Goal: Task Accomplishment & Management: Use online tool/utility

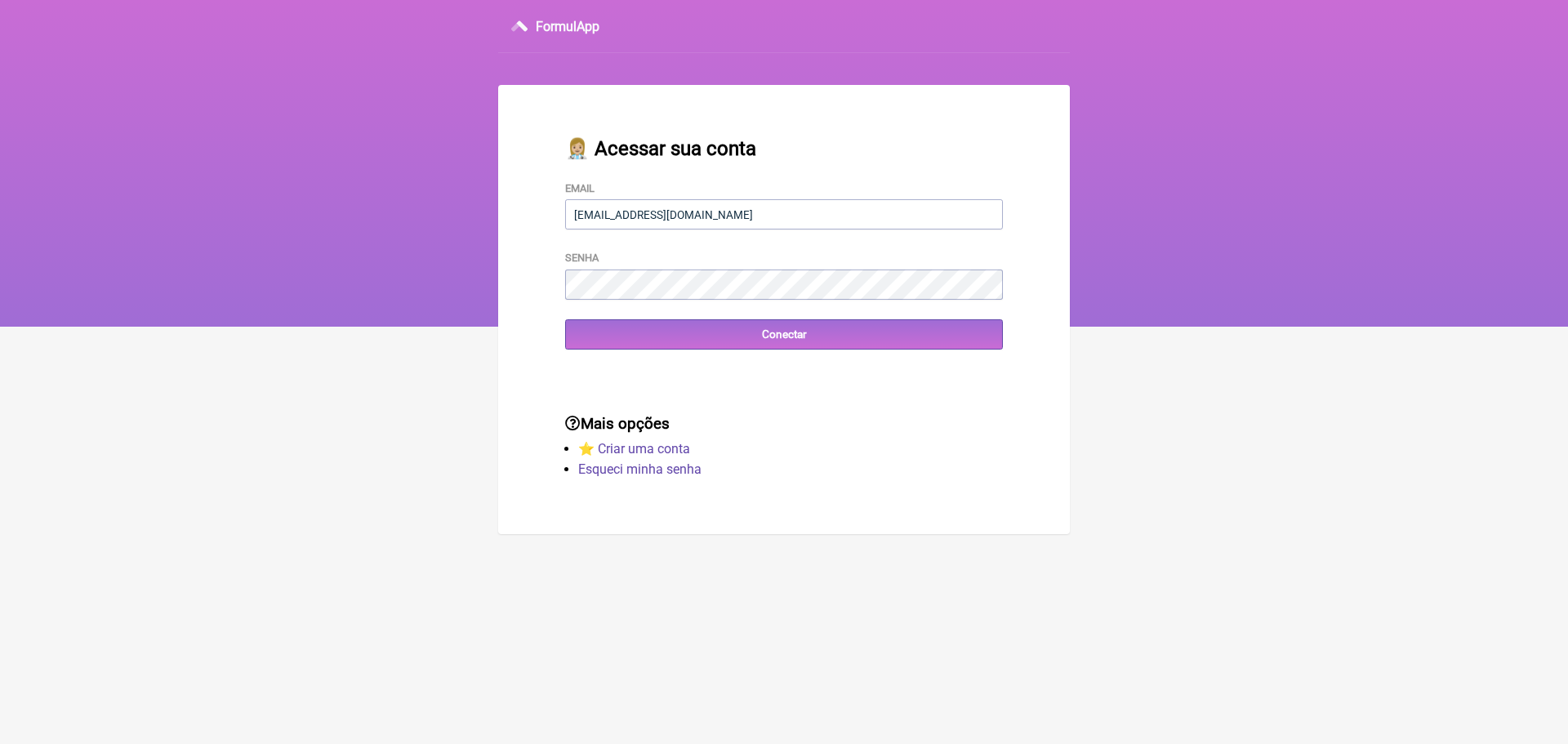
type input "[EMAIL_ADDRESS][DOMAIN_NAME]"
click at [626, 336] on input "Conectar" at bounding box center [784, 334] width 438 height 30
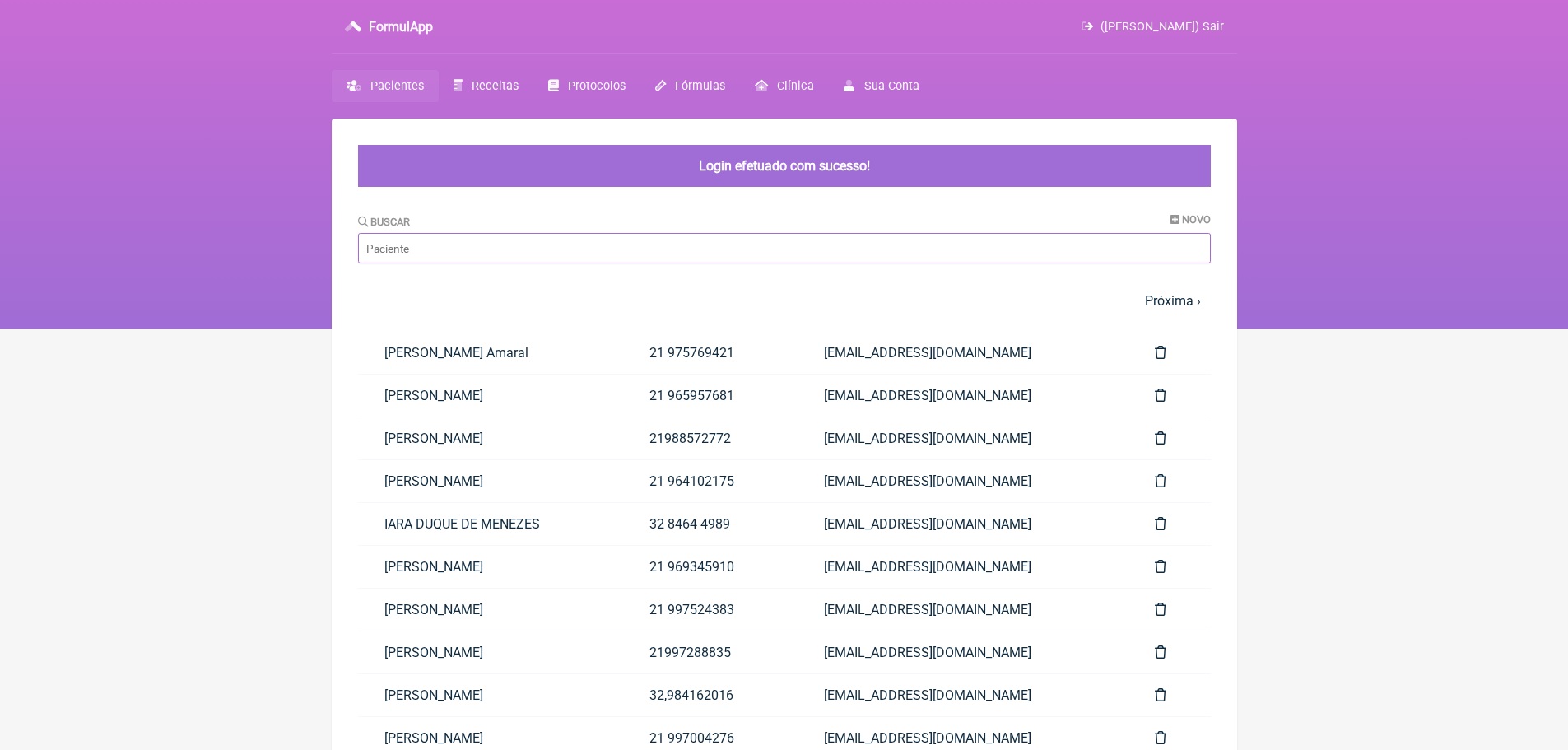
click at [452, 243] on input "Buscar" at bounding box center [784, 248] width 852 height 30
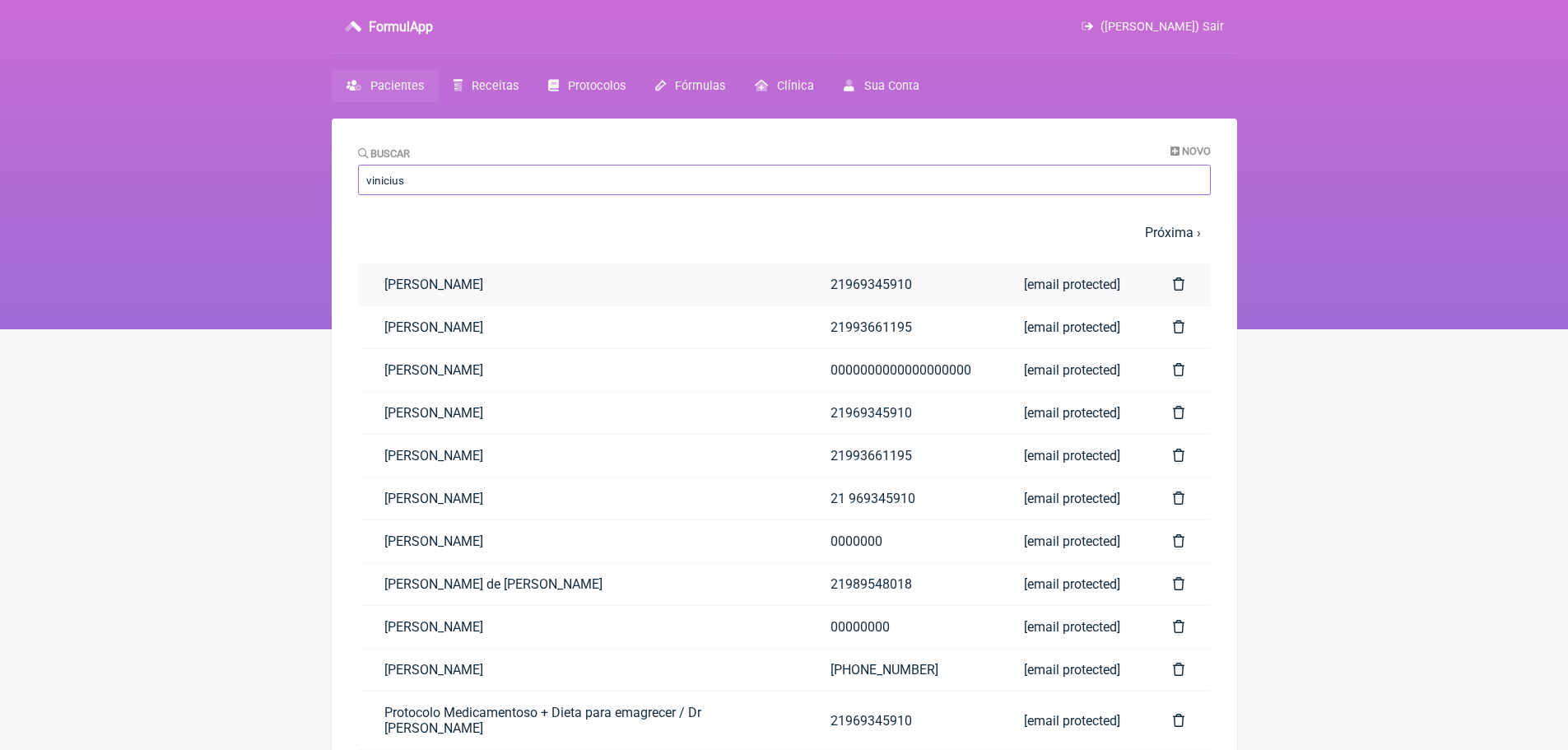
type input "vinicius"
click at [468, 280] on link "[PERSON_NAME]" at bounding box center [581, 285] width 446 height 42
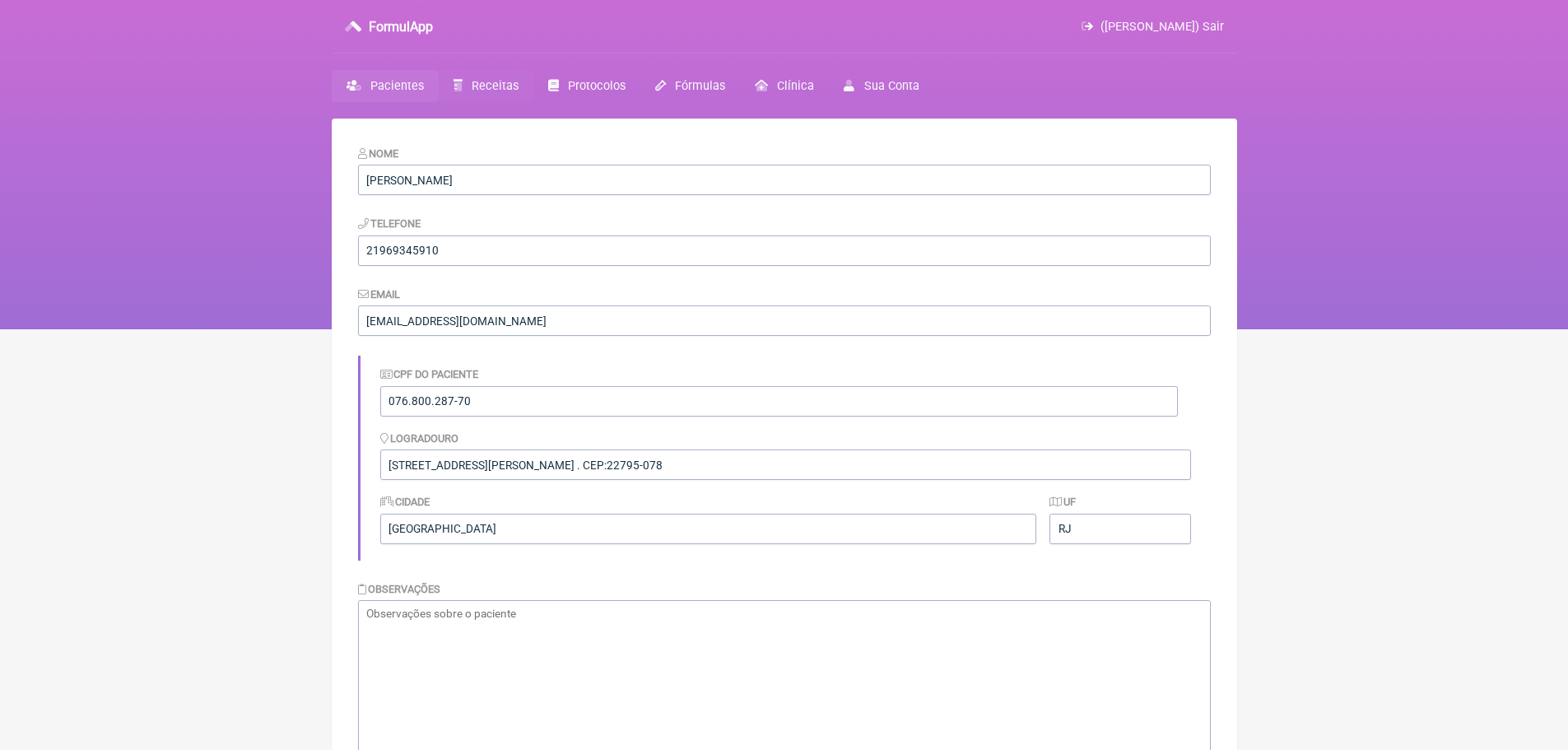
click at [484, 89] on span "Receitas" at bounding box center [495, 85] width 47 height 14
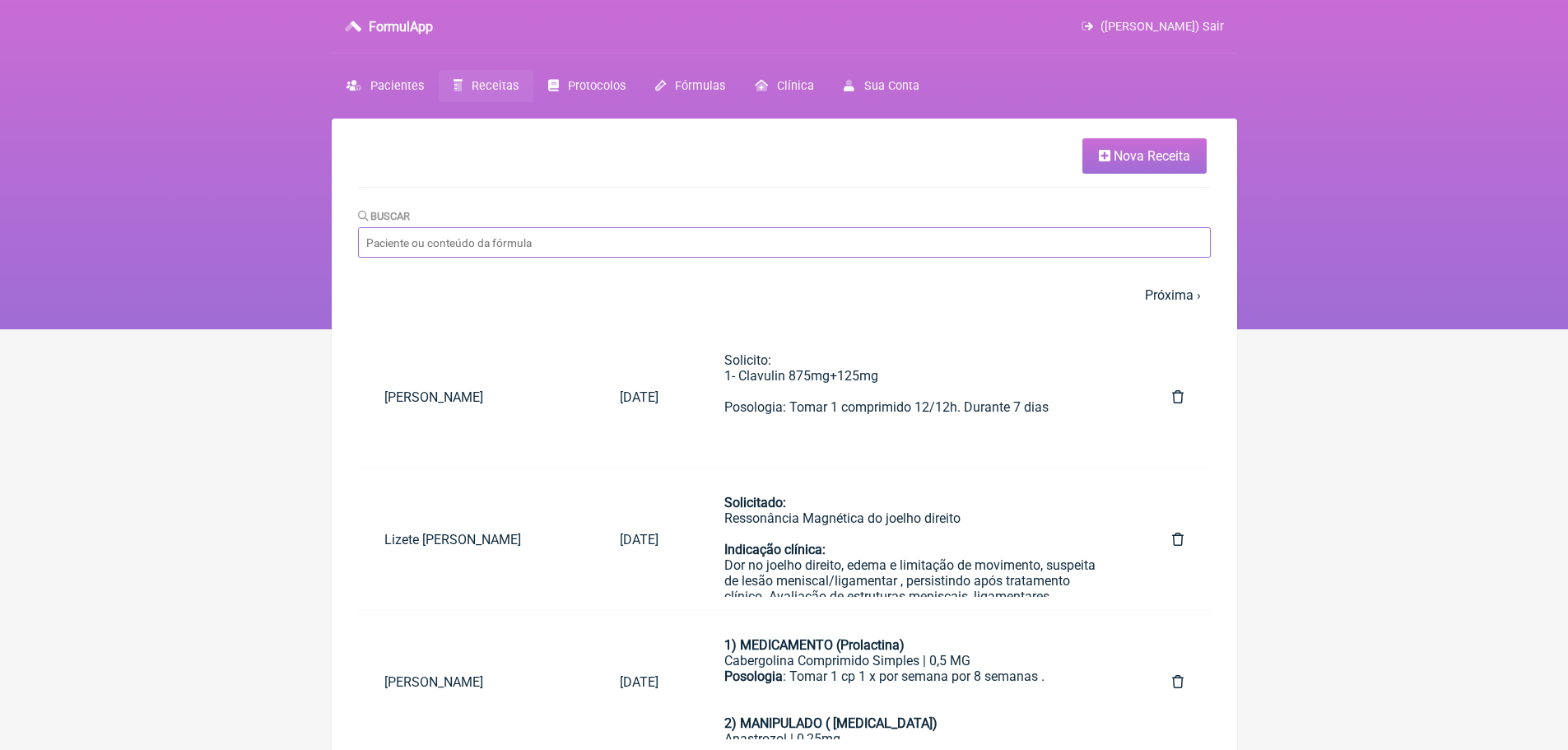
click at [616, 248] on input "Buscar" at bounding box center [784, 242] width 852 height 30
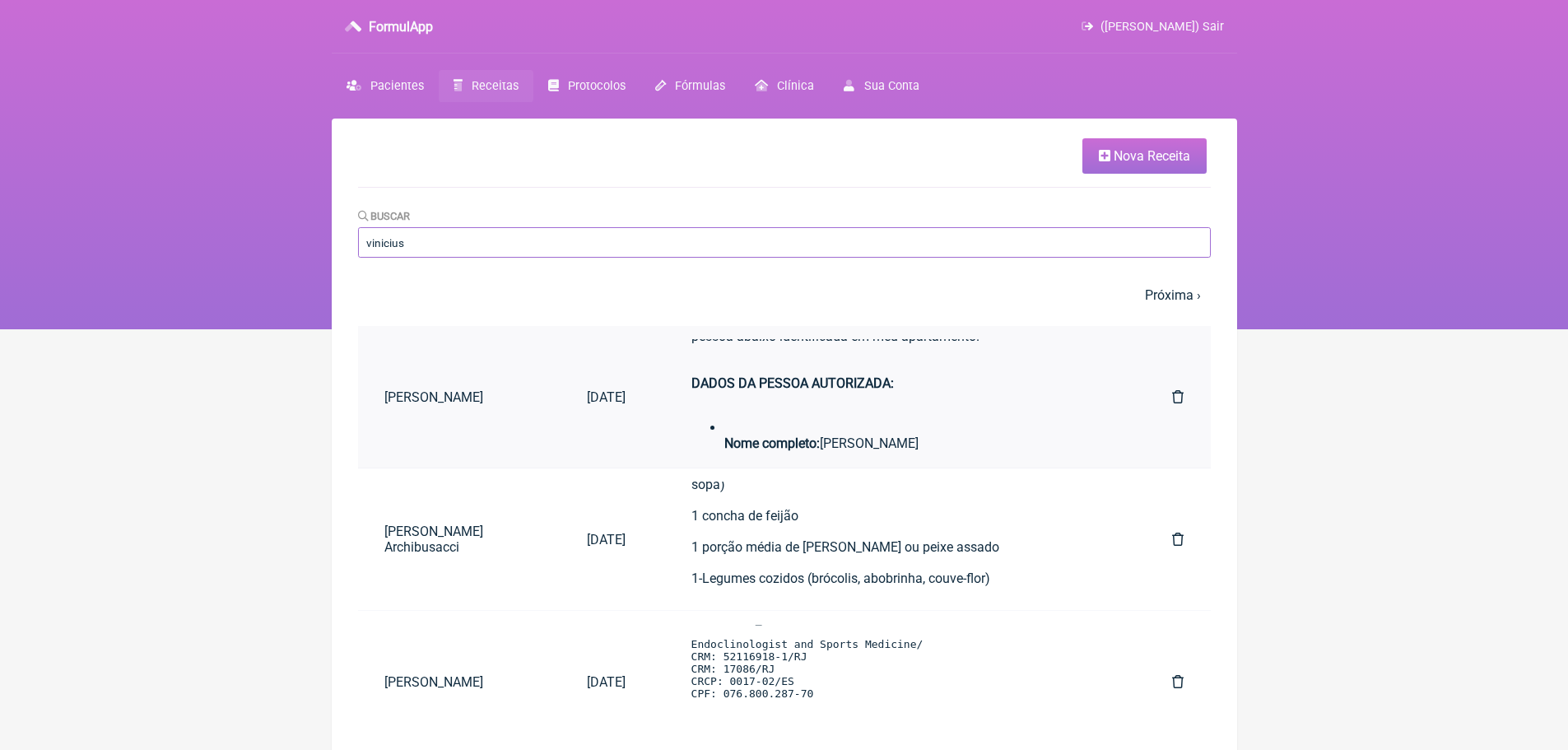
type input "vinicius"
click at [663, 383] on td "AUTORIZAÇÃO DE ENTRADA Eu, Vinicius Vieira Paschoal , morador do apartamento 81…" at bounding box center [899, 397] width 495 height 142
click at [854, 391] on strong "DADOS DA PESSOA AUTORIZADA:" at bounding box center [793, 383] width 203 height 16
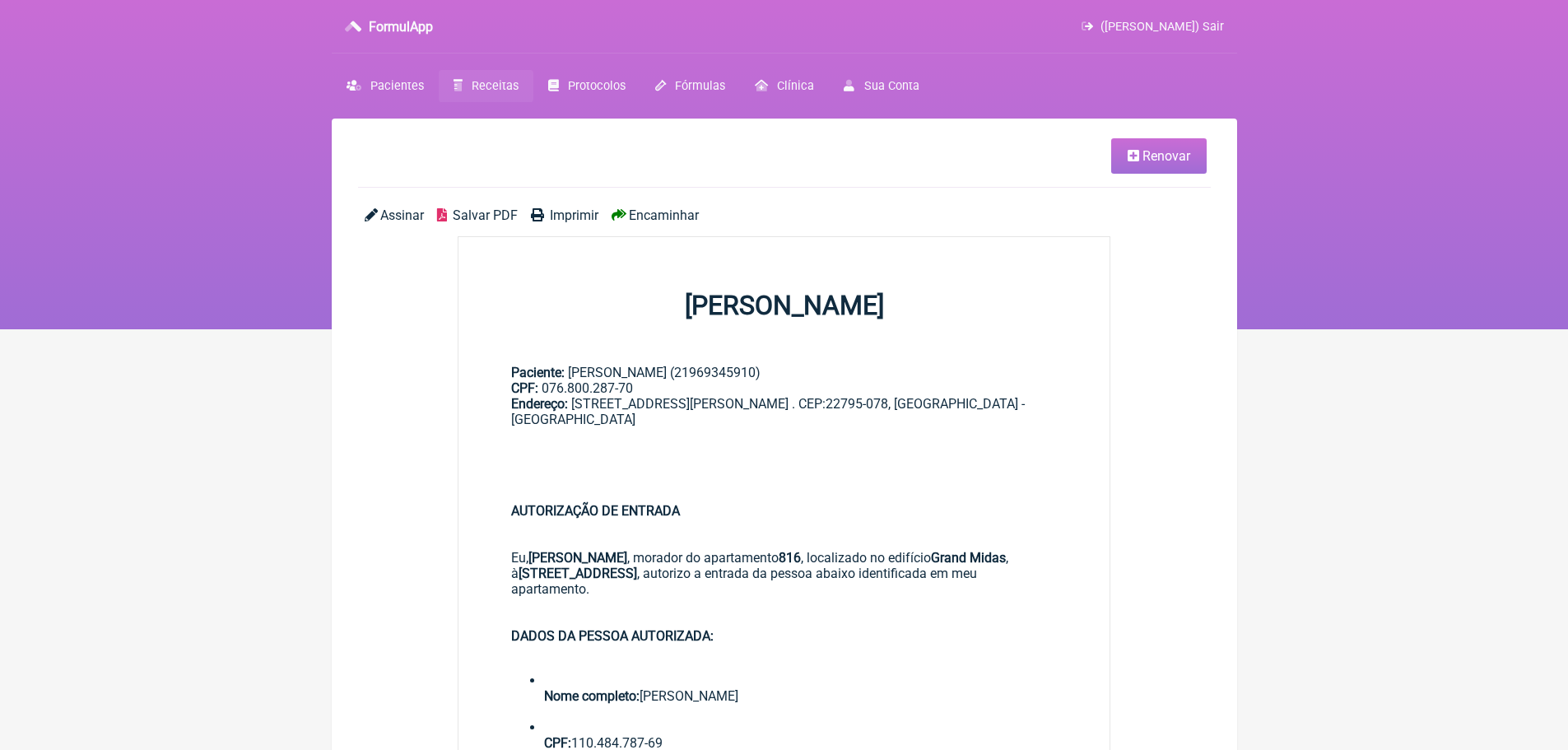
click at [1160, 164] on link "Renovar" at bounding box center [1159, 156] width 95 height 36
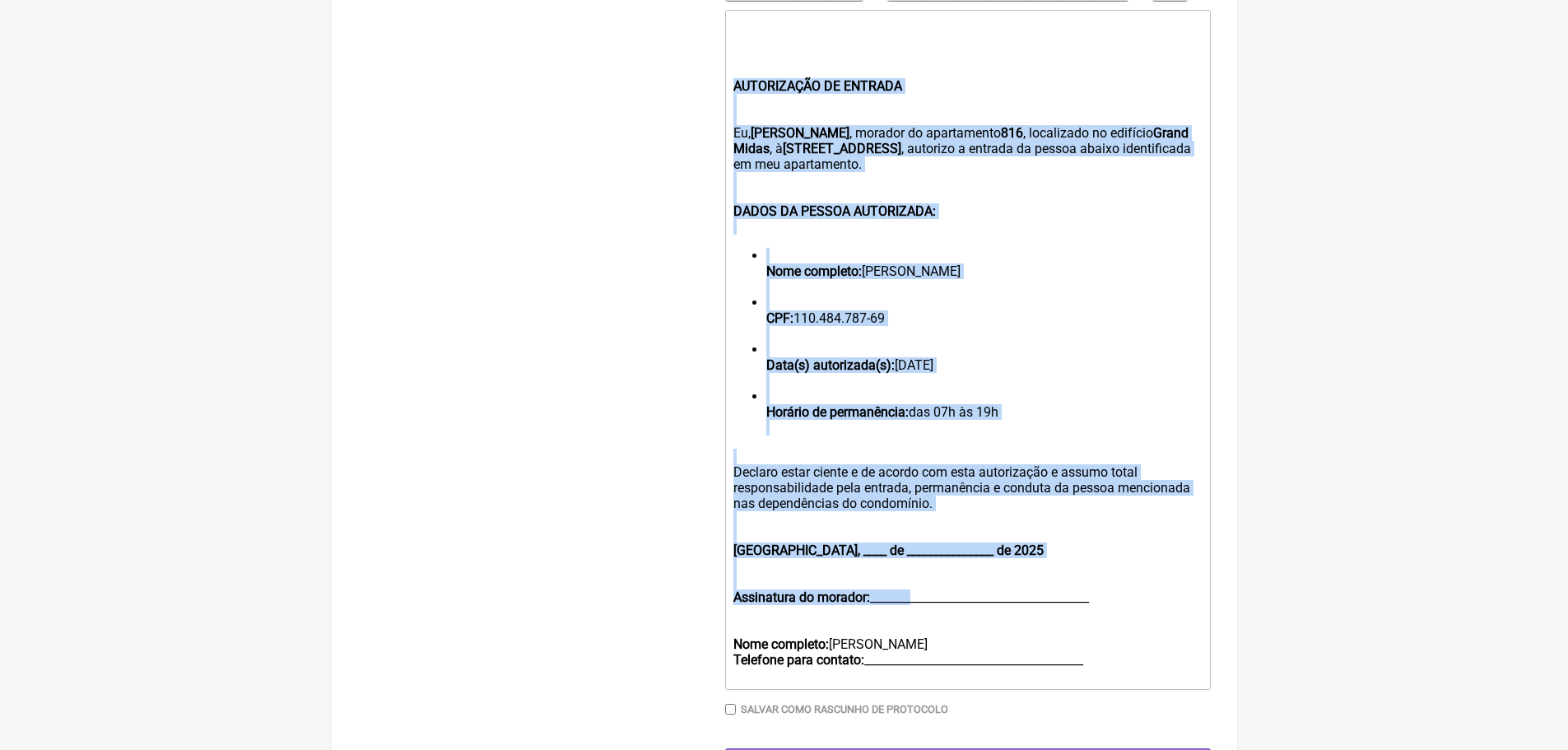
scroll to position [633, 0]
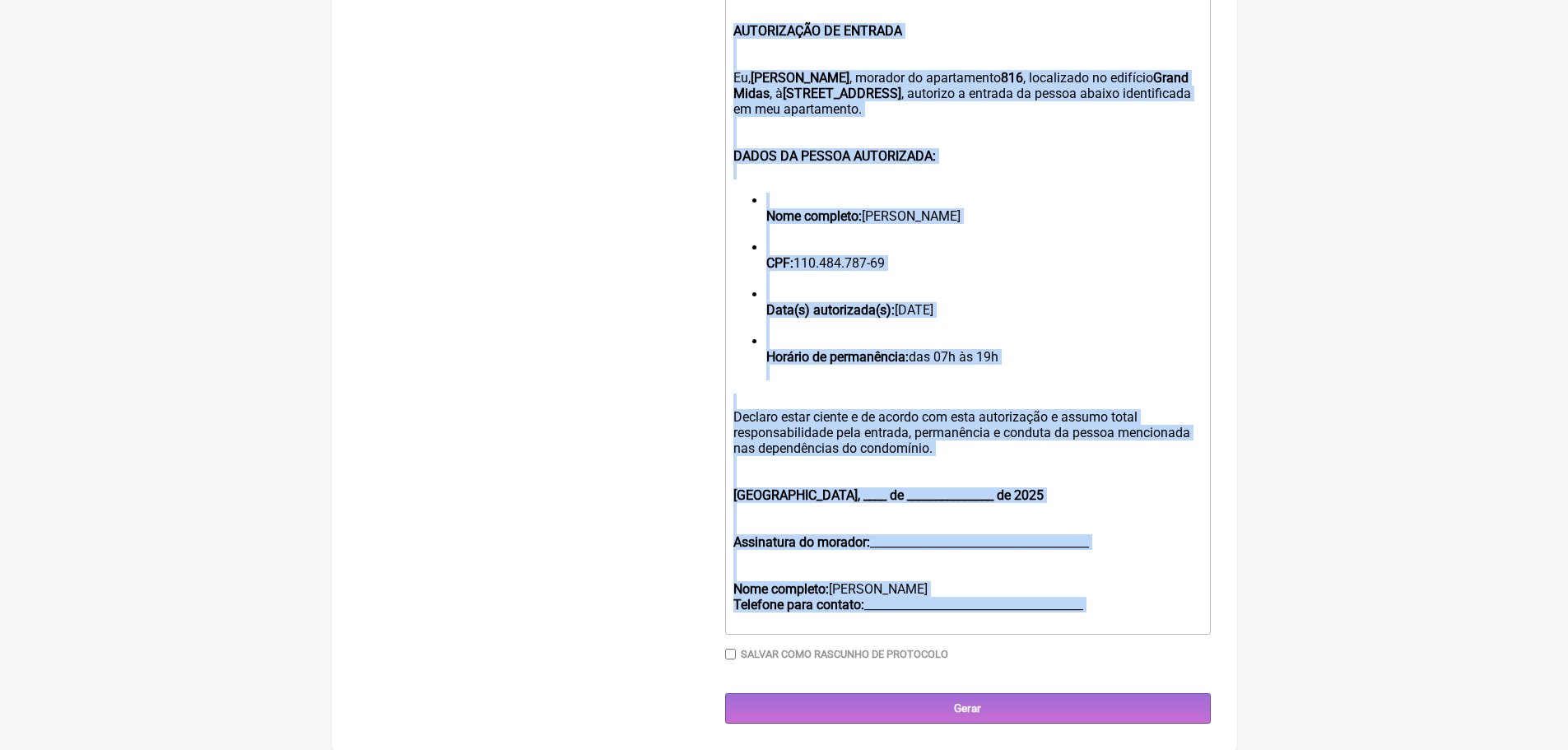
drag, startPoint x: 737, startPoint y: 500, endPoint x: 913, endPoint y: 621, distance: 213.6
click at [913, 621] on trix-editor "AUTORIZAÇÃO DE ENTRADA Eu, Vinicius Vieira Paschoal , morador do apartamento 81…" at bounding box center [967, 295] width 485 height 680
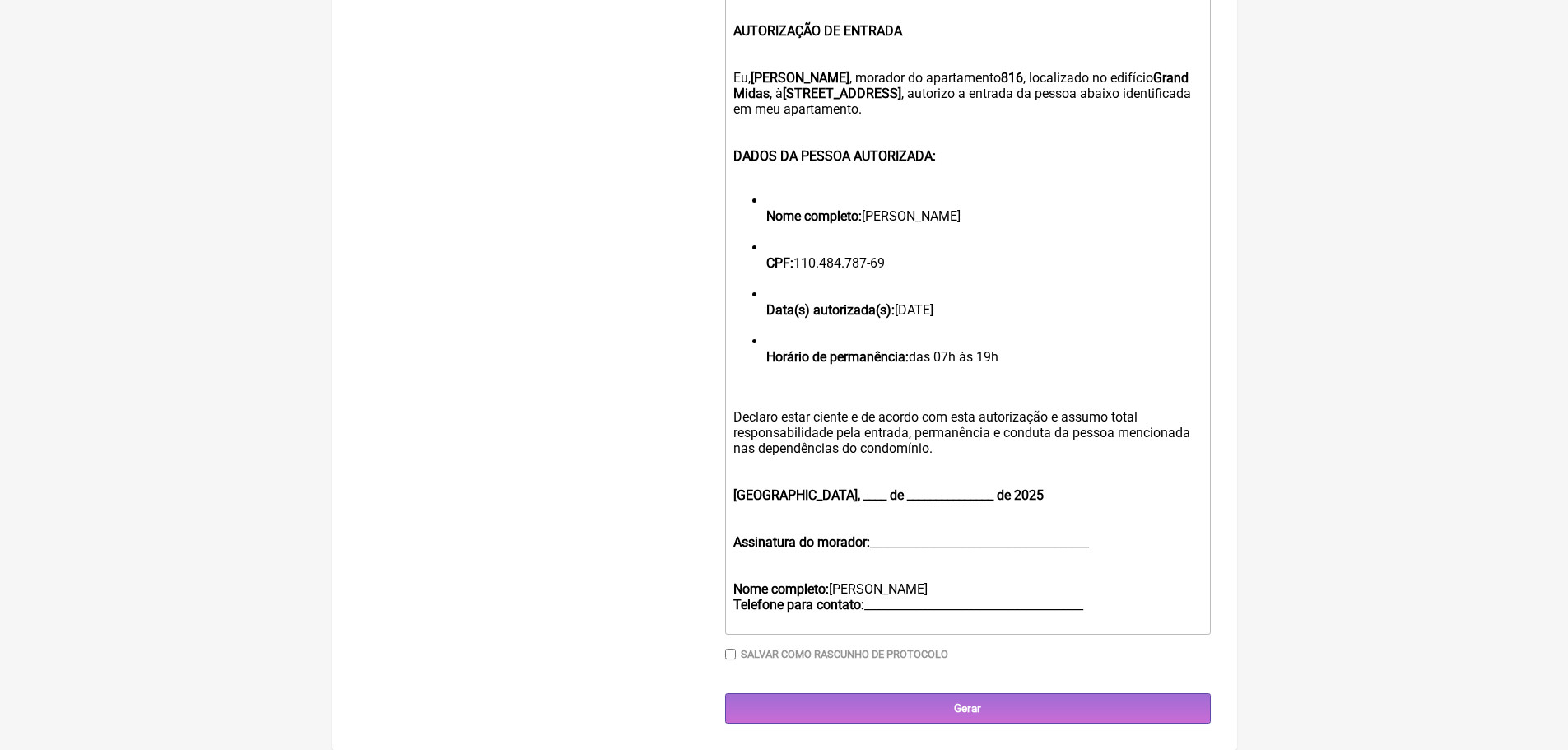
scroll to position [151, 0]
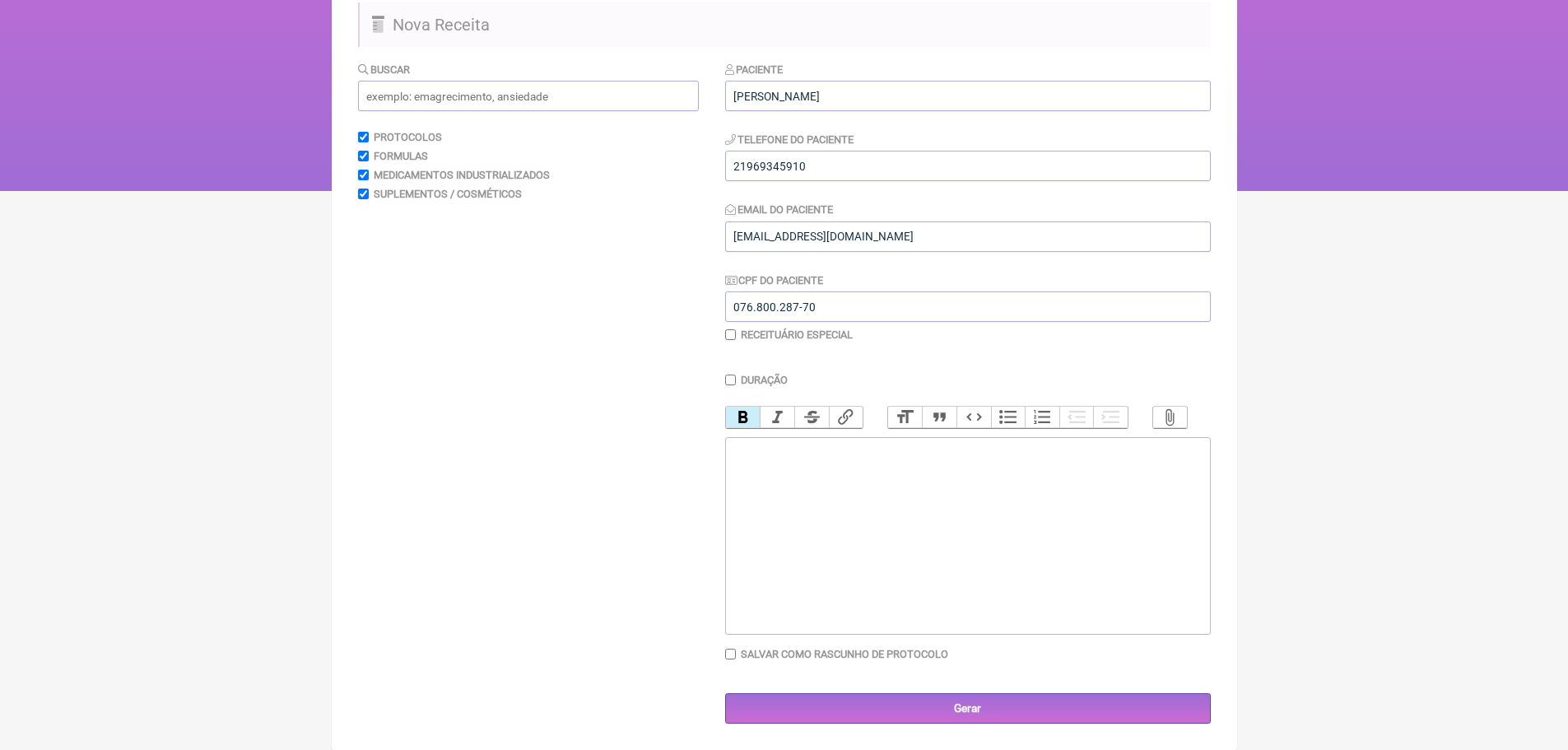
click at [773, 493] on div at bounding box center [967, 506] width 468 height 31
click at [744, 463] on div at bounding box center [967, 466] width 468 height 47
paste trix-editor "<div><strong><br><br>Fórmula clareadora em creme noturno (Tripla combinação clá…"
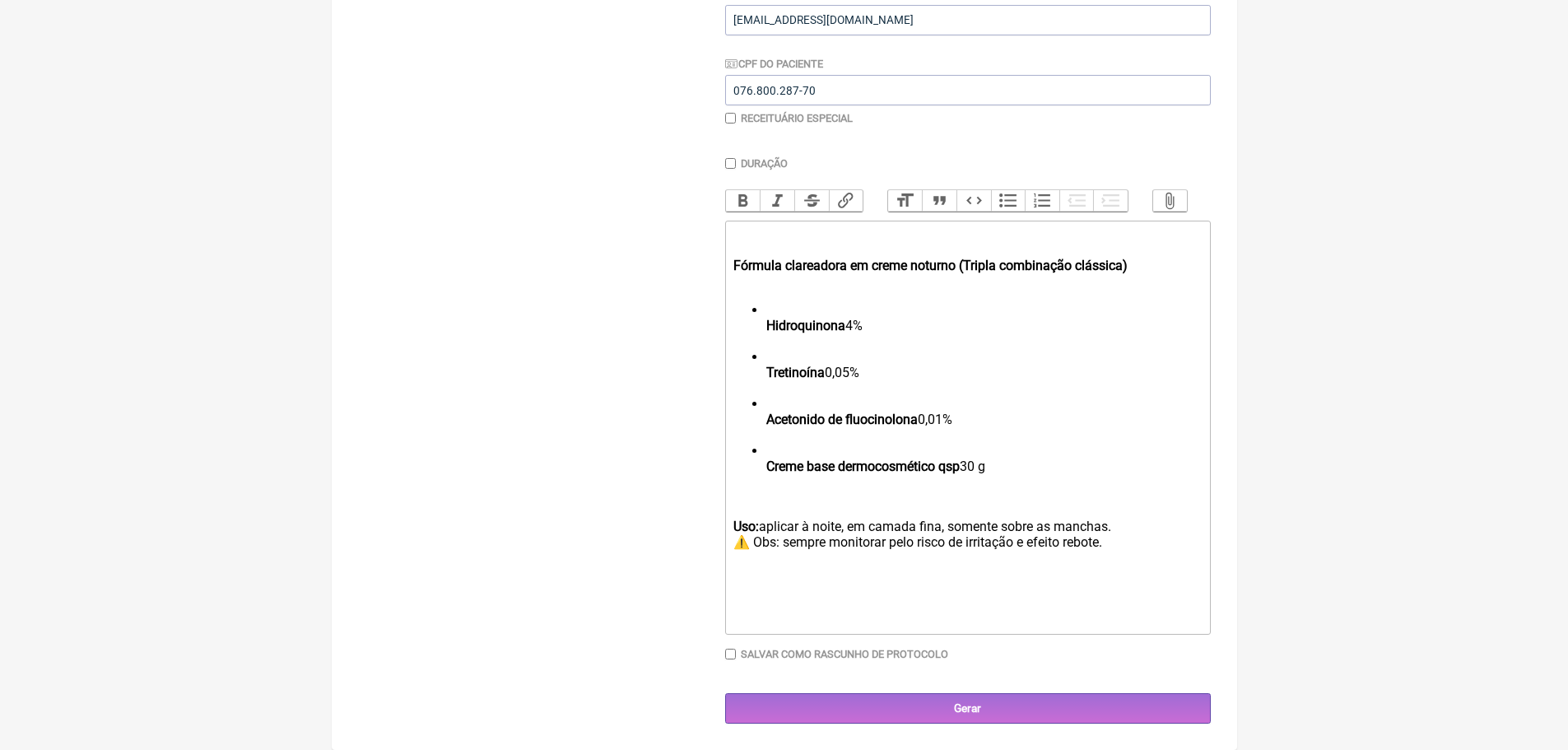
click at [731, 263] on trix-editor "Fórmula clareadora em creme noturno (Tripla combinação clássica) Hidroquinona 4…" at bounding box center [967, 427] width 485 height 414
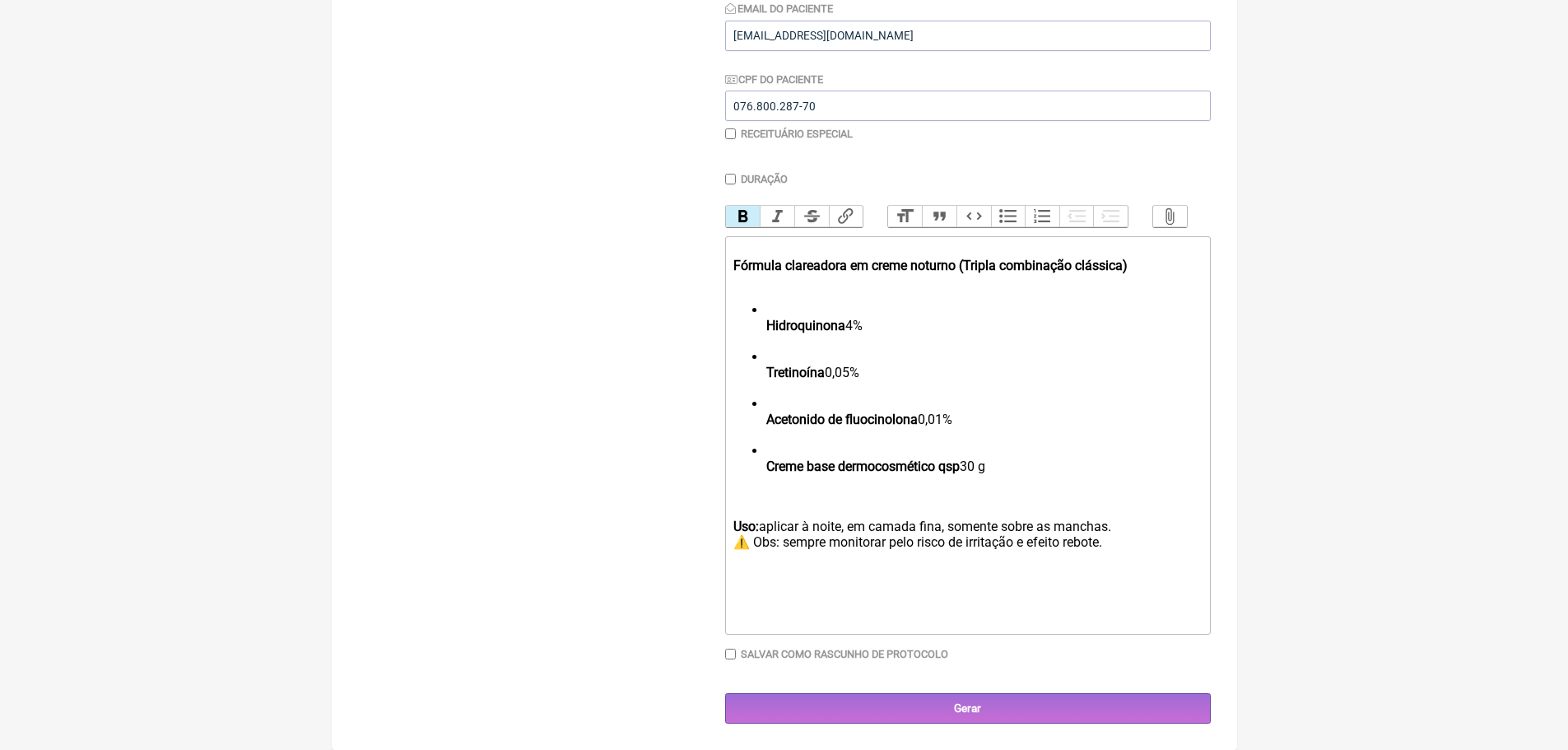
scroll to position [338, 0]
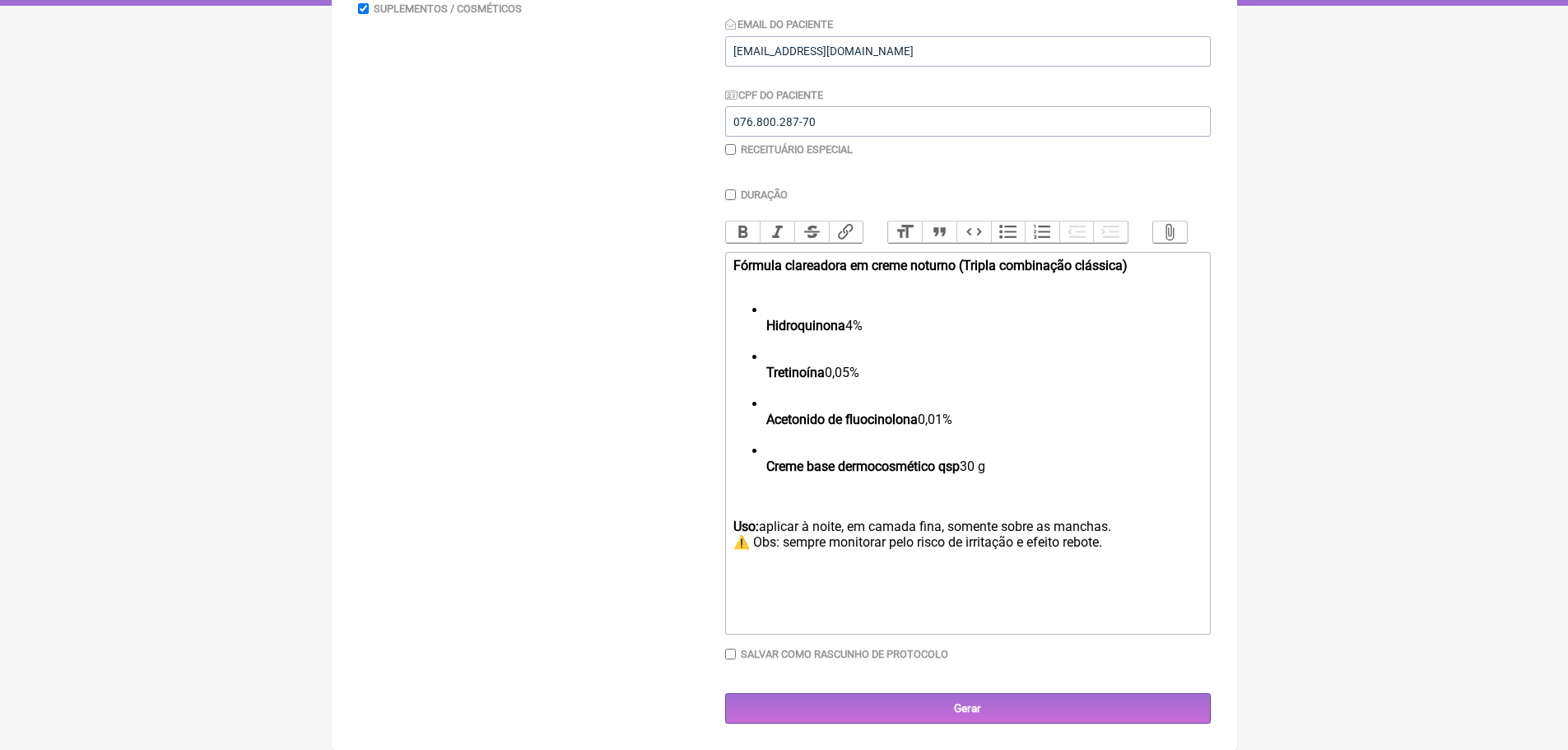
click at [766, 324] on strong "Hidroquinona" at bounding box center [806, 325] width 79 height 16
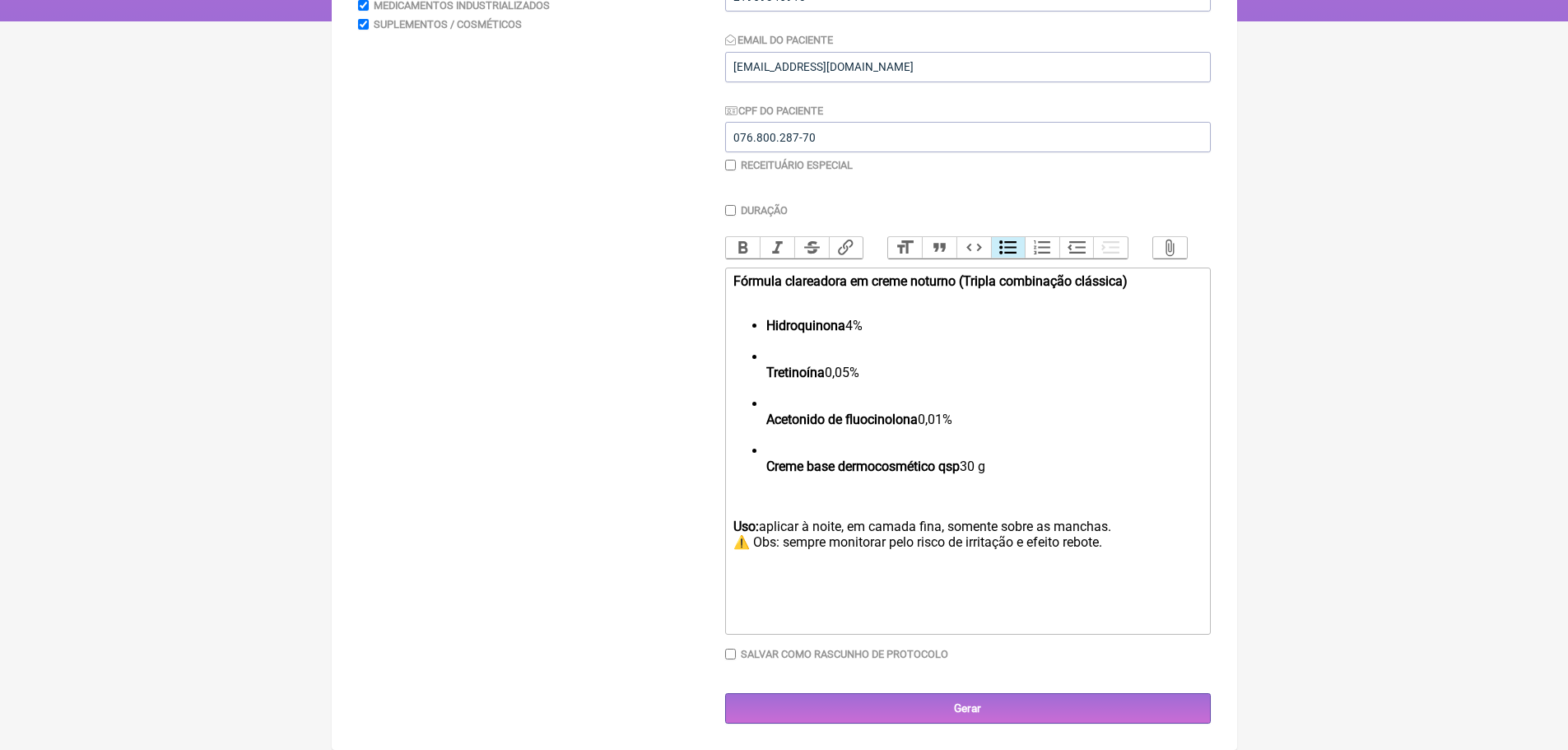
scroll to position [307, 0]
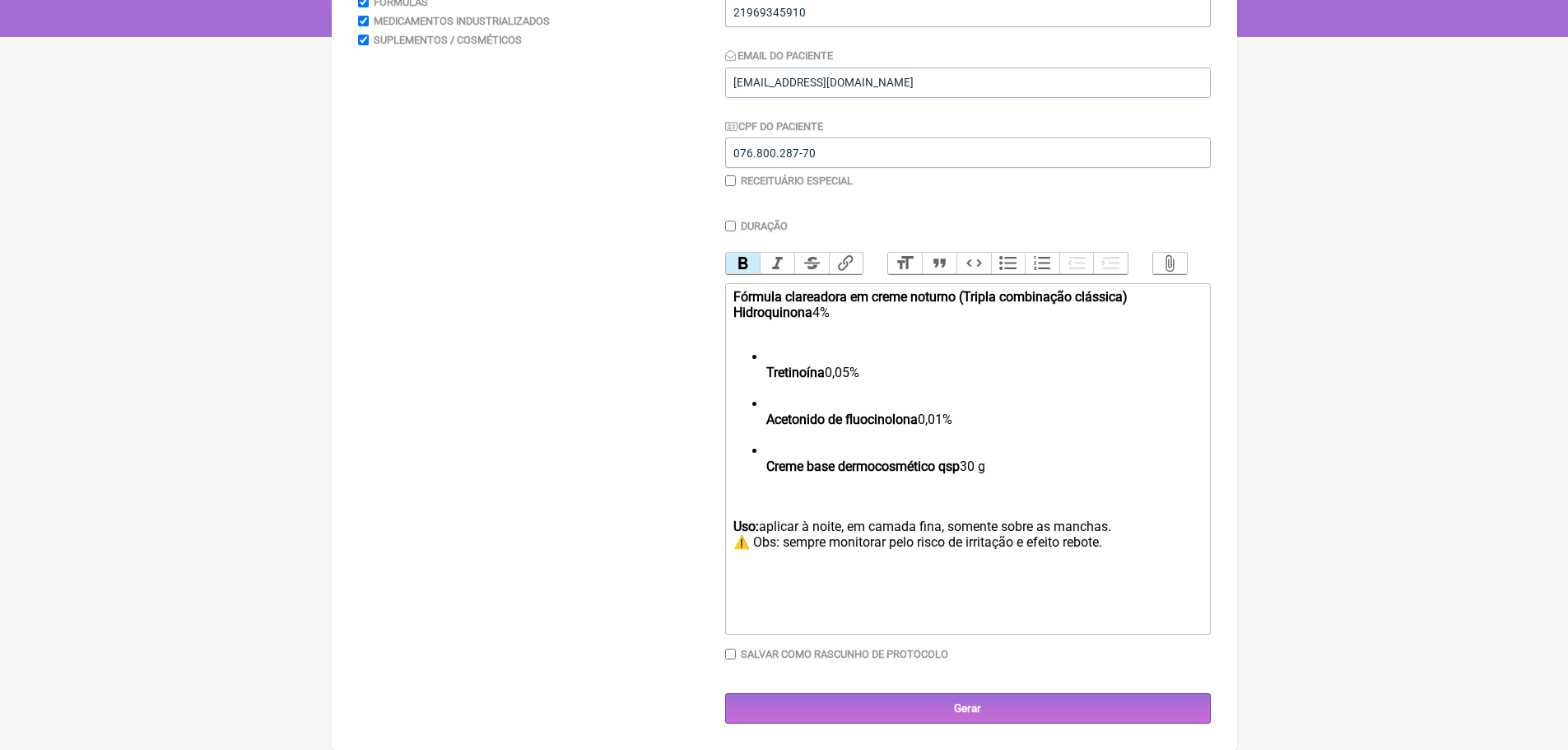
click at [768, 372] on strong "Tretinoína" at bounding box center [795, 372] width 59 height 16
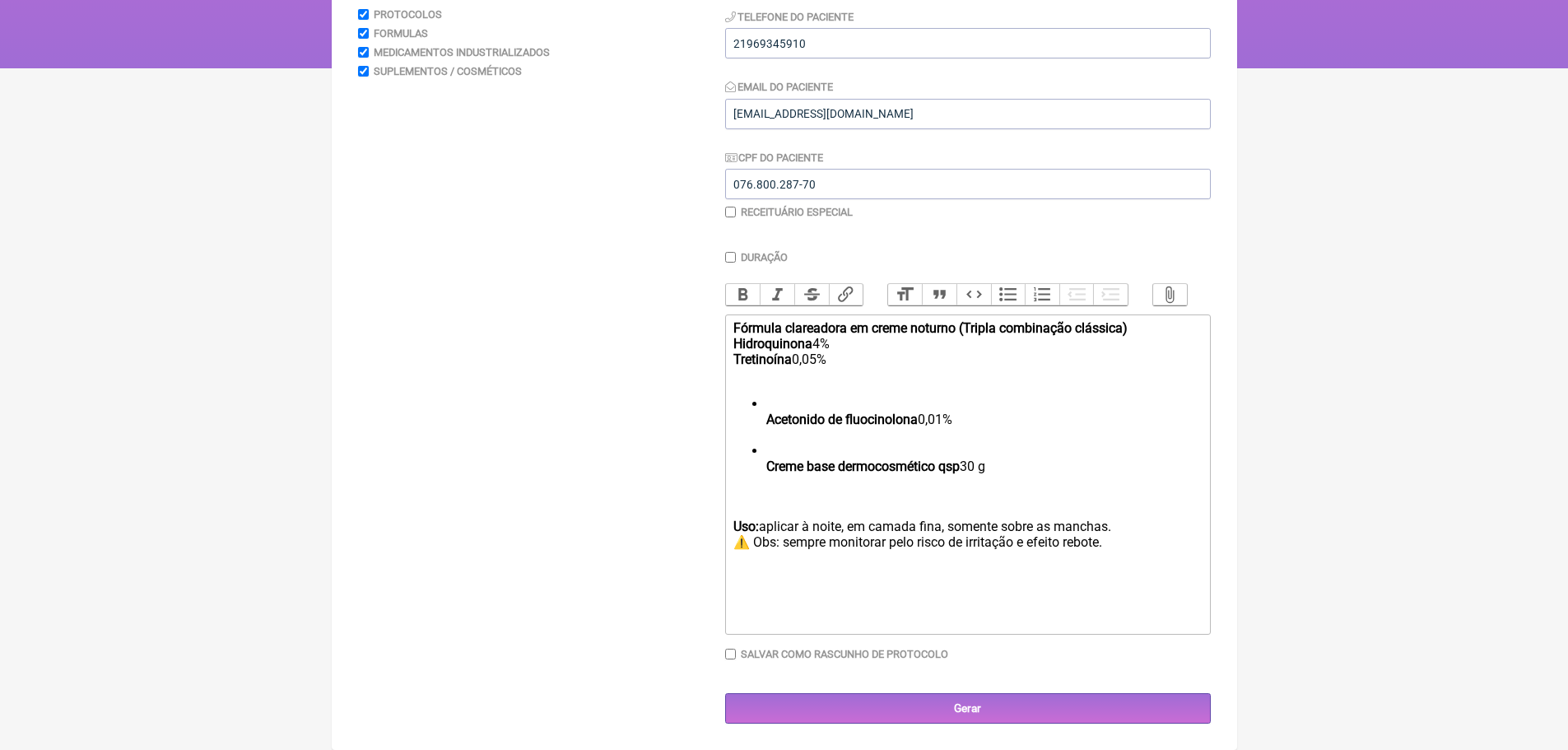
scroll to position [275, 0]
click at [1136, 327] on div "Fórmula clareadora em creme noturno (Tripla combinação clássica) Hidroquinona 4…" at bounding box center [967, 352] width 468 height 62
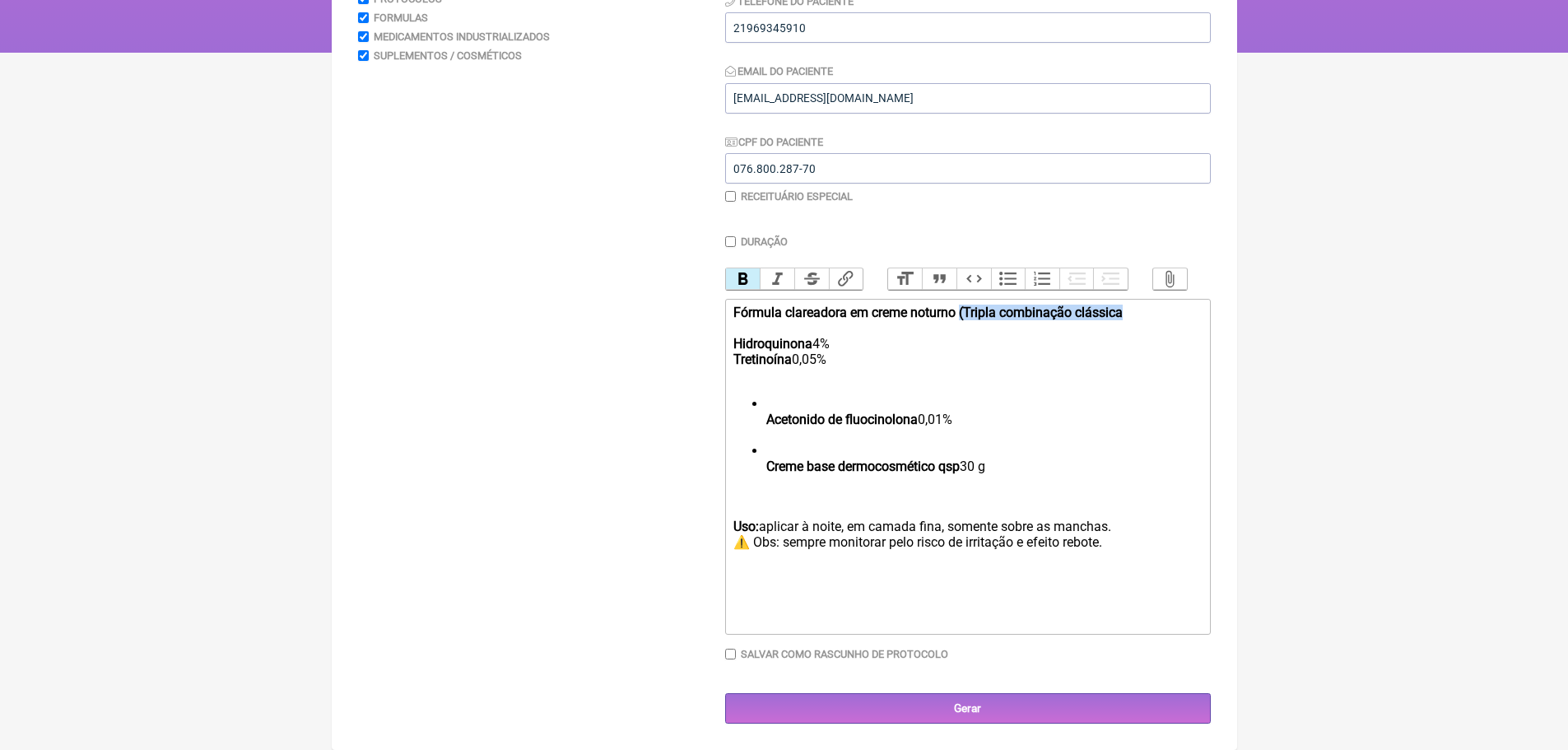
drag, startPoint x: 1126, startPoint y: 314, endPoint x: 961, endPoint y: 311, distance: 165.0
click at [961, 311] on div "Fórmula clareadora em creme noturno (Tripla combinação clássica Hidroquinona 4%…" at bounding box center [967, 343] width 468 height 78
click at [765, 419] on ul "Acetonido de fluocinolona 0,01% Creme base dermocosmético qsp 30 g" at bounding box center [967, 443] width 468 height 94
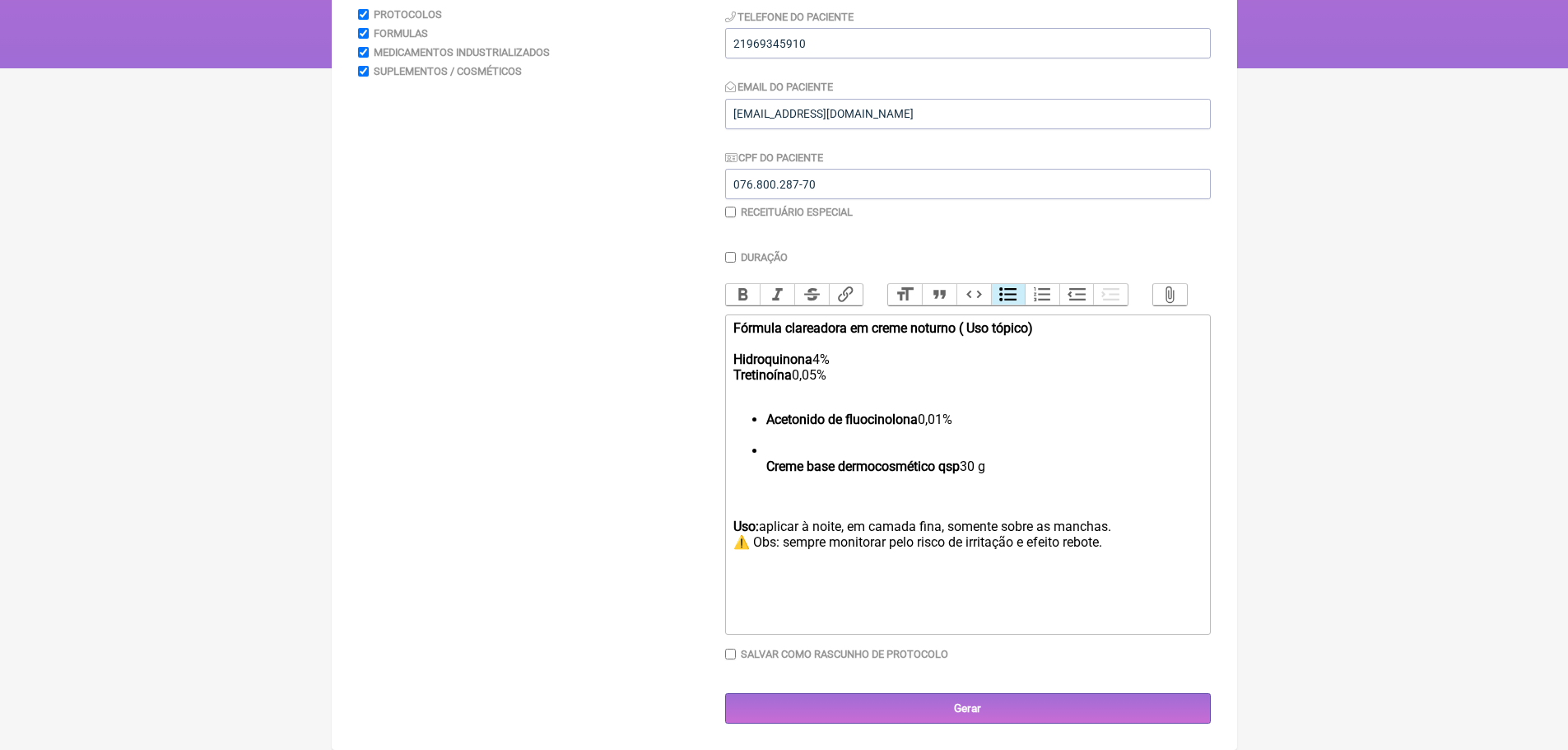
scroll to position [260, 0]
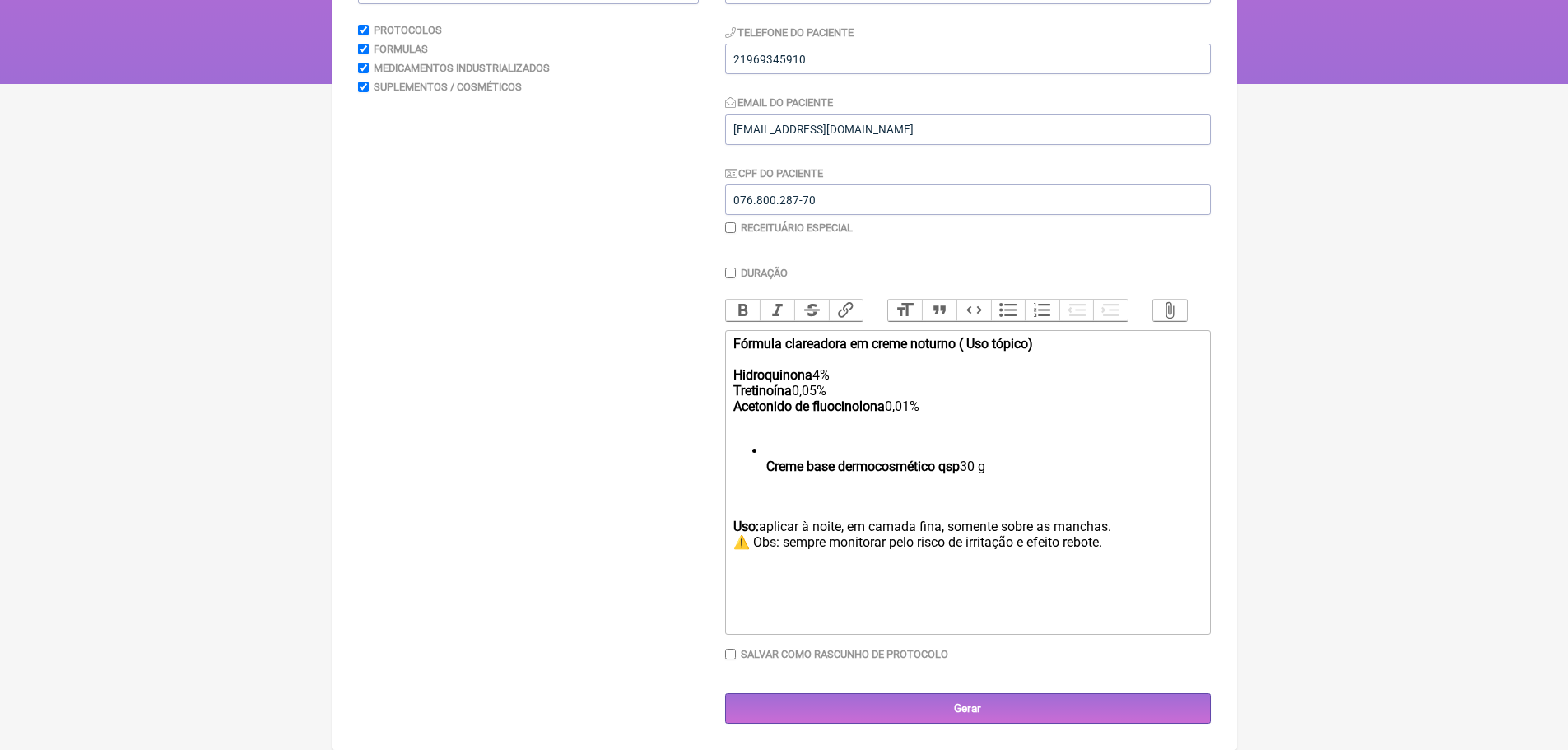
click at [763, 460] on ul "Creme base dermocosmético qsp 30 g" at bounding box center [967, 466] width 468 height 47
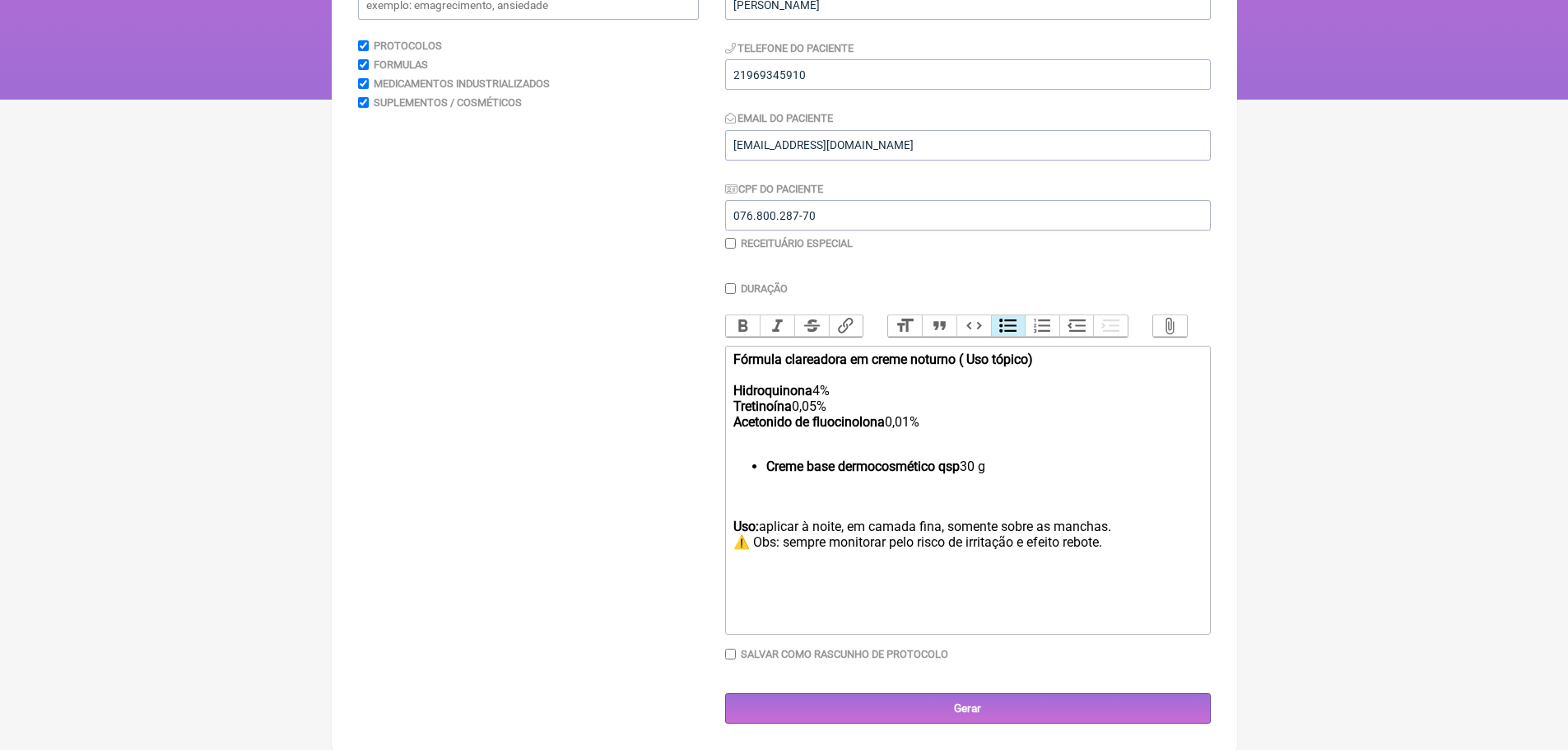
scroll to position [202, 0]
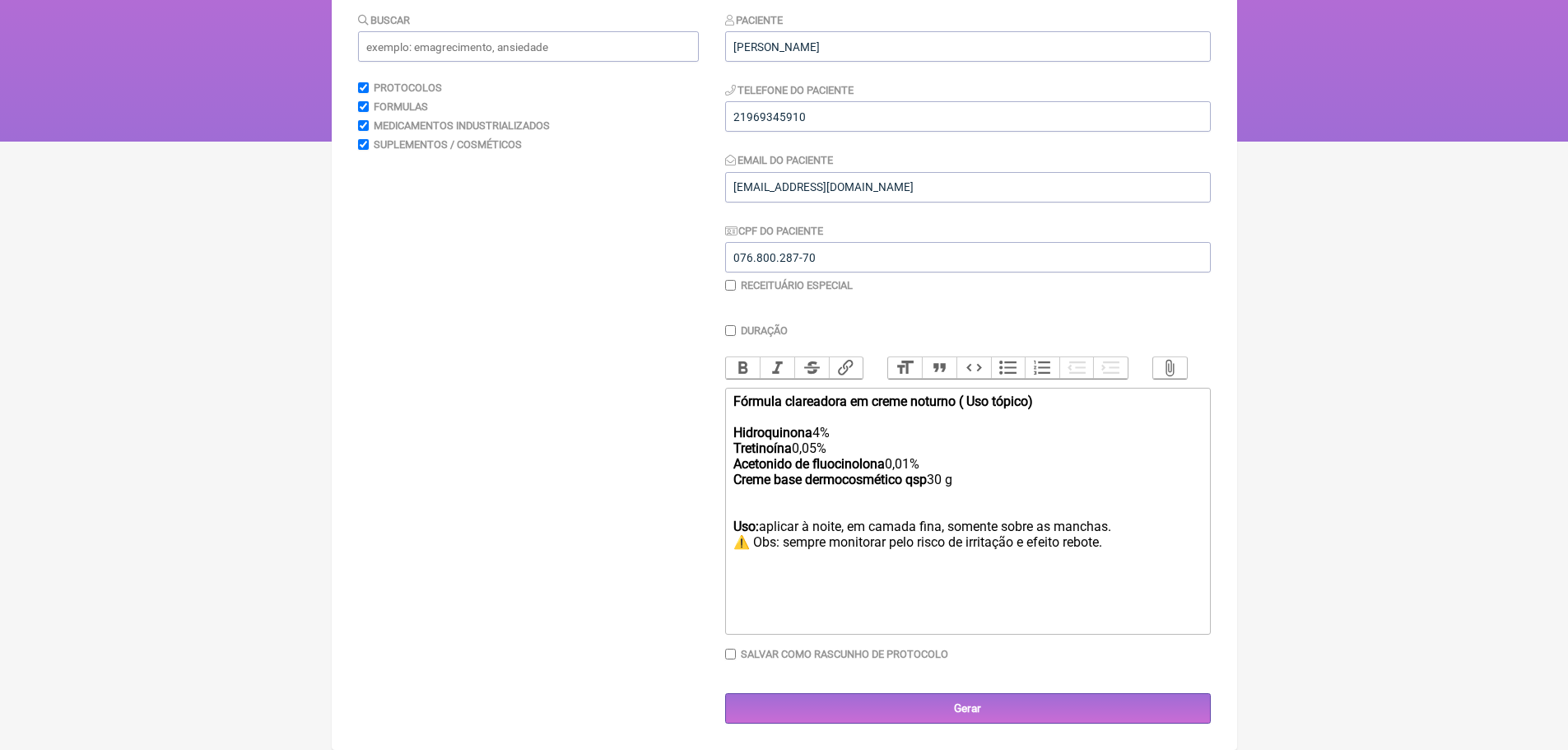
drag, startPoint x: 739, startPoint y: 547, endPoint x: 1152, endPoint y: 543, distance: 413.0
click at [1154, 544] on trix-editor "Fórmula clareadora em creme noturno ( Uso tópico) Hidroquinona 4% Tretinoína 0,…" at bounding box center [967, 511] width 485 height 247
click at [733, 524] on strong "Uso:" at bounding box center [746, 526] width 26 height 16
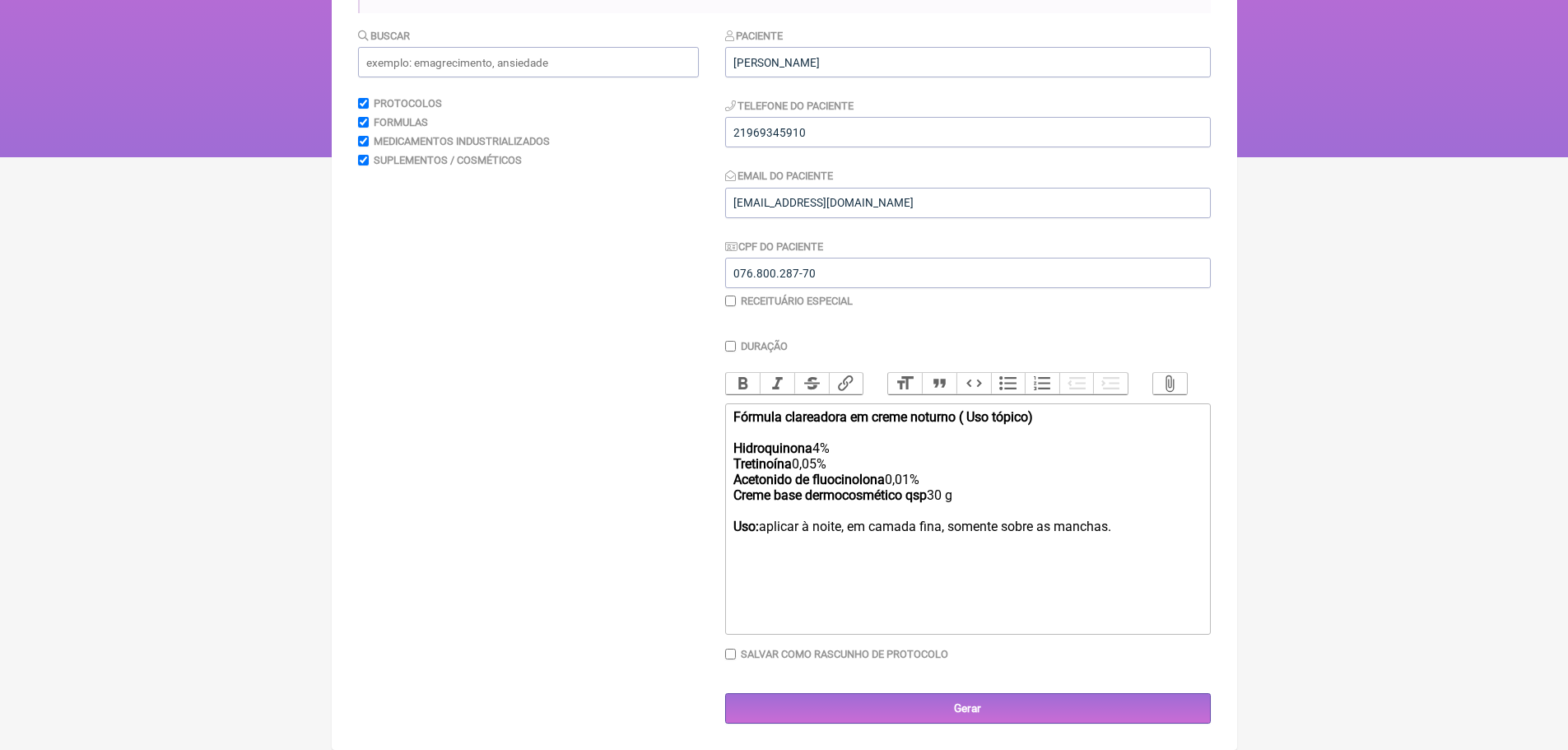
scroll to position [169, 0]
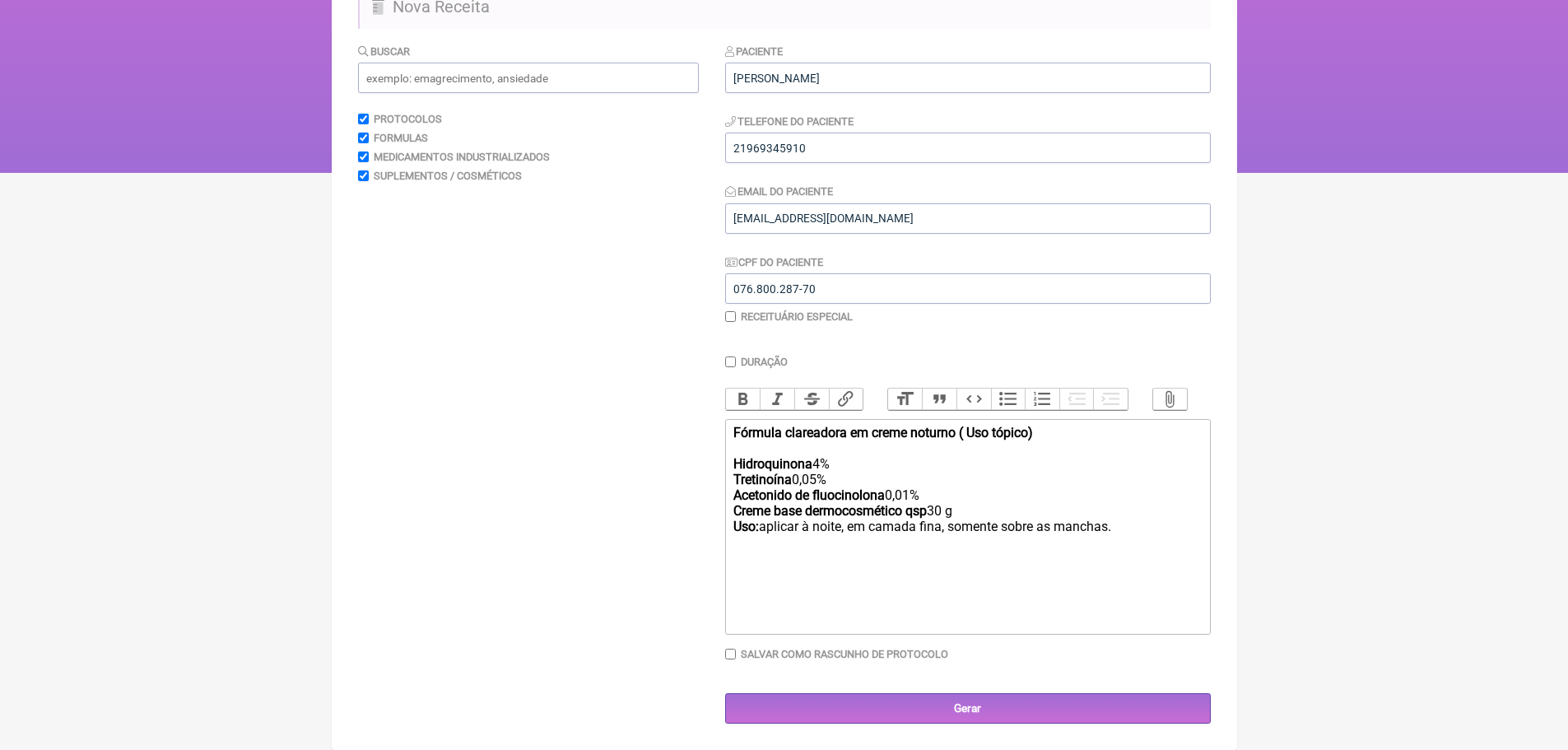
click at [962, 433] on strong "Fórmula clareadora em creme noturno ( Uso tópico) Hidroquinona" at bounding box center [883, 448] width 300 height 47
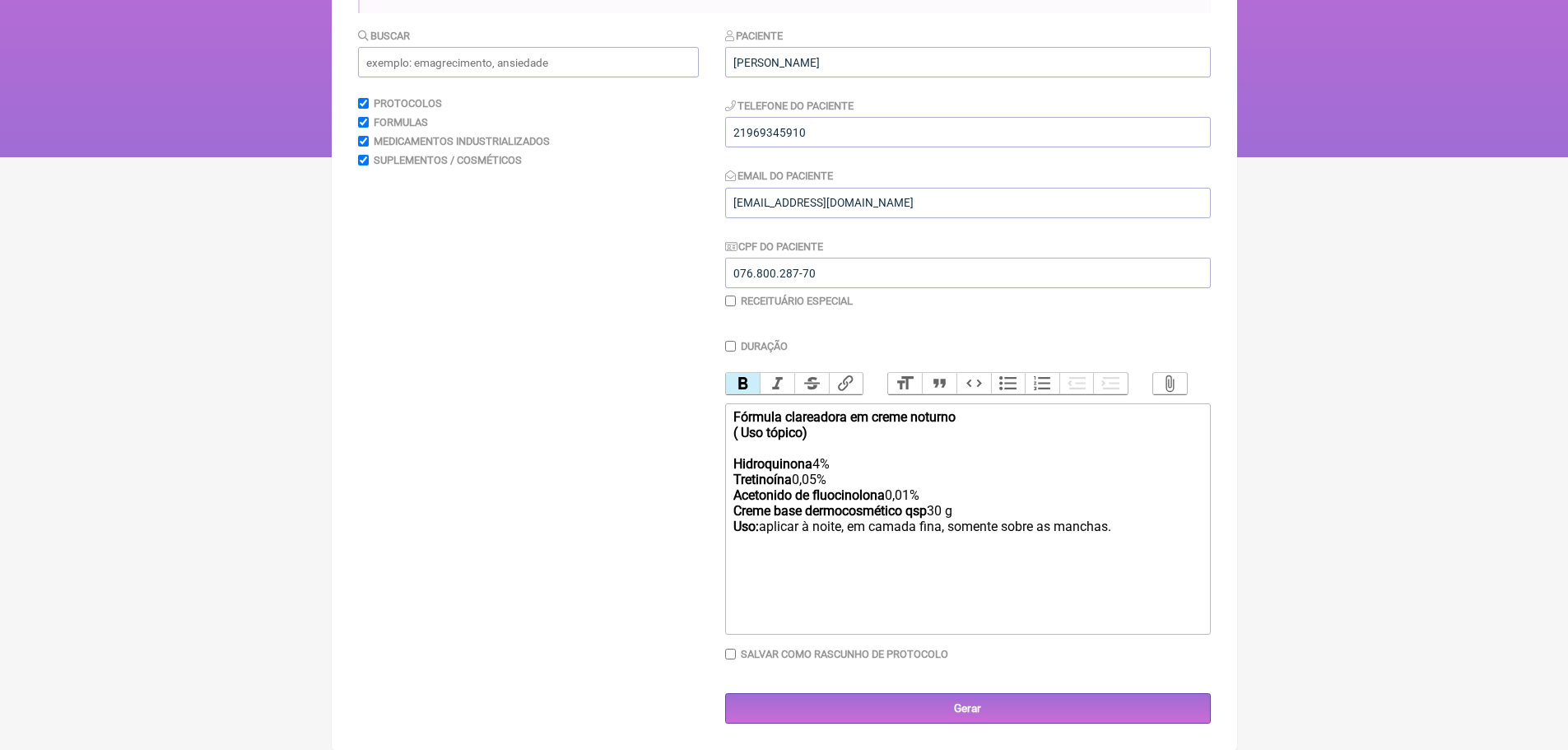
scroll to position [200, 0]
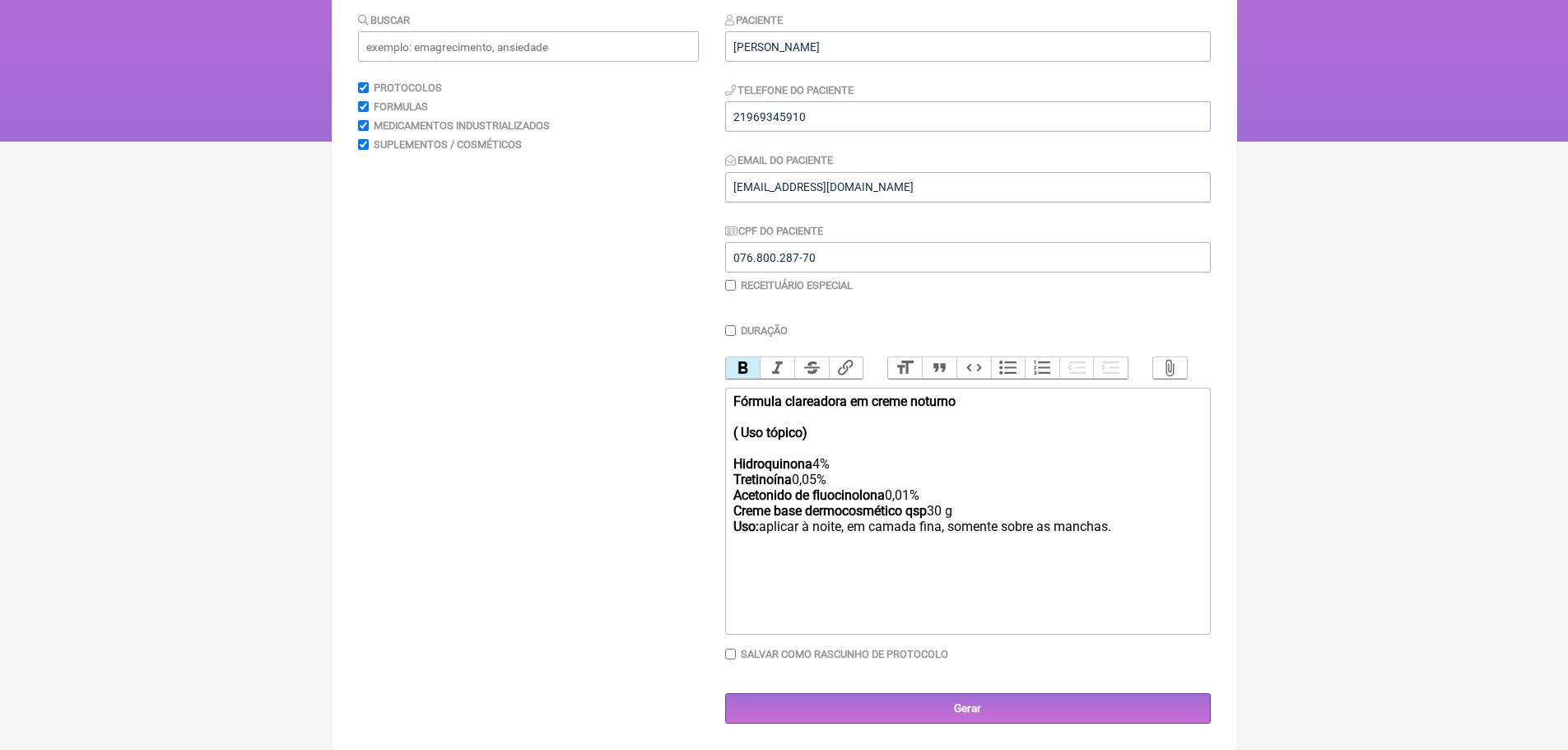
click at [731, 403] on trix-editor "Fórmula clareadora em creme noturno ( Uso tópico) Hidroquinona 4% Tretinoína 0,…" at bounding box center [967, 511] width 485 height 247
click at [727, 463] on trix-editor "Manipular Fórmula clareadora em creme noturno ( Uso tópico) Hidroquinona 4% Tre…" at bounding box center [967, 511] width 485 height 247
click at [730, 478] on trix-editor "Manipular Fórmula clareadora em creme noturno ( Uso tópico) -Hidroquinona 4% Tr…" at bounding box center [967, 511] width 485 height 247
click at [730, 492] on trix-editor "Manipular Fórmula clareadora em creme noturno ( Uso tópico) -Hidroquinona 4% - …" at bounding box center [967, 511] width 485 height 247
click at [728, 509] on trix-editor "Manipular Fórmula clareadora em creme noturno ( Uso tópico) -Hidroquinona 4% - …" at bounding box center [967, 511] width 485 height 247
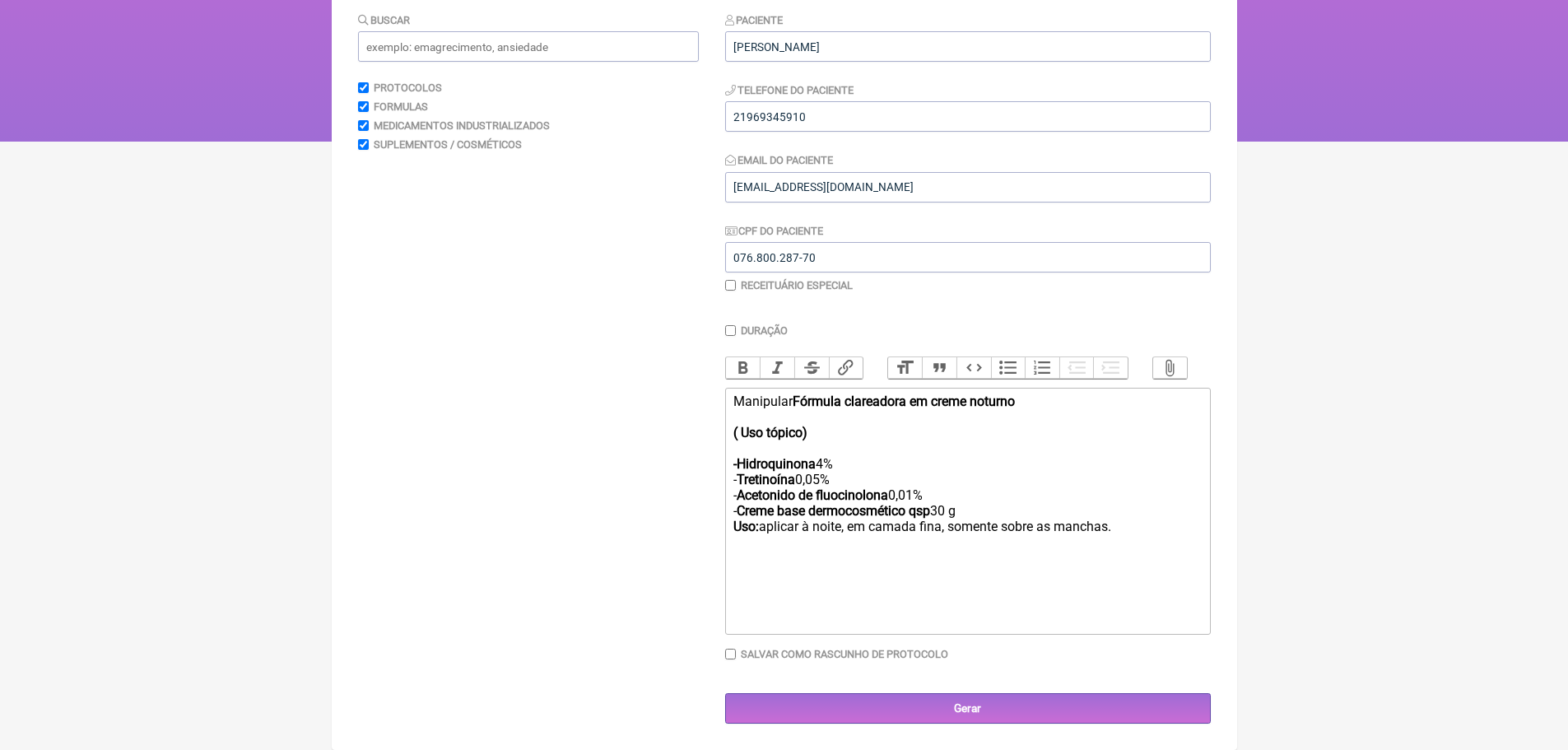
click at [729, 462] on trix-editor "Manipular Fórmula clareadora em creme noturno ( Uso tópico) -Hidroquinona 4% - …" at bounding box center [967, 511] width 485 height 247
click at [1129, 528] on div "Manipular Fórmula clareadora em creme noturno ( Uso tópico) -Hidroquinona 4% - …" at bounding box center [967, 480] width 468 height 173
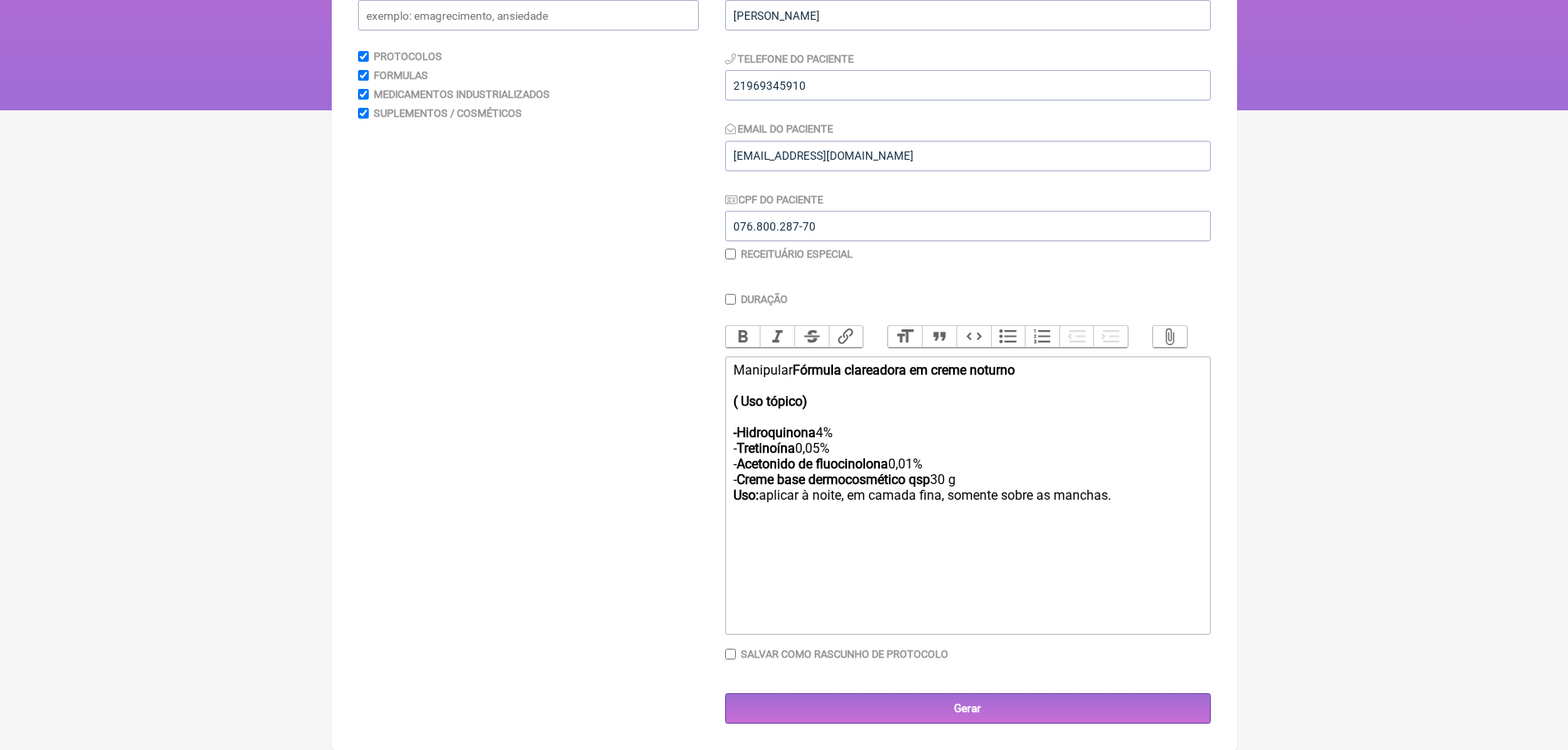
scroll to position [247, 0]
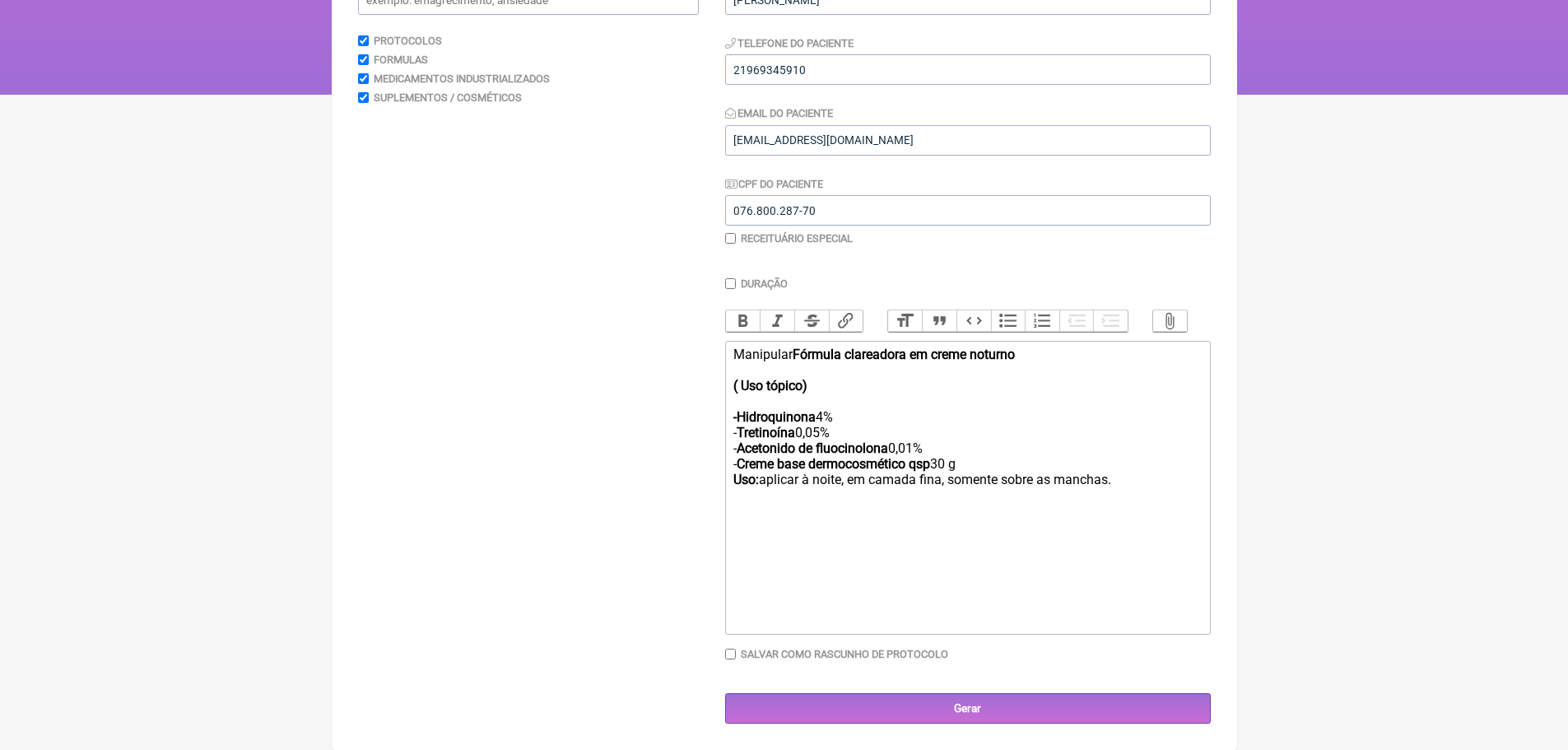
click at [756, 480] on strong "Uso:" at bounding box center [746, 479] width 26 height 16
click at [1171, 486] on div "Manipular Fórmula clareadora em creme noturno ( Uso tópico) -Hidroquinona 4% - …" at bounding box center [967, 456] width 468 height 219
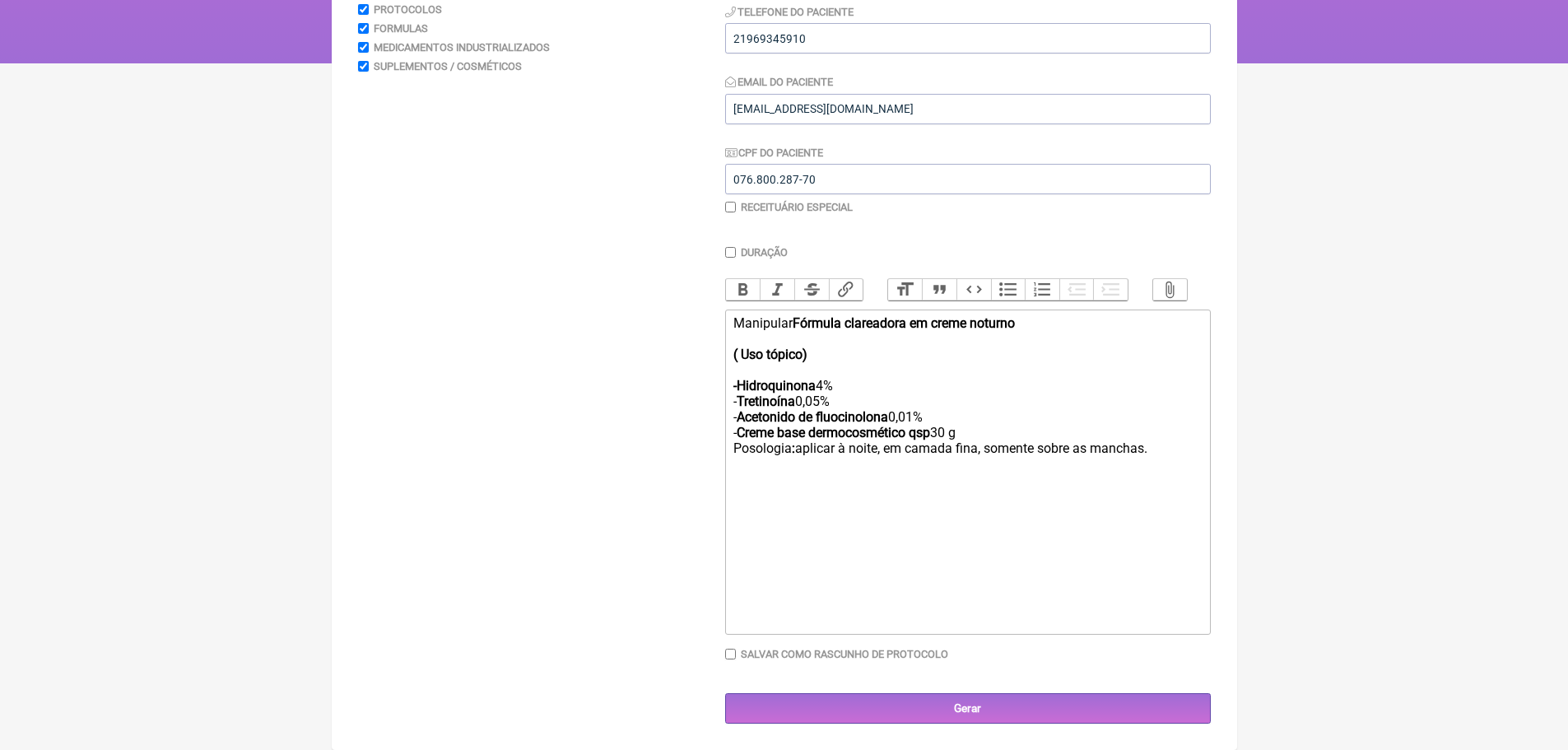
scroll to position [294, 0]
type trix-editor "<div>Manipular <strong>Fórmula clareadora em creme noturno <br><br>( Uso tópico…"
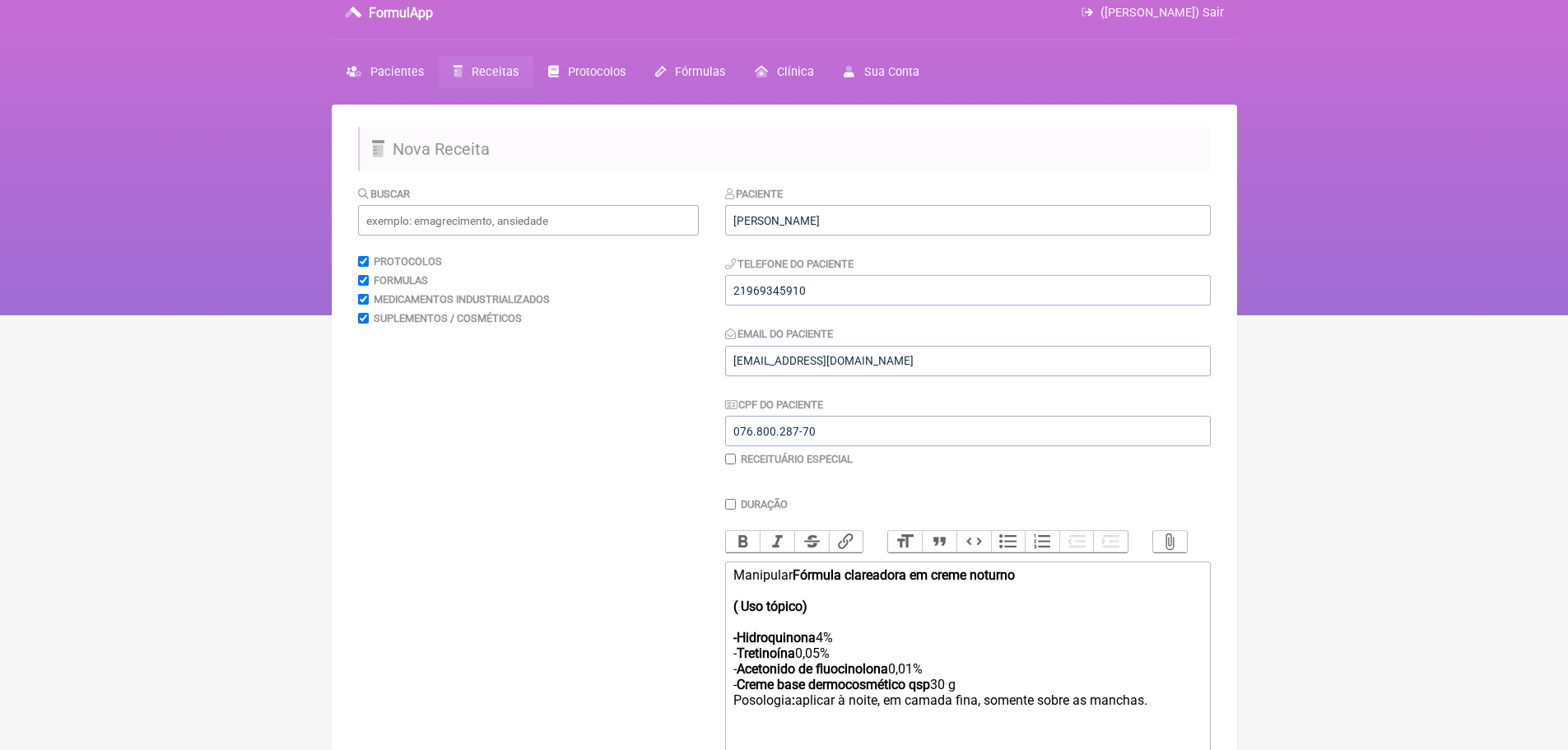
scroll to position [0, 0]
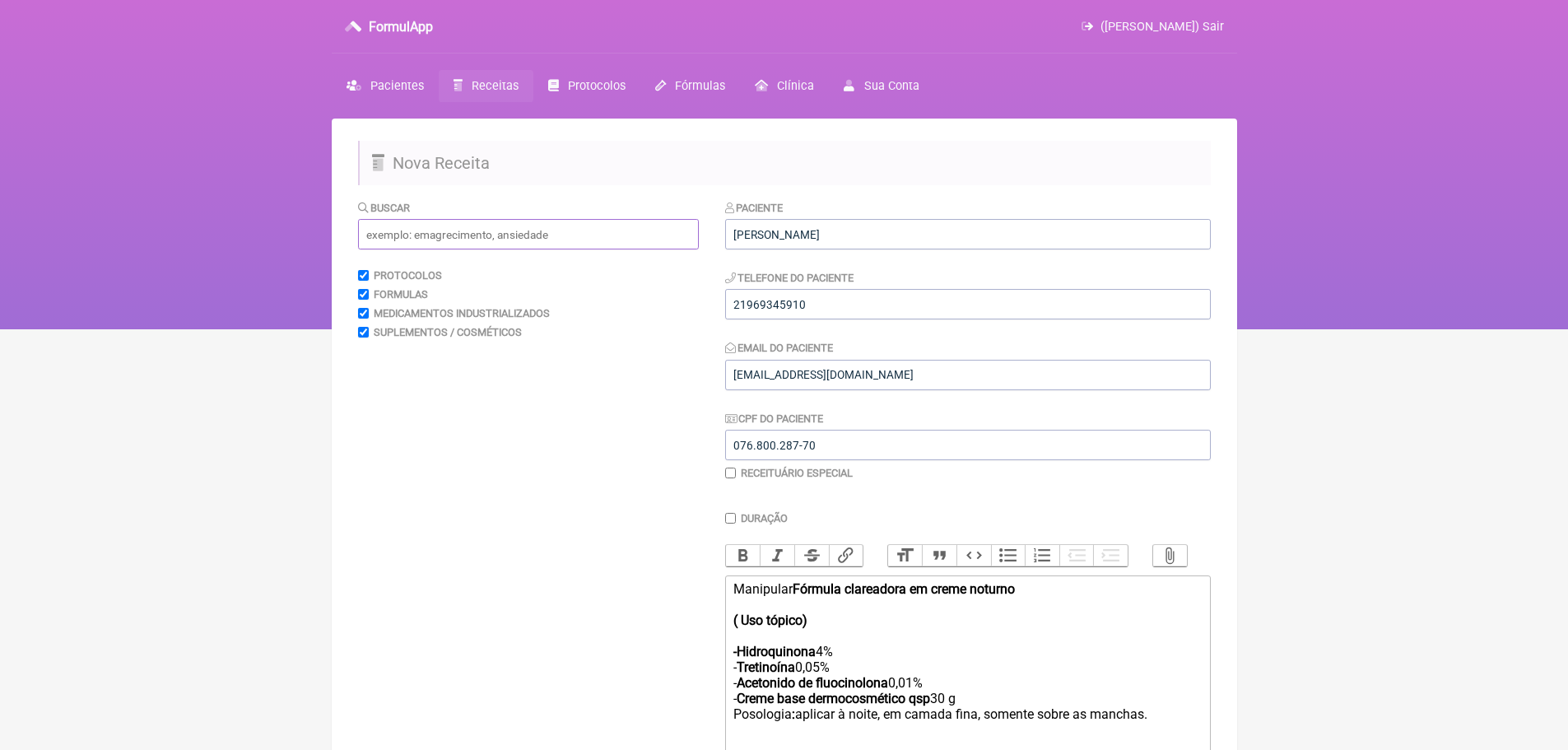
click at [426, 234] on input "text" at bounding box center [528, 234] width 340 height 30
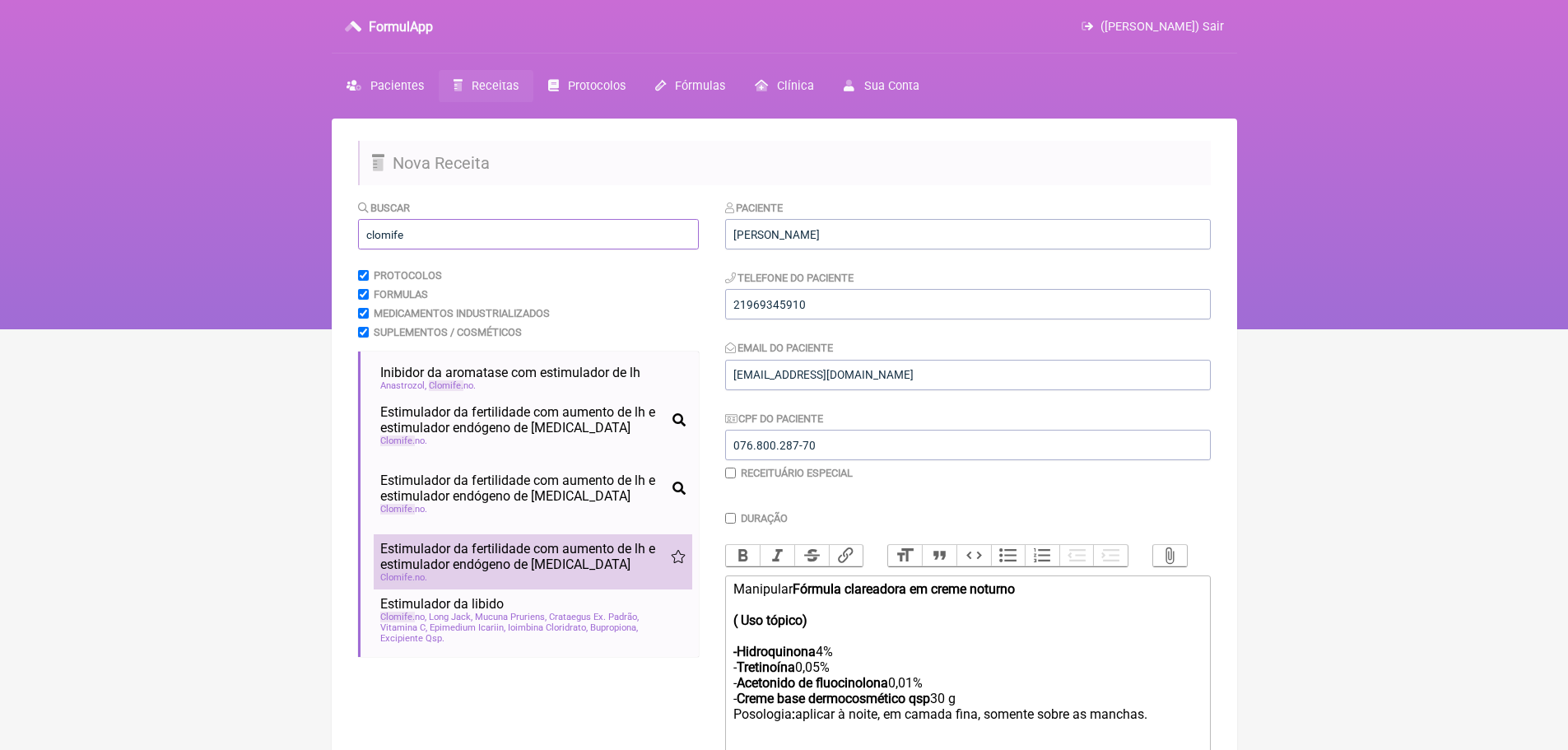
type input "clomife"
click at [472, 564] on span "Estimulador da fertilidade com aumento de lh e estimulador endógeno de testoste…" at bounding box center [526, 556] width 291 height 31
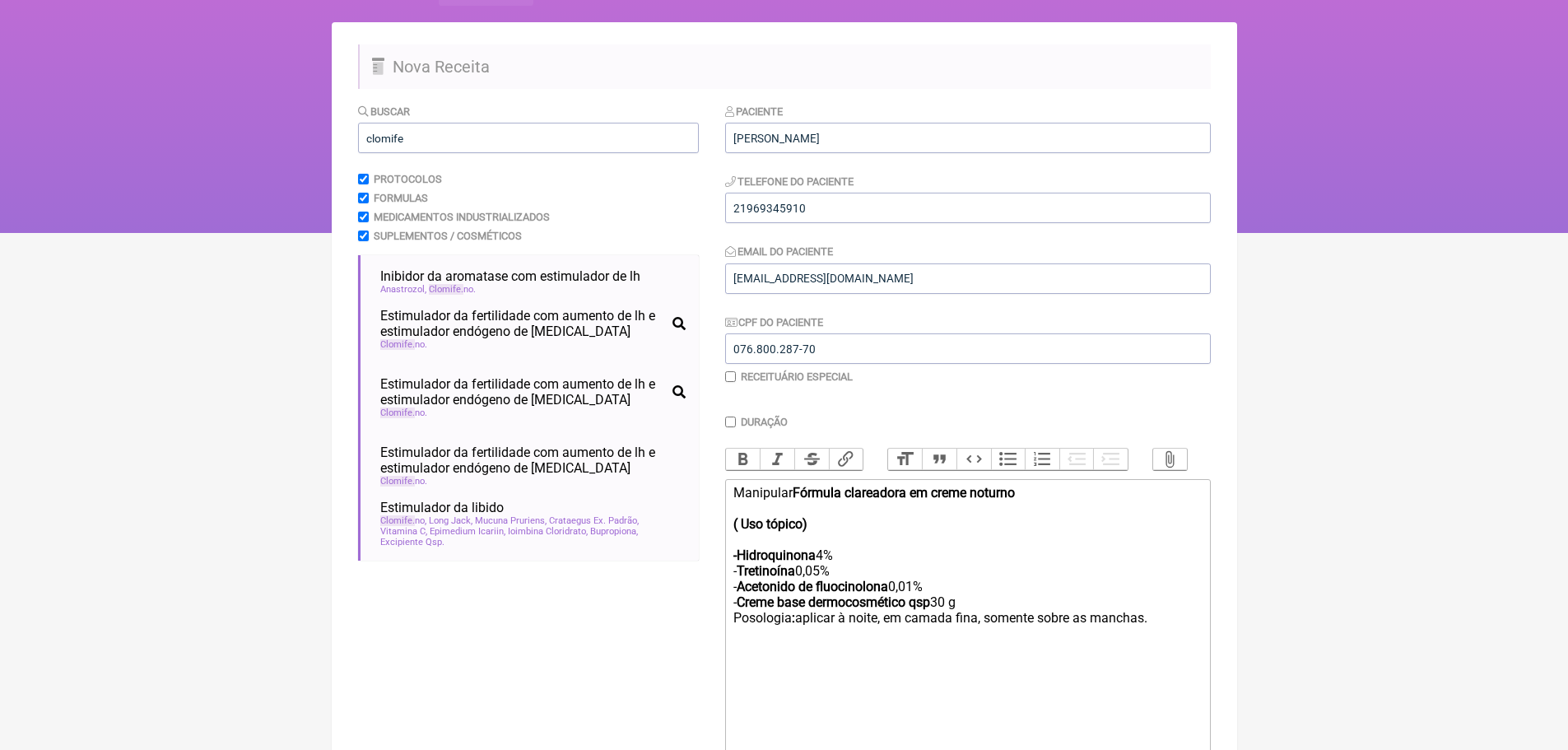
scroll to position [330, 0]
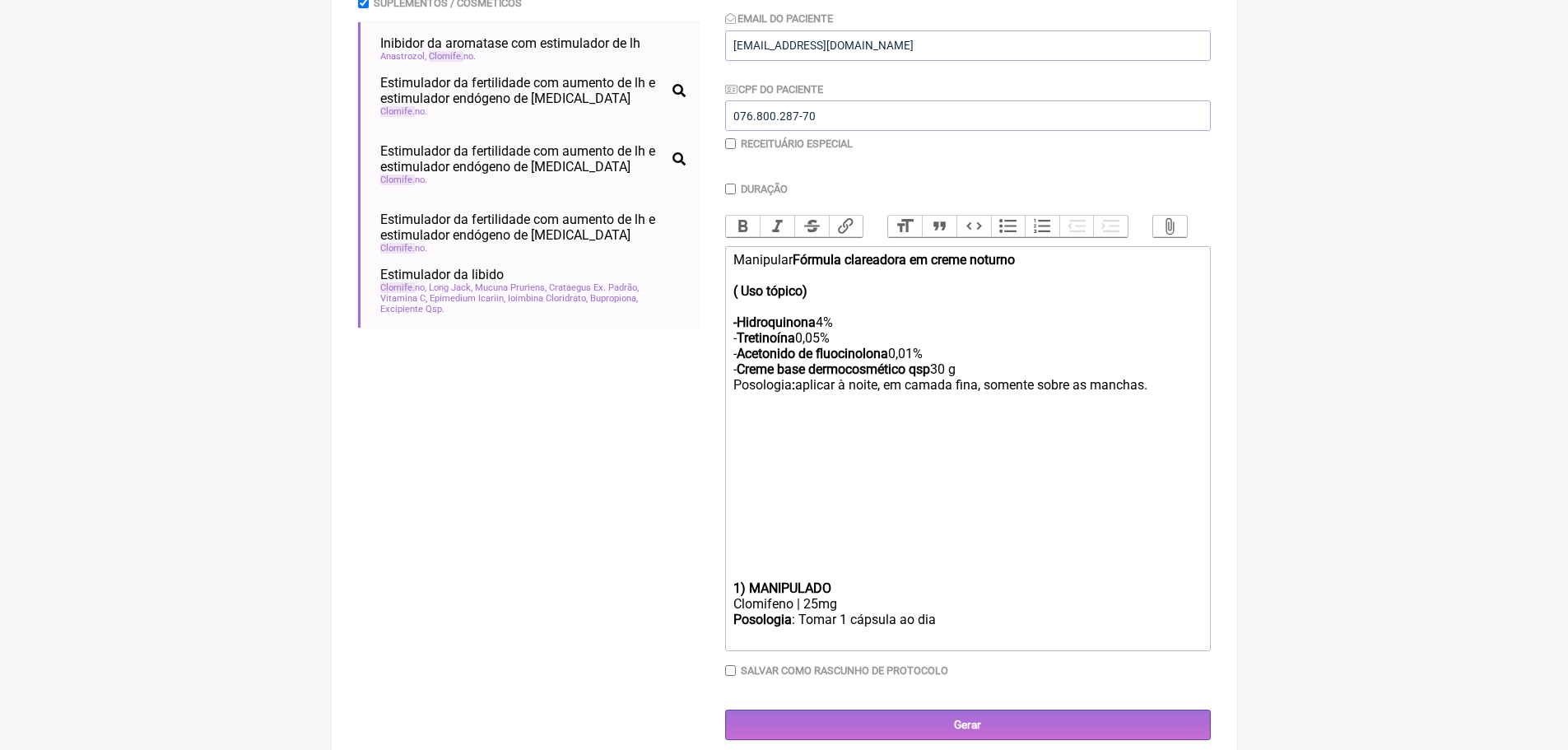
click at [733, 597] on strong "1) MANIPULADO" at bounding box center [782, 588] width 98 height 16
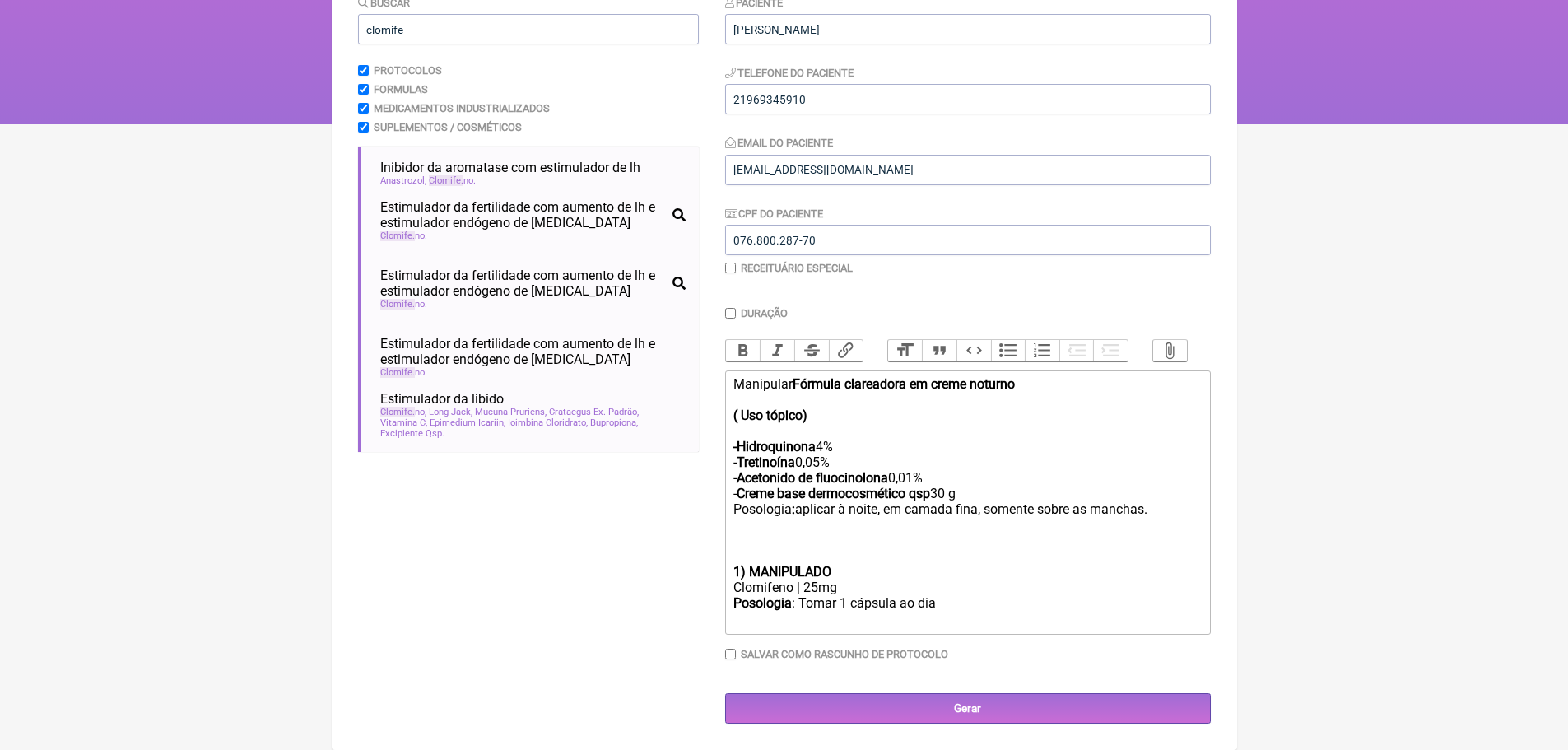
scroll to position [218, 0]
click at [729, 381] on trix-editor "Manipular Fórmula clareadora em creme noturno ( Uso tópico) -Hidroquinona 4% - …" at bounding box center [967, 503] width 485 height 264
click at [740, 414] on strong "Fórmula clareadora em creme noturno ( Uso tópico) -Hidroquinona" at bounding box center [880, 415] width 294 height 78
click at [806, 417] on div "1)Manipular Fórmula clareadora em creme noturno Uso tópico) -Hidroquinona 4% - …" at bounding box center [967, 478] width 468 height 204
click at [732, 415] on trix-editor "1)Manipular Fórmula clareadora em creme noturno Uso tópico -Hidroquinona 4% - T…" at bounding box center [967, 503] width 485 height 264
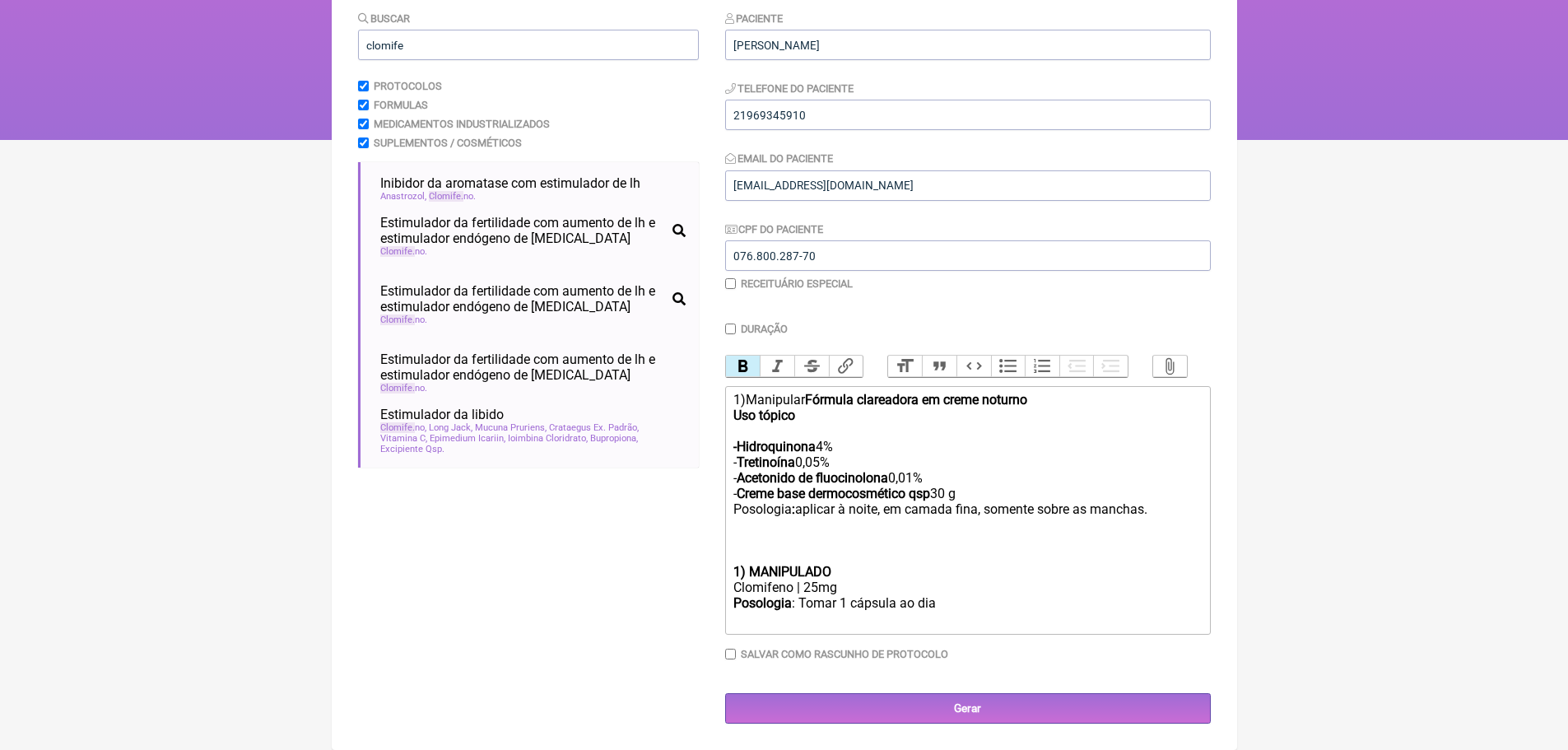
scroll to position [202, 0]
click at [729, 572] on trix-editor "1)Manipular Fórmula clareadora em creme noturno Uso tópico -Hidroquinona 4% - T…" at bounding box center [967, 510] width 485 height 249
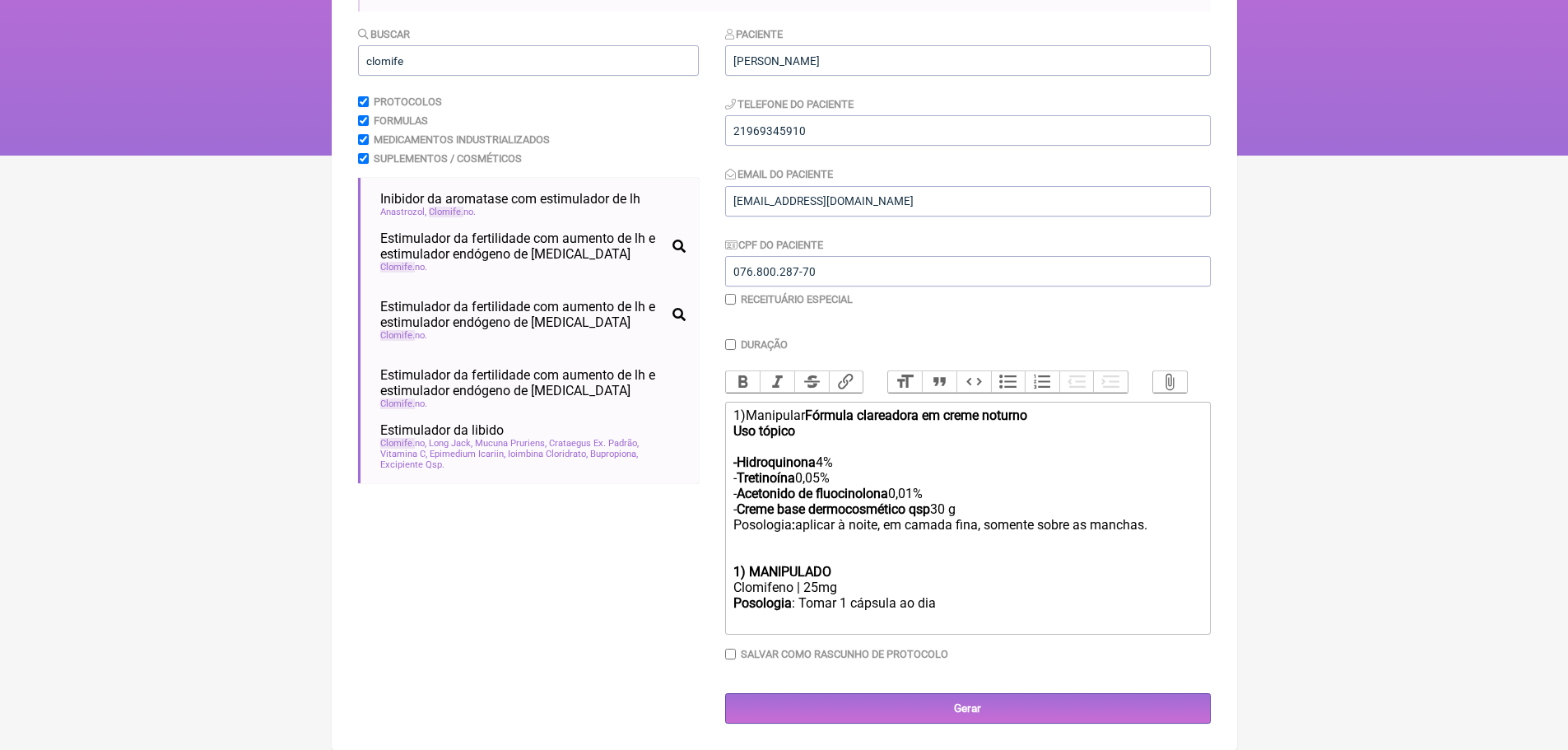
scroll to position [186, 0]
click at [740, 572] on strong "1) MANIPULADO" at bounding box center [782, 572] width 98 height 16
click at [812, 588] on div "Clomifeno | 25mg" at bounding box center [967, 588] width 468 height 16
click at [812, 588] on div "Clomifeno | 5mg" at bounding box center [967, 588] width 468 height 16
click at [940, 606] on div "Posologia : Tomar 1 cápsula ao dia ㅤ" at bounding box center [967, 612] width 468 height 33
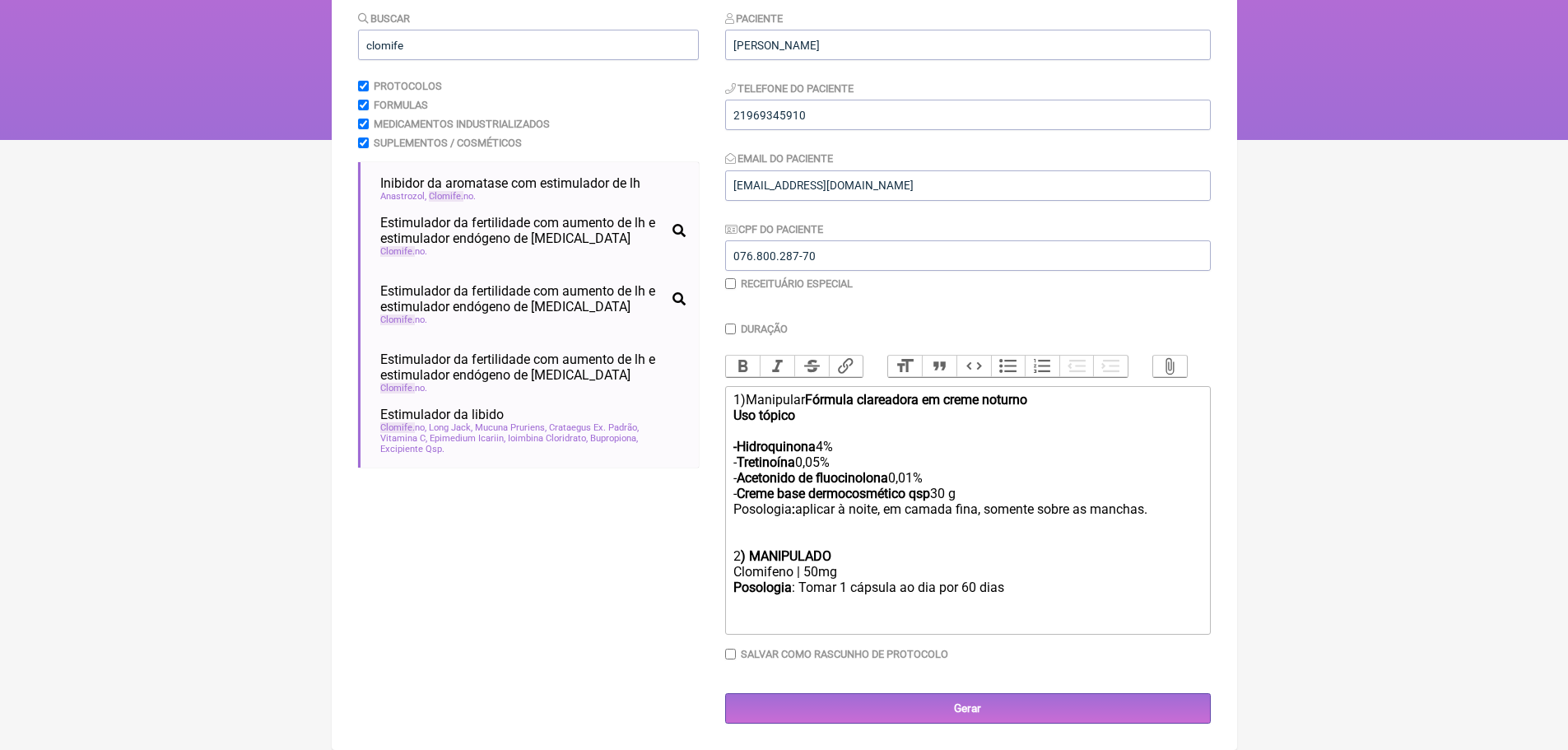
type trix-editor "<div>1)Manipular <strong>Fórmula clareadora em creme noturno <br>&nbsp;Uso tópi…"
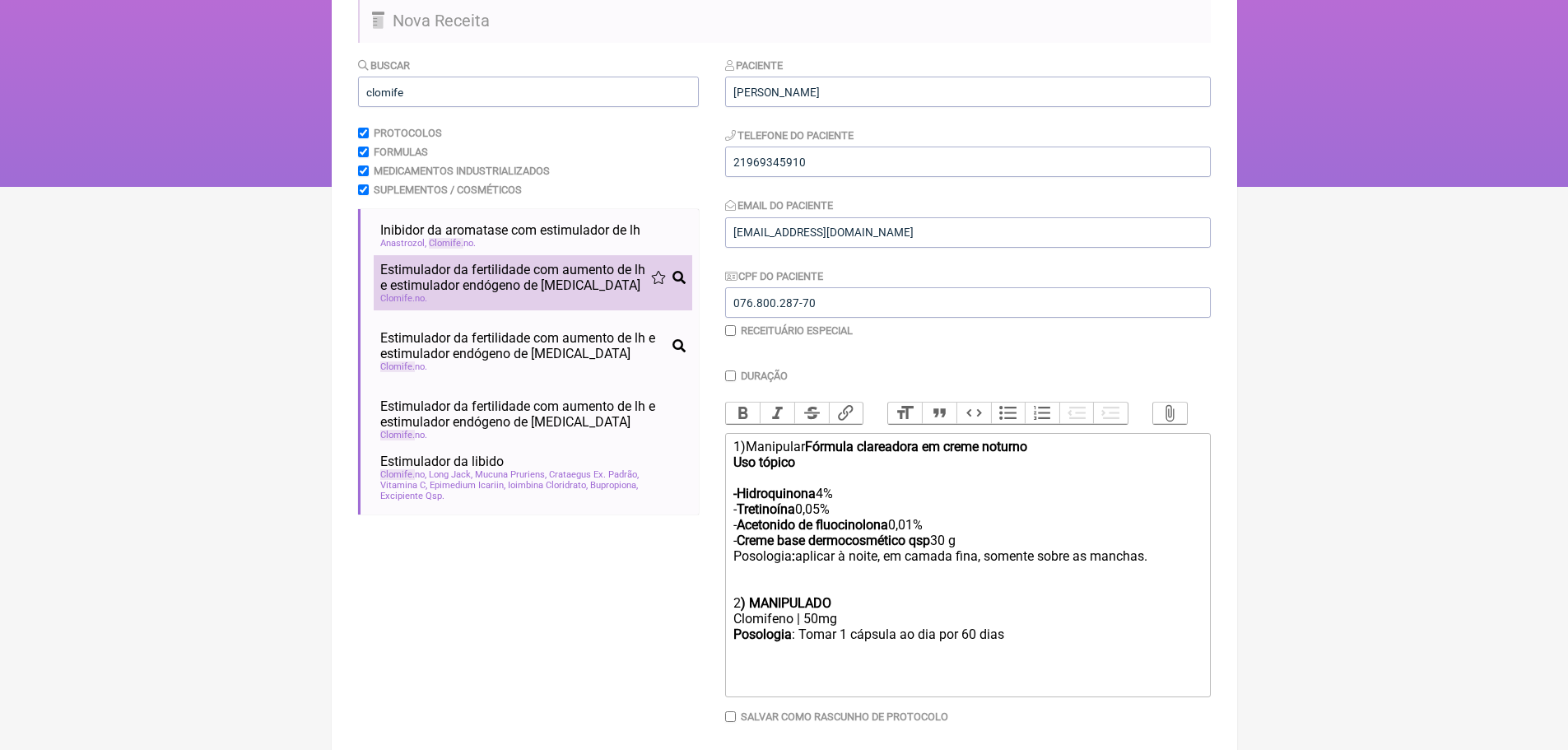
scroll to position [52, 0]
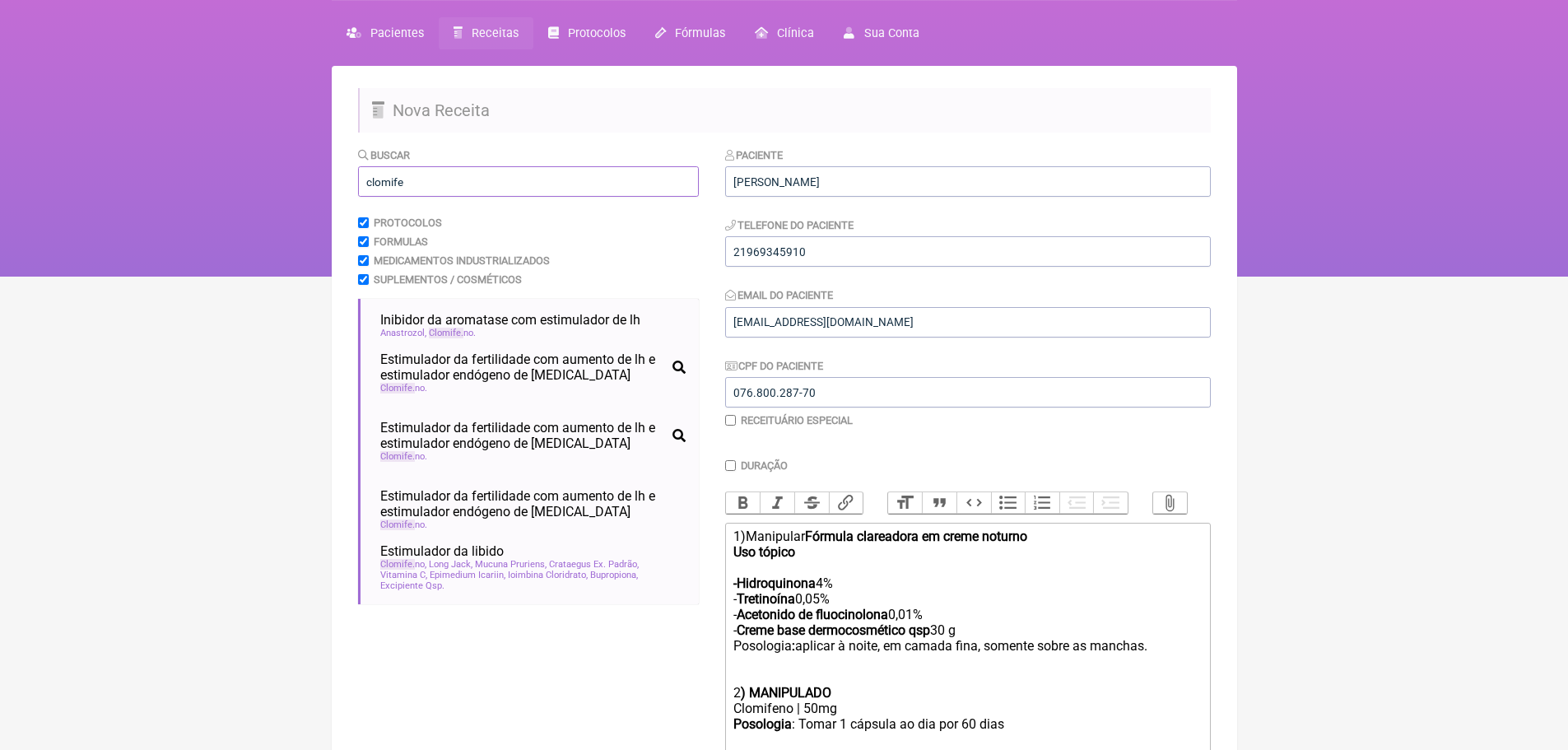
click at [433, 184] on input "clomife" at bounding box center [528, 181] width 340 height 30
type input "c"
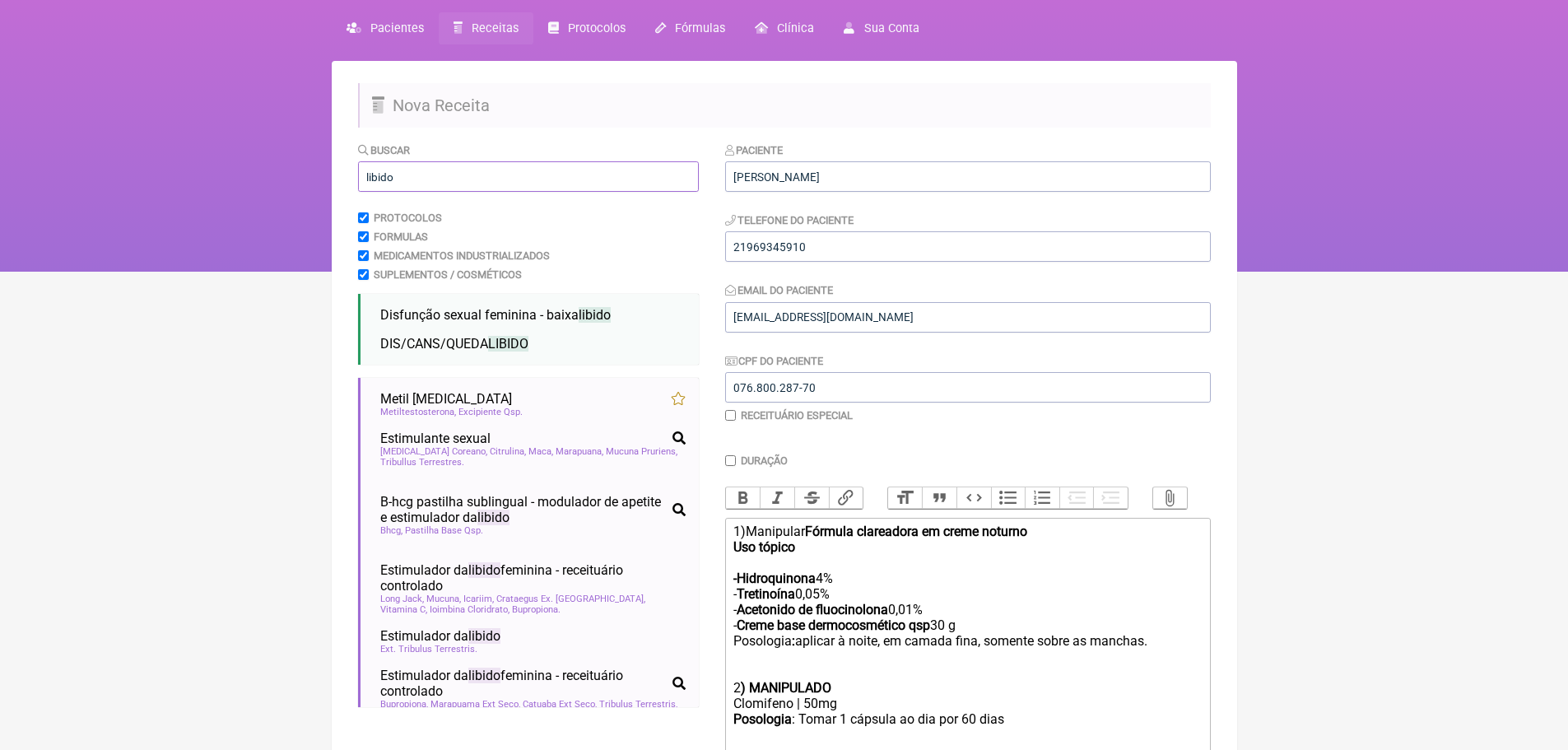
scroll to position [83, 0]
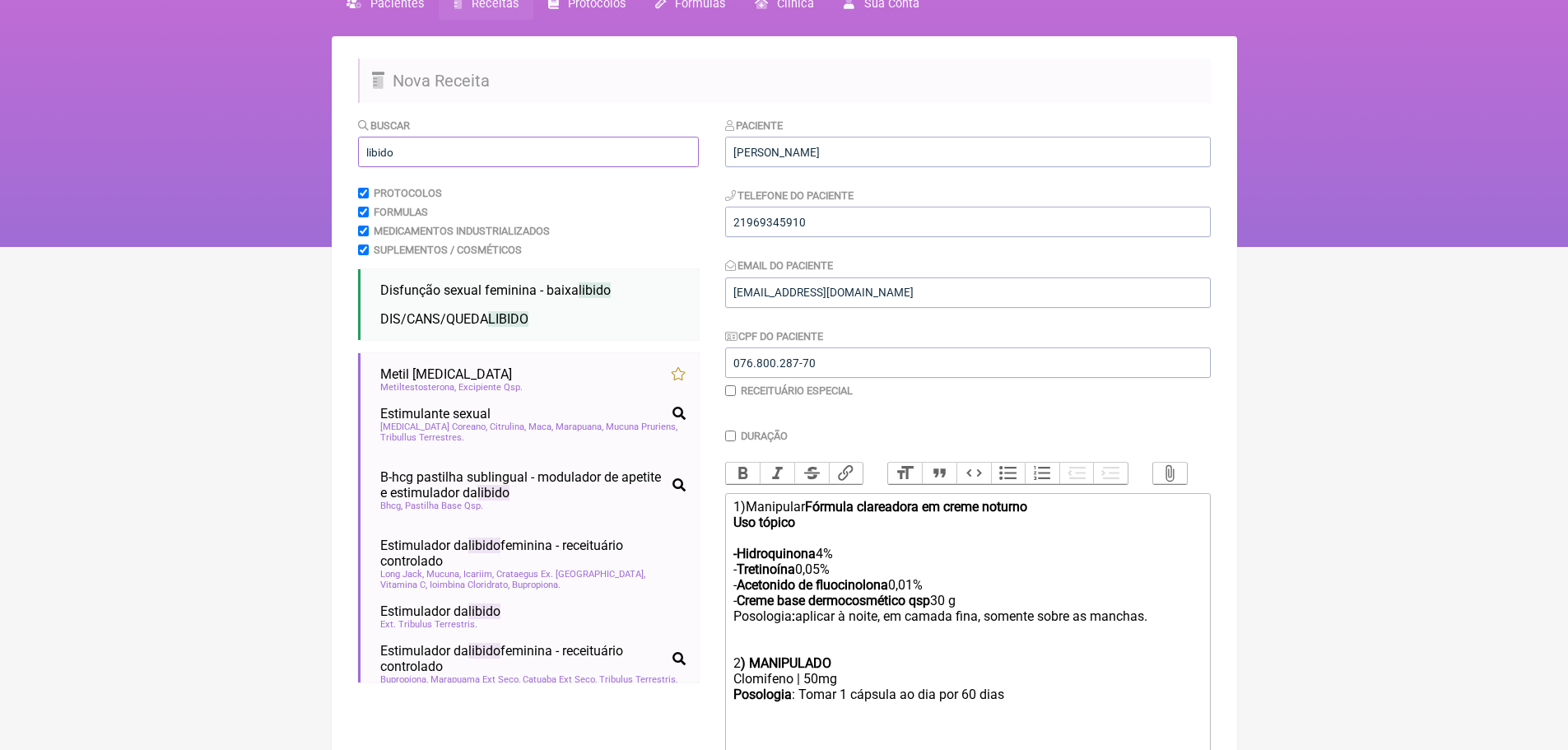
type input "libido"
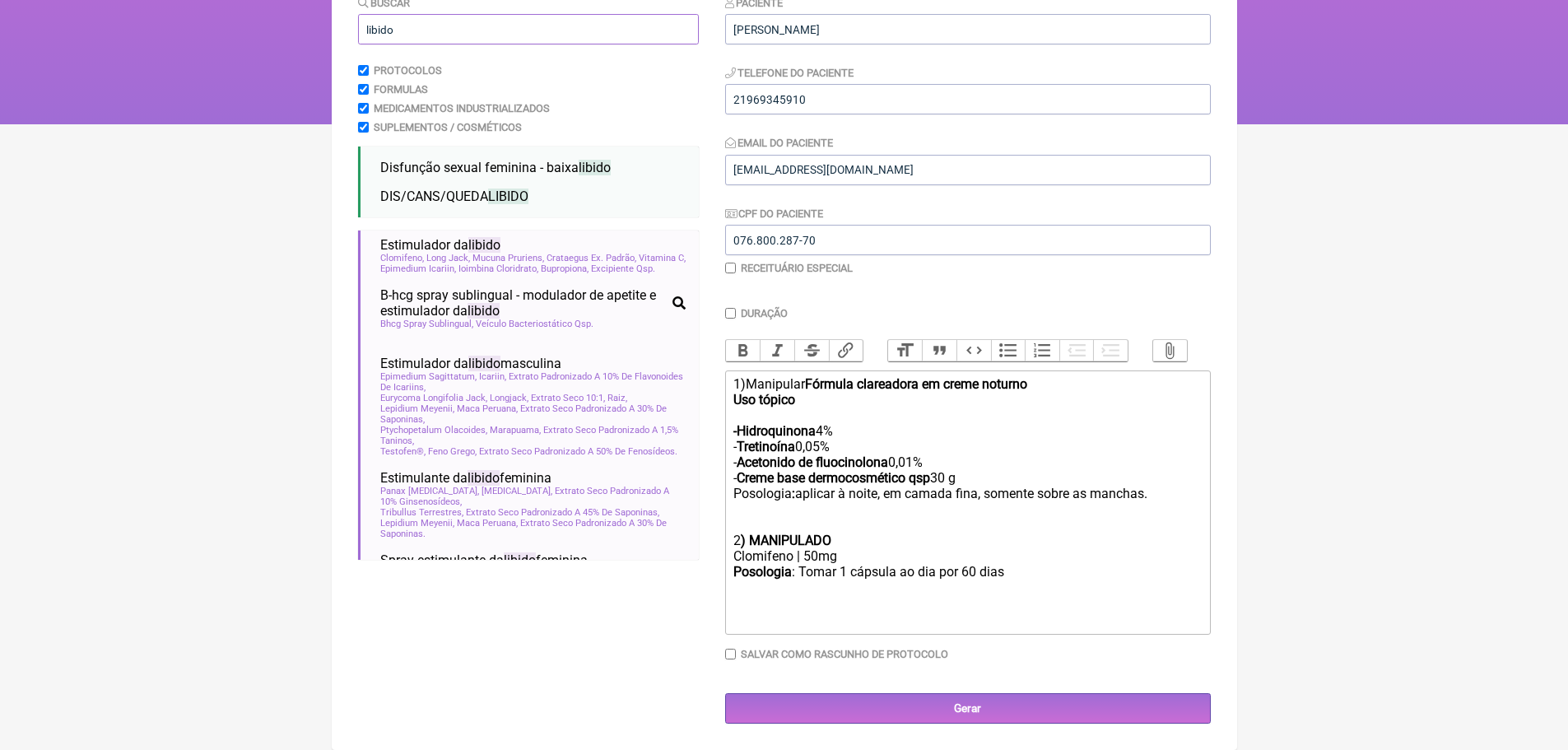
scroll to position [494, 0]
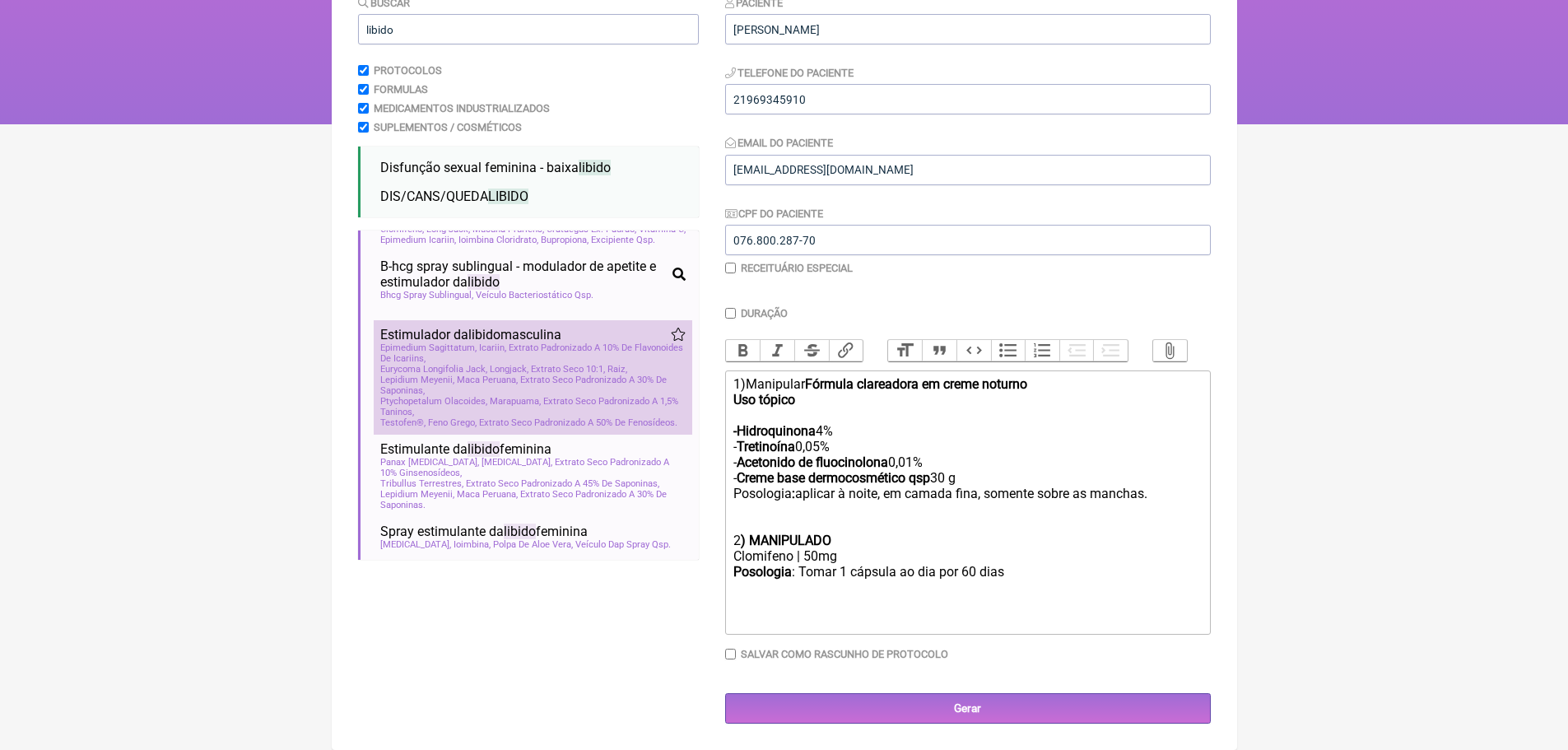
click at [469, 364] on span "Epimedium Sagittatum, Icariin, Extrato Padronizado A 10% De Flavonoides De Icar…" at bounding box center [533, 353] width 306 height 21
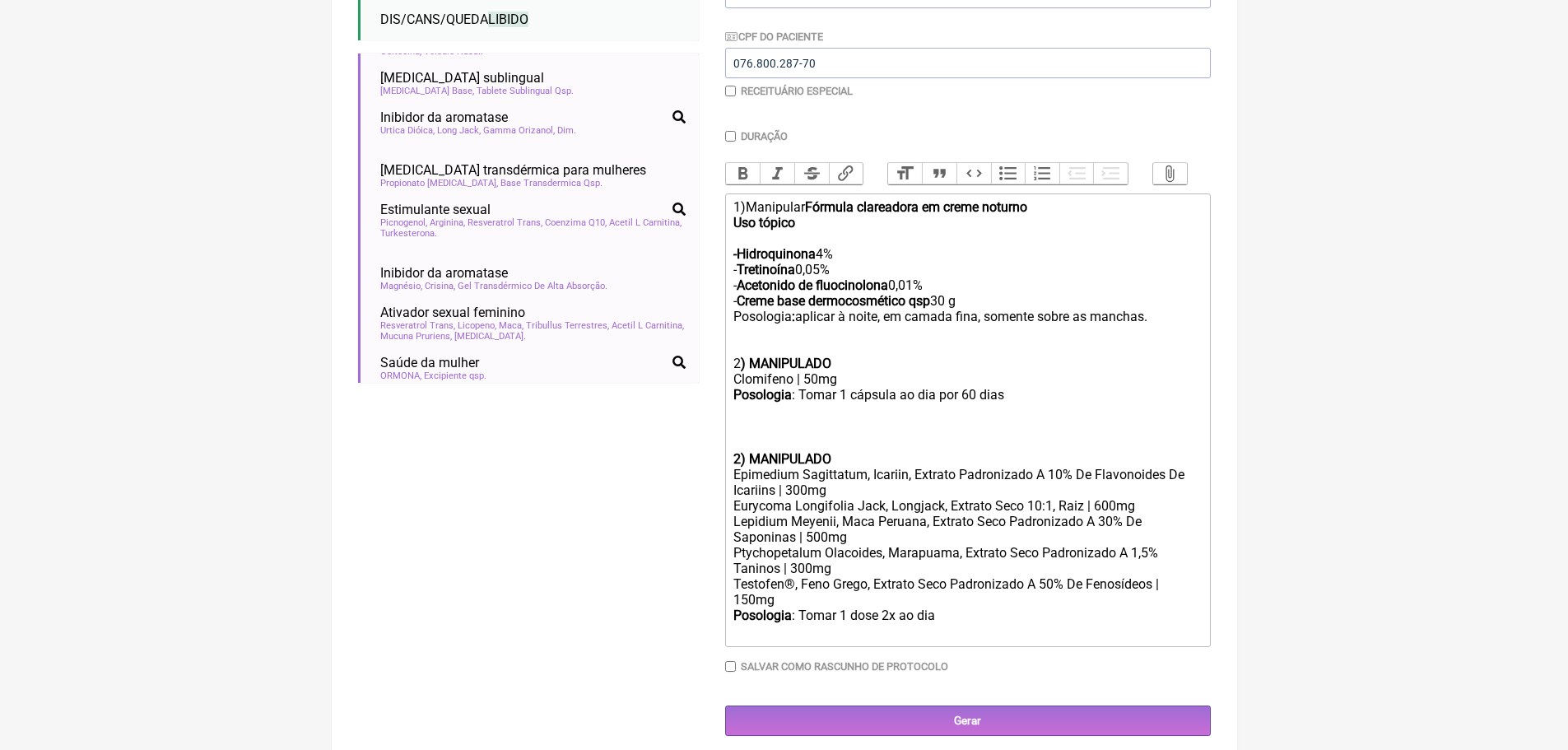
scroll to position [1153, 0]
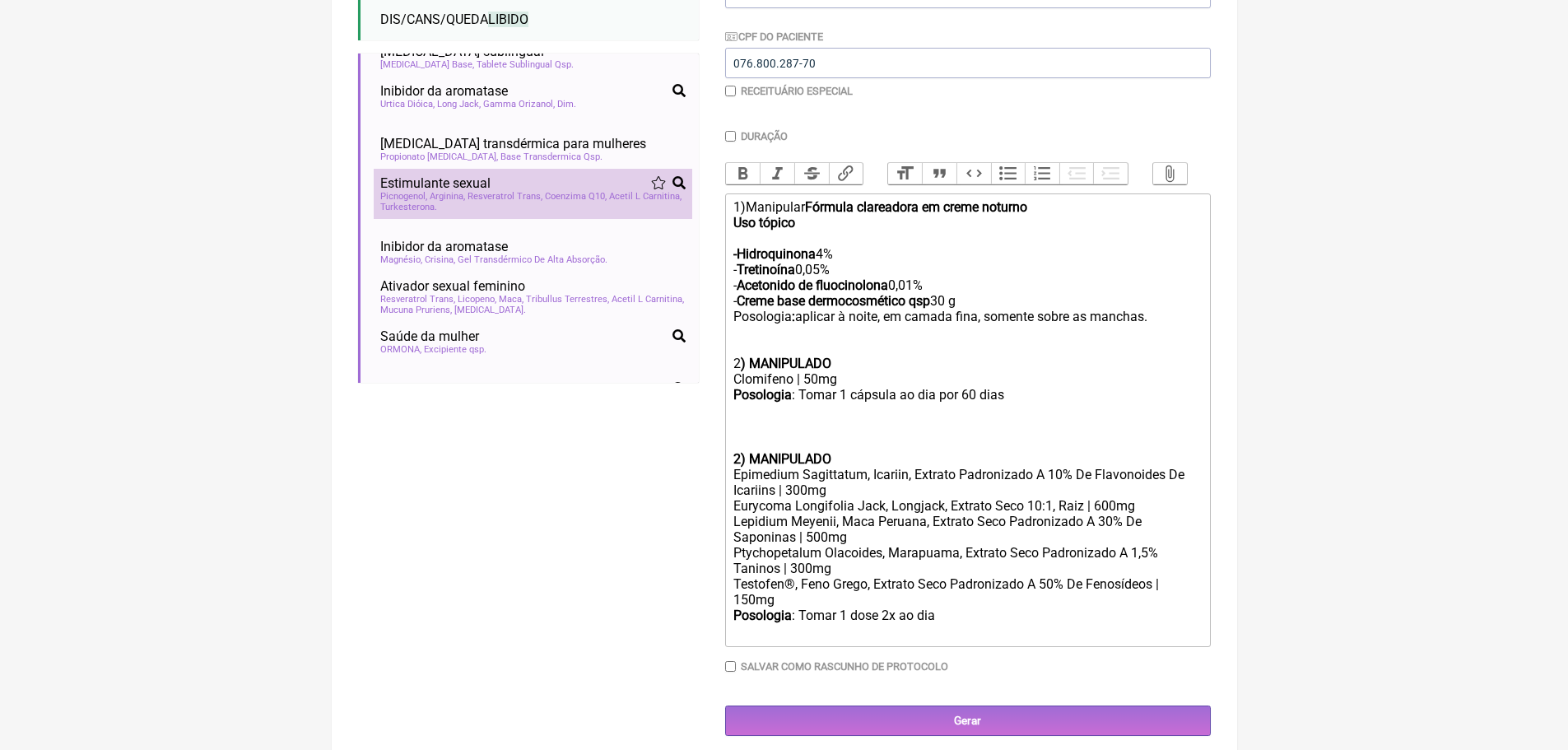
click at [582, 219] on li "Estimulante sexual disfunção erétil libido disfunção sexual Picnogenol Arginina…" at bounding box center [532, 194] width 318 height 50
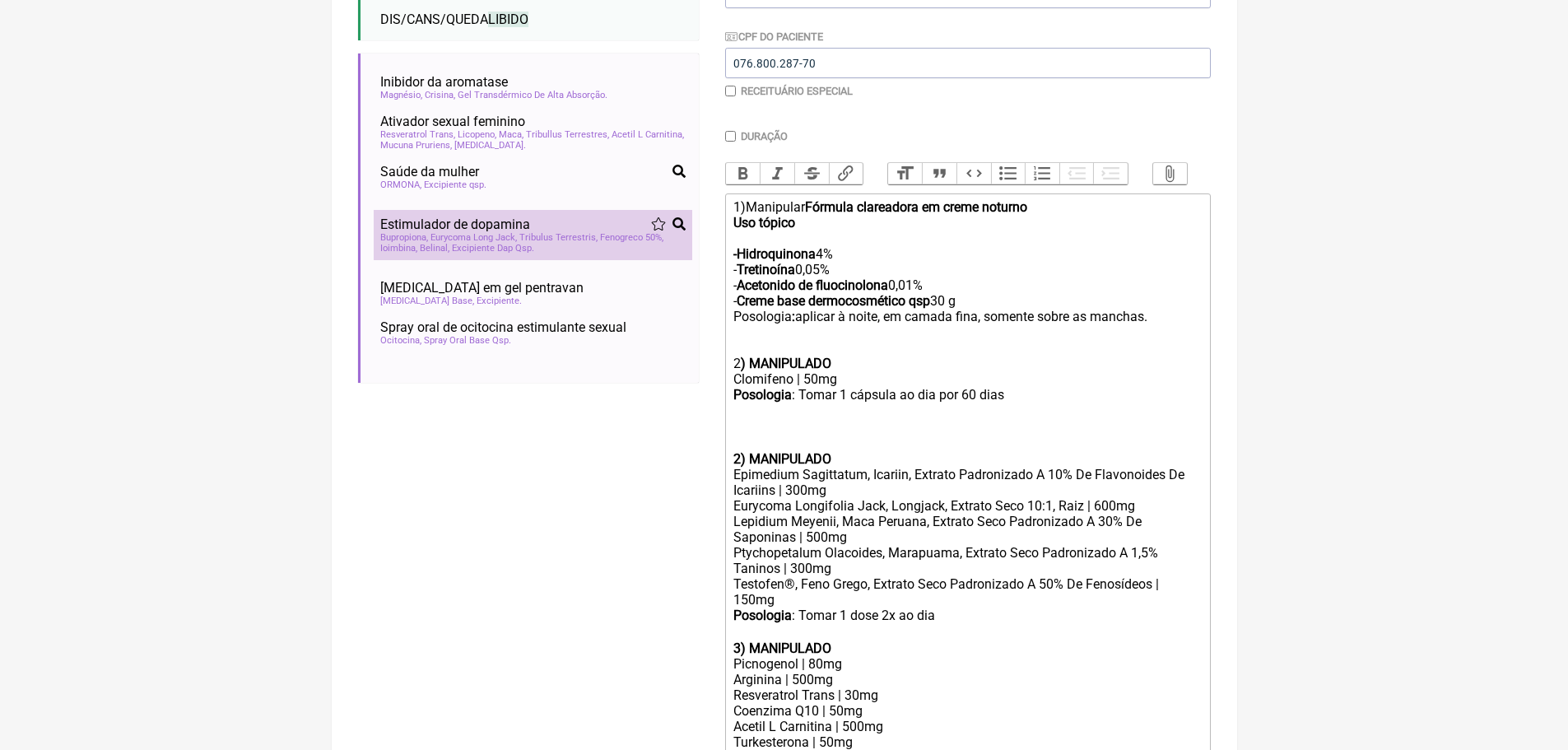
scroll to position [465, 0]
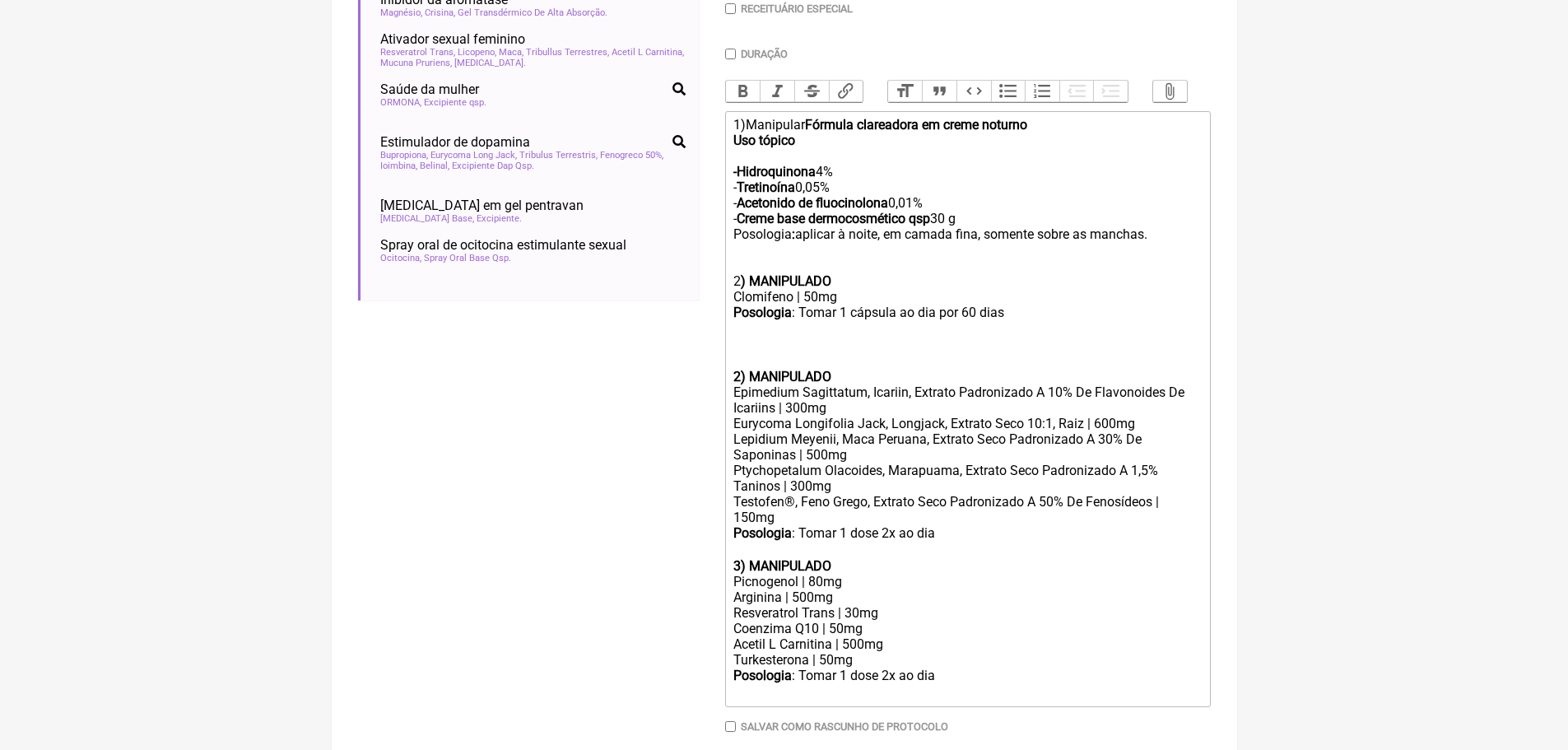
click at [741, 385] on strong "2) MANIPULADO" at bounding box center [782, 376] width 98 height 16
click at [948, 549] on div "Posologia : Tomar 1 dose 2x ao dia ㅤ" at bounding box center [967, 542] width 468 height 33
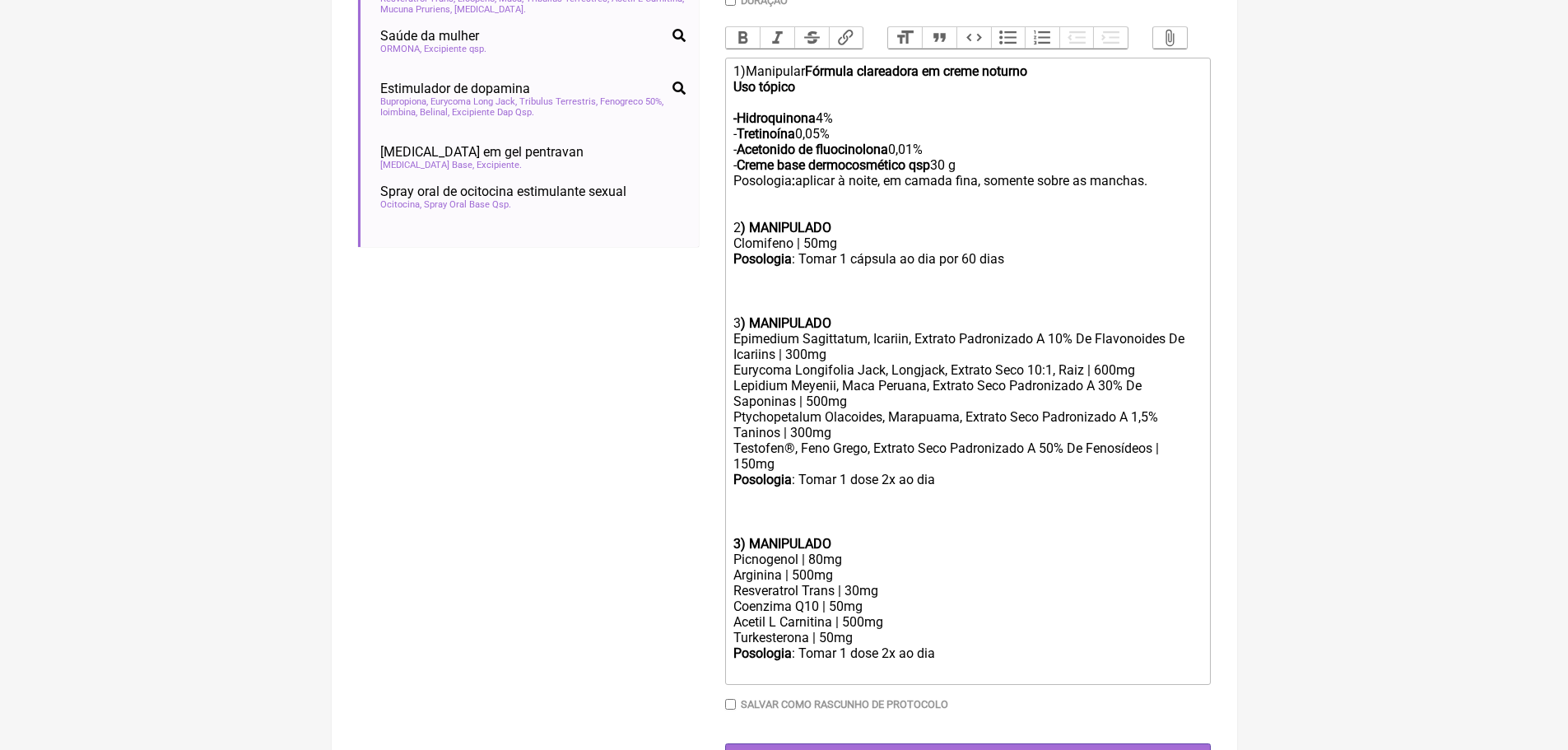
scroll to position [581, 0]
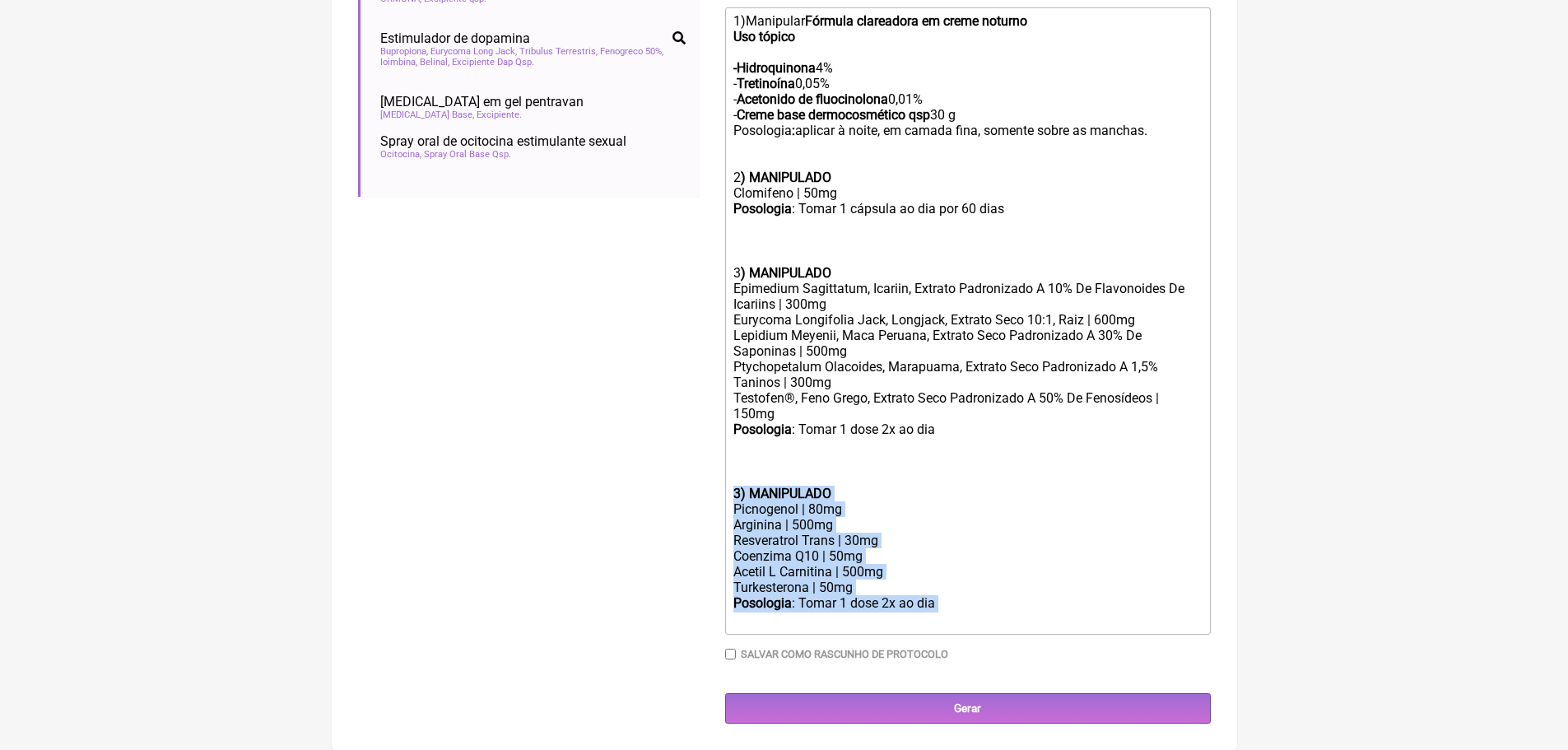
drag, startPoint x: 735, startPoint y: 491, endPoint x: 1018, endPoint y: 608, distance: 306.2
click at [1018, 608] on trix-editor "1)Manipular Fórmula clareadora em creme noturno Uso tópico -Hidroquinona 4% - T…" at bounding box center [967, 321] width 485 height 628
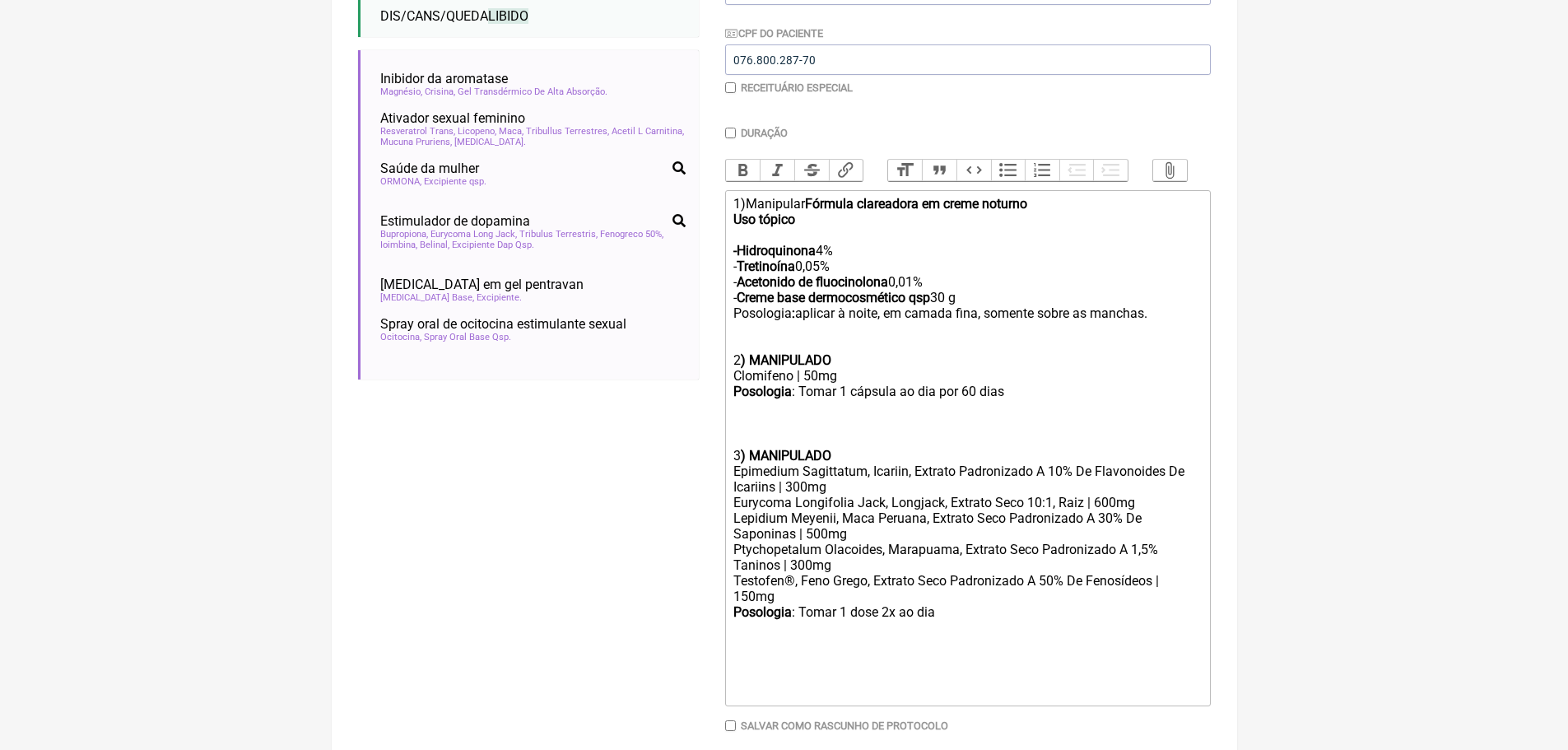
scroll to position [387, 0]
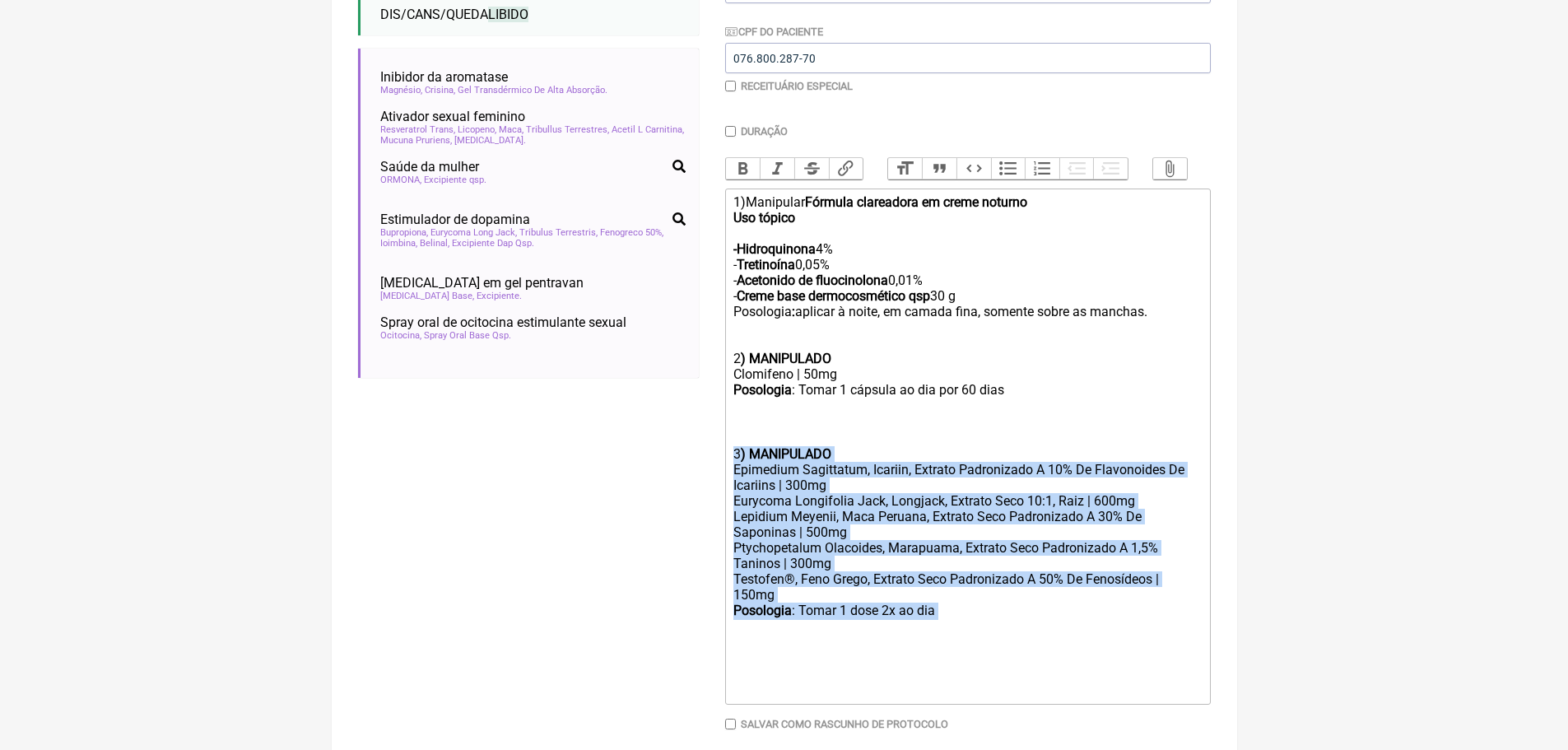
drag, startPoint x: 735, startPoint y: 470, endPoint x: 1005, endPoint y: 619, distance: 308.4
click at [1005, 619] on trix-editor "1)Manipular Fórmula clareadora em creme noturno Uso tópico -Hidroquinona 4% - T…" at bounding box center [967, 446] width 485 height 517
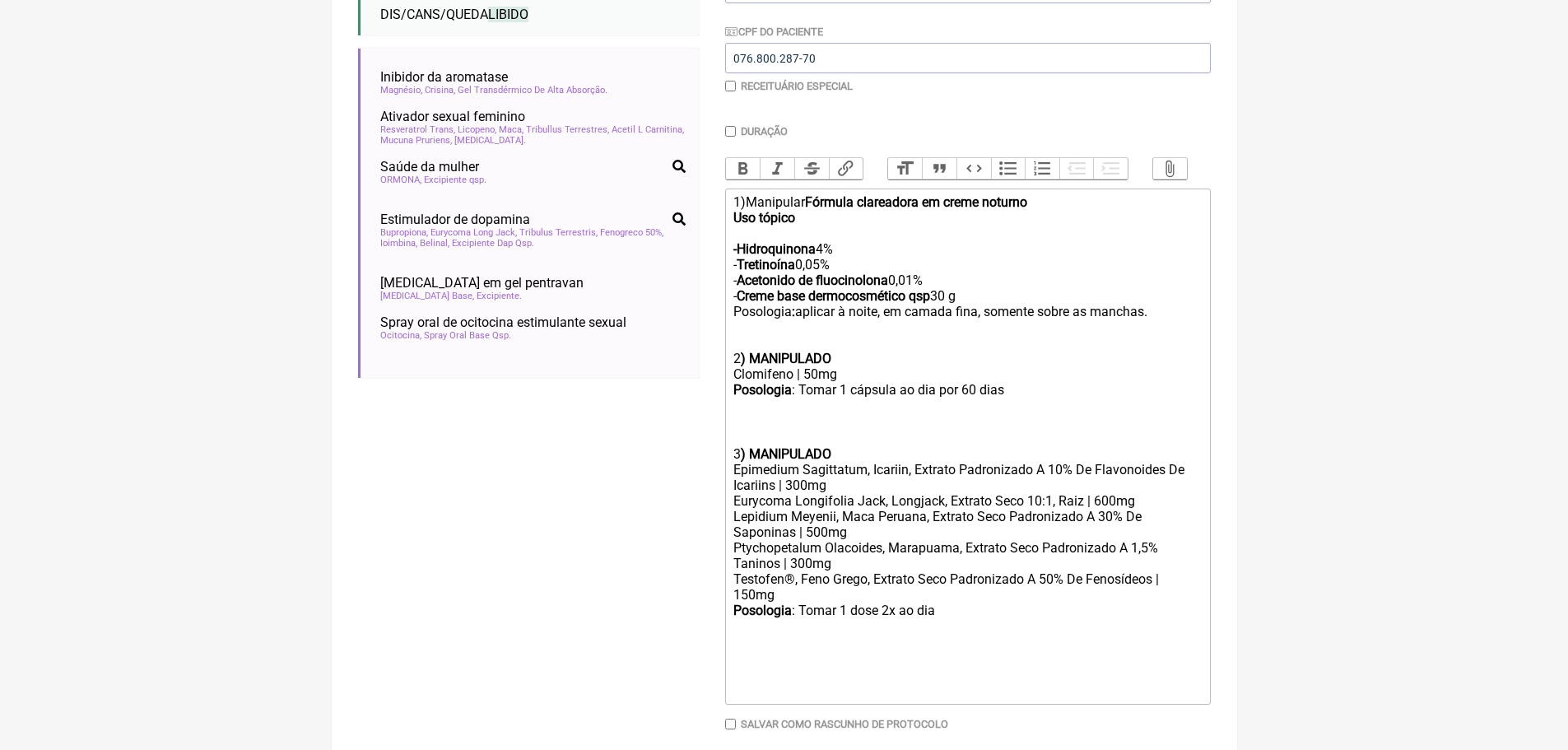
scroll to position [311, 0]
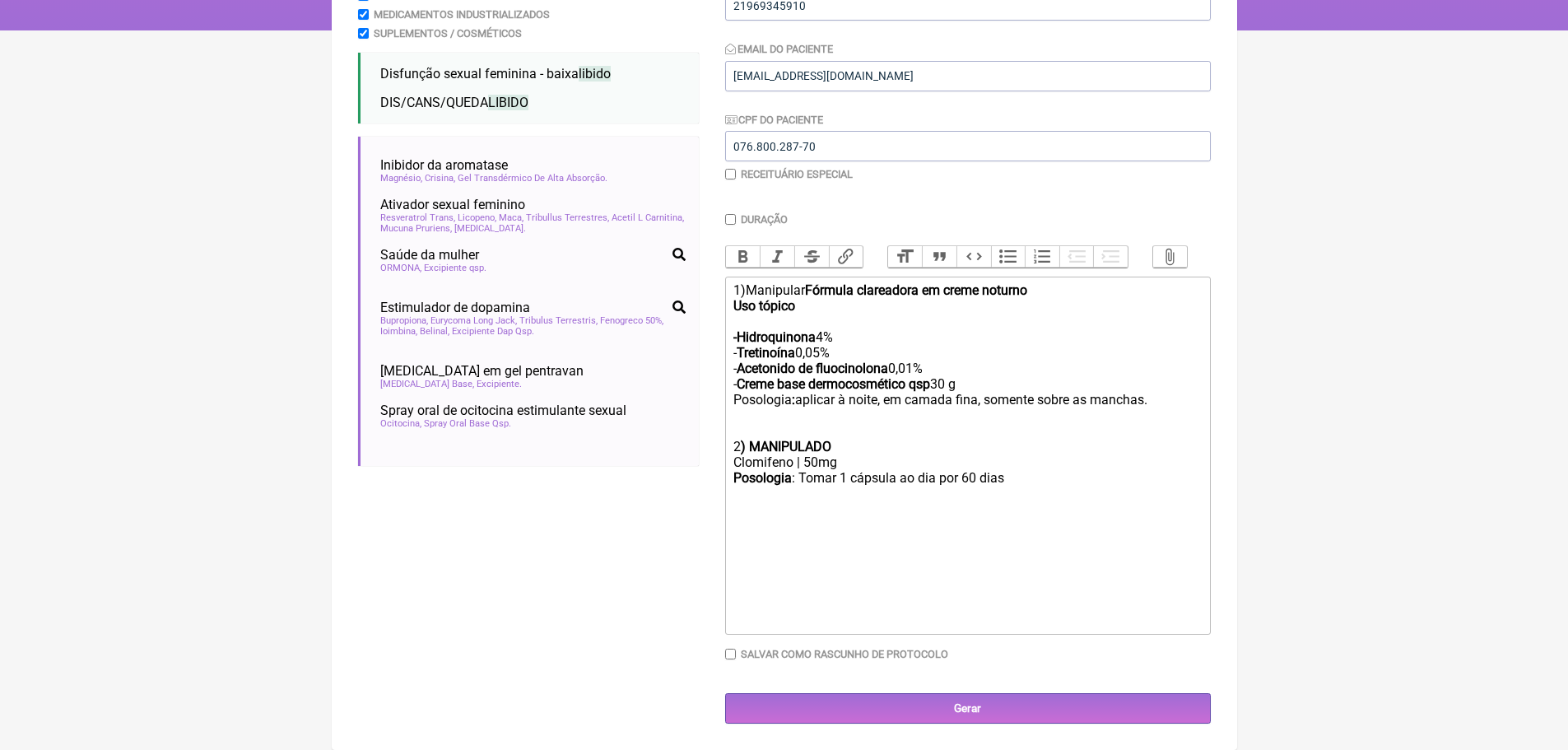
click at [736, 541] on div at bounding box center [967, 565] width 468 height 62
paste trix-editor "strong><br>órmula Manipulada Potente para Libido Masculina<br></strong><br></di…"
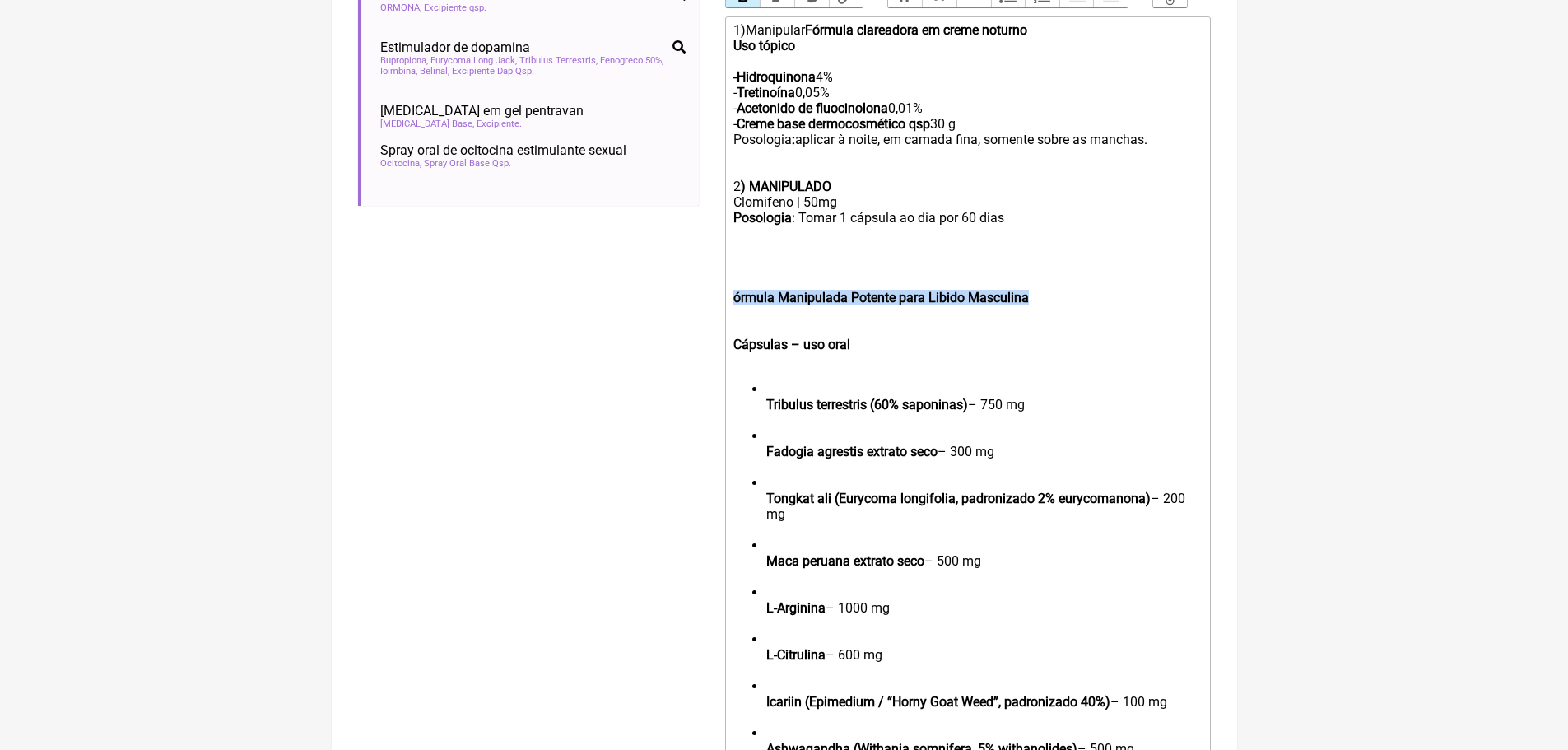
drag, startPoint x: 730, startPoint y: 309, endPoint x: 1034, endPoint y: 314, distance: 304.0
click at [1034, 314] on trix-editor "1)Manipular Fórmula clareadora em creme noturno Uso tópico -Hidroquinona 4% - T…" at bounding box center [967, 568] width 485 height 1104
click at [733, 358] on trix-editor "1)Manipular Fórmula clareadora em creme noturno Uso tópico -Hidroquinona 4% - T…" at bounding box center [967, 568] width 485 height 1104
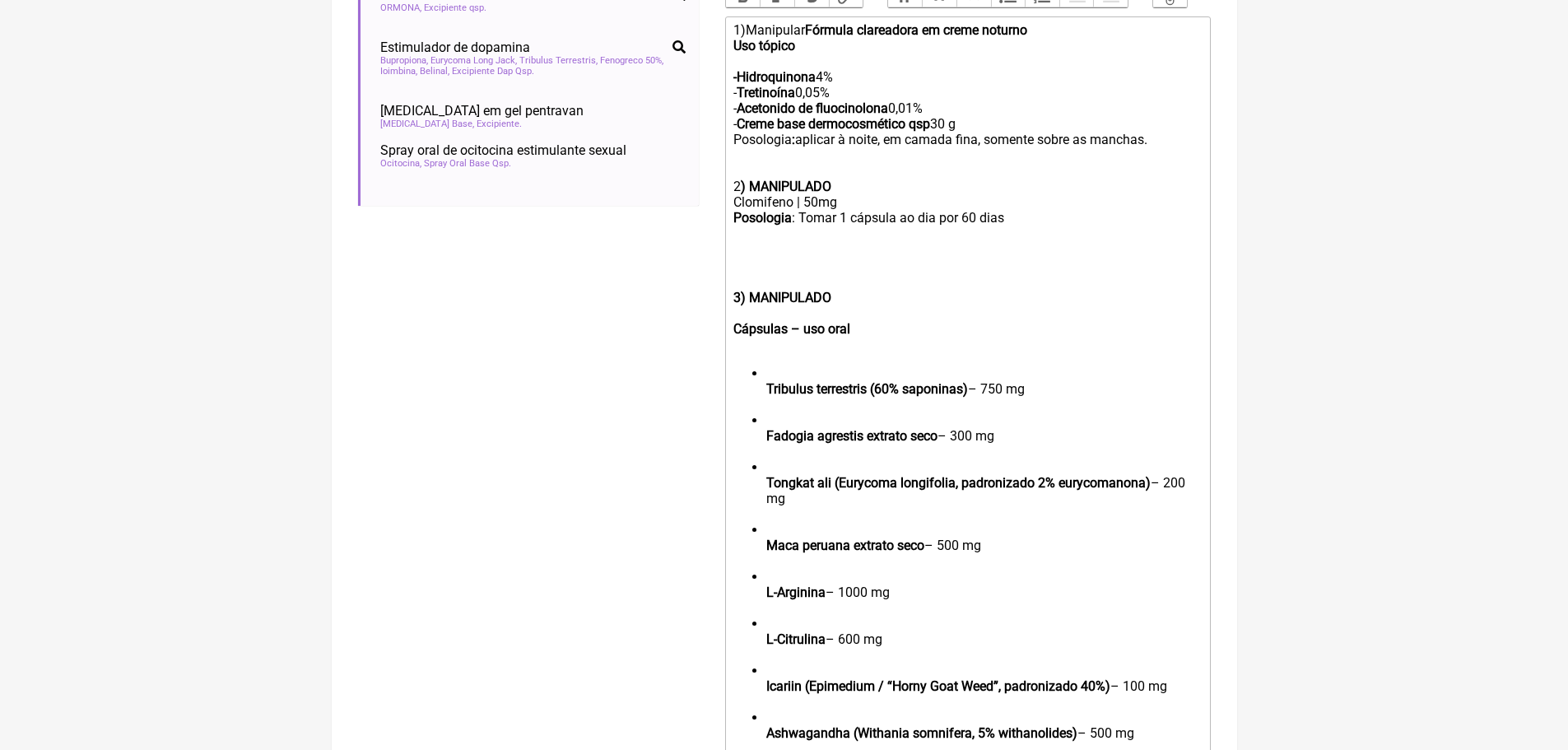
click at [769, 397] on strong "Tribulus terrestris (60% saponinas)" at bounding box center [867, 388] width 202 height 16
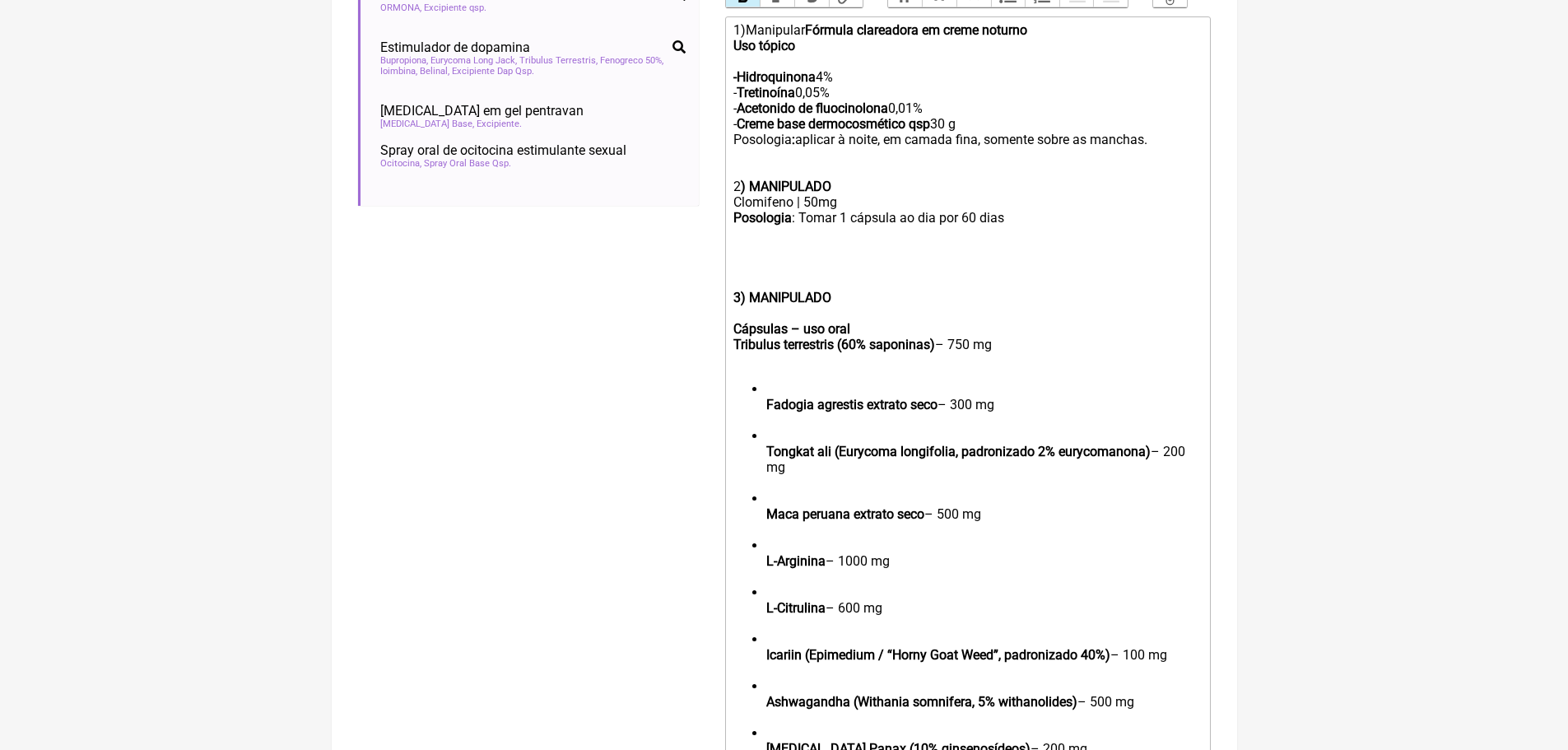
click at [767, 412] on strong "Fadogia agrestis extrato seco" at bounding box center [851, 404] width 172 height 16
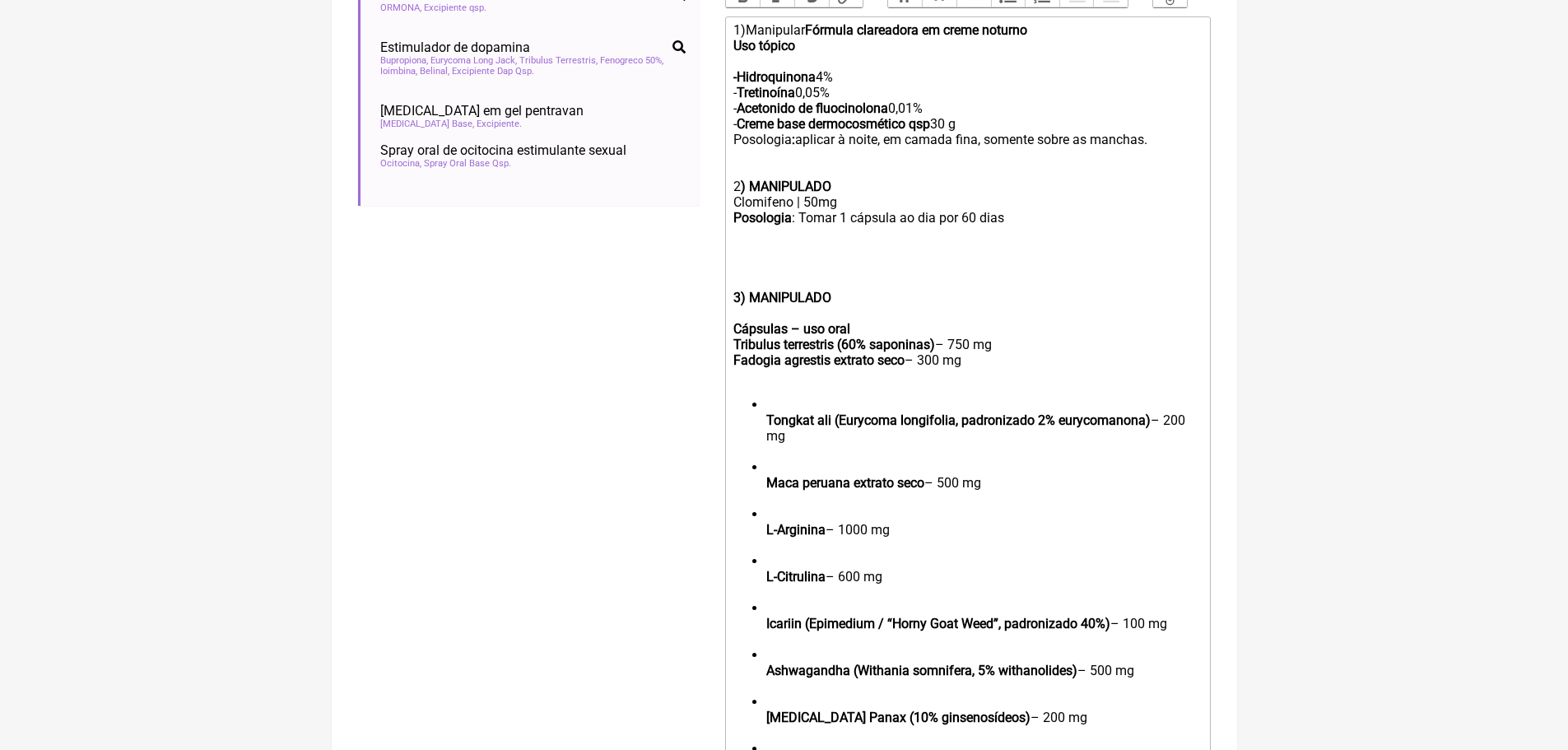
click at [762, 429] on ul "Tongkat ali (Eurycoma longifolia, padronizado 2% eurycomanona) – 200 mg Maca pe…" at bounding box center [967, 639] width 468 height 485
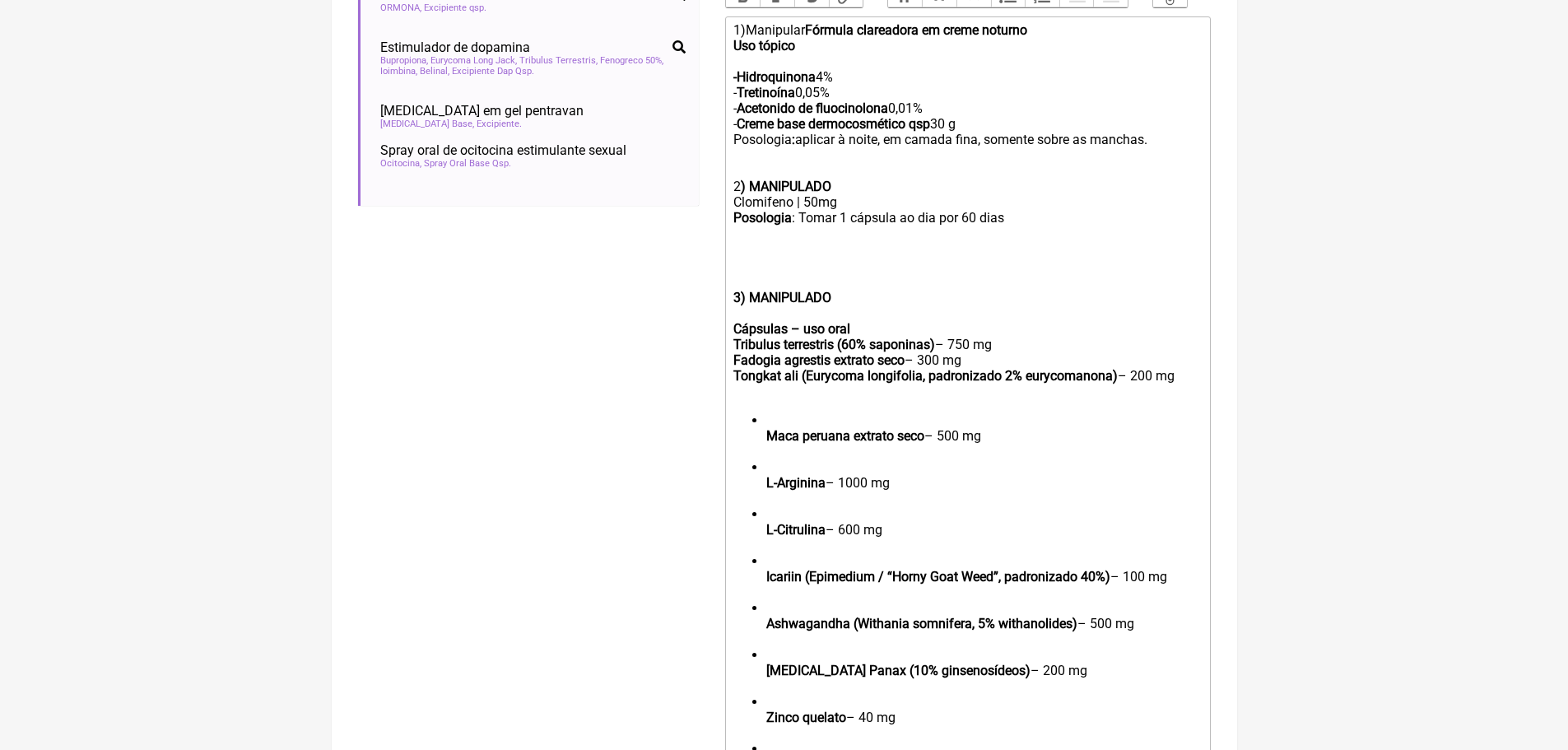
click at [768, 444] on strong "Maca peruana extrato seco" at bounding box center [845, 436] width 158 height 16
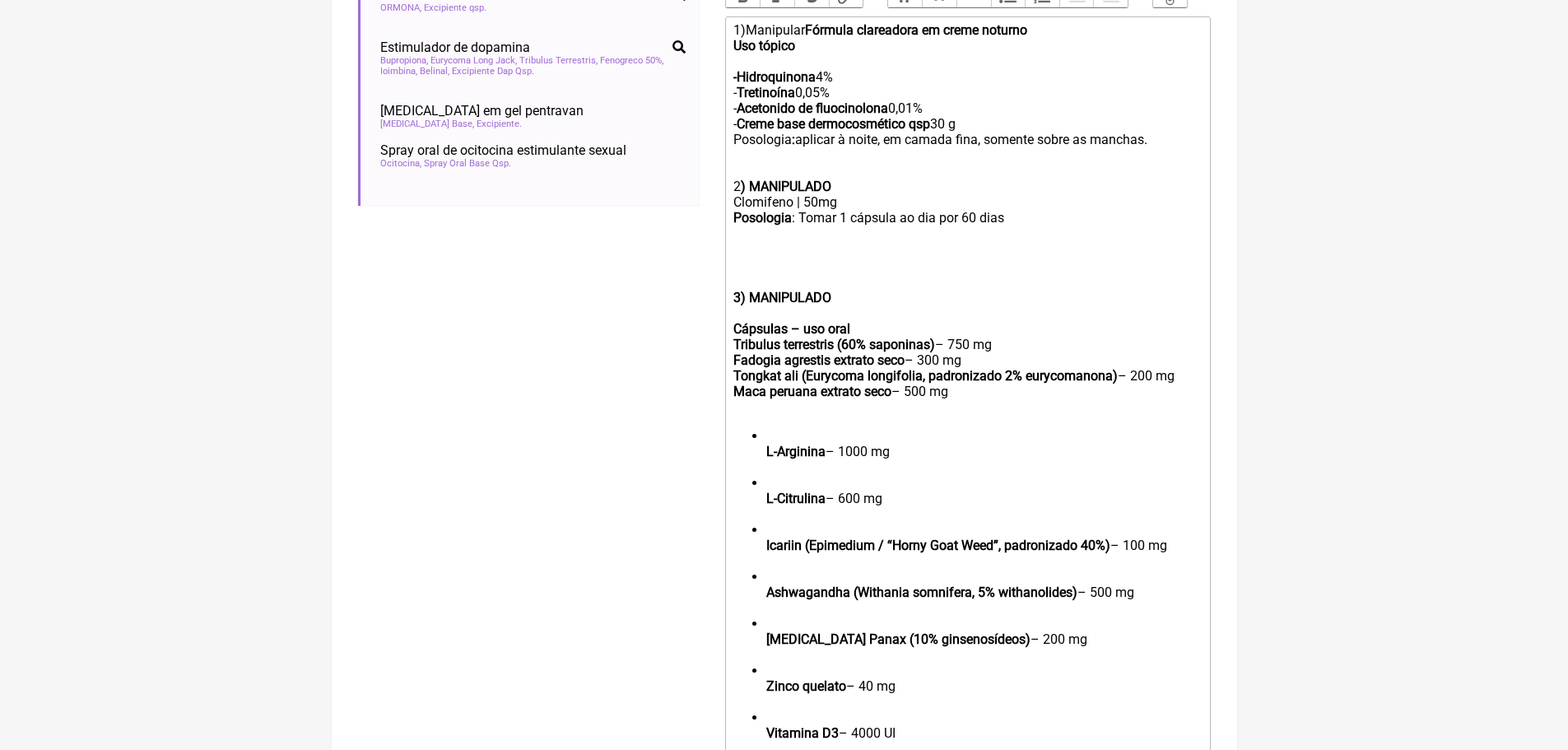
click at [762, 465] on ul "L-Arginina – 1000 mg L-Citrulina – 600 mg Icariin (Epimedium / “Horny Goat Weed…" at bounding box center [967, 616] width 468 height 375
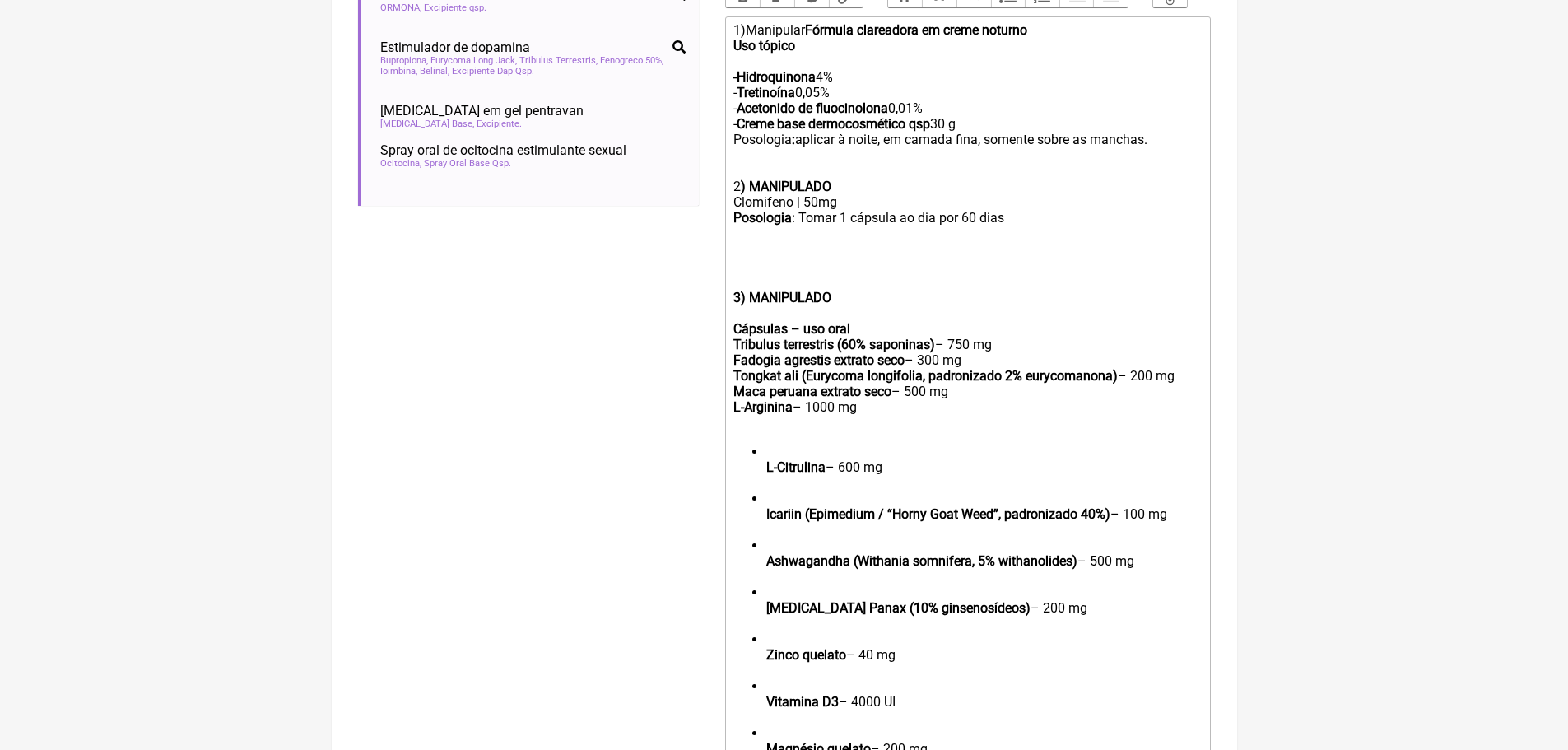
click at [765, 476] on ul "L-Citrulina – 600 mg Icariin (Epimedium / “Horny Goat Weed”, padronizado 40%) –…" at bounding box center [967, 609] width 468 height 329
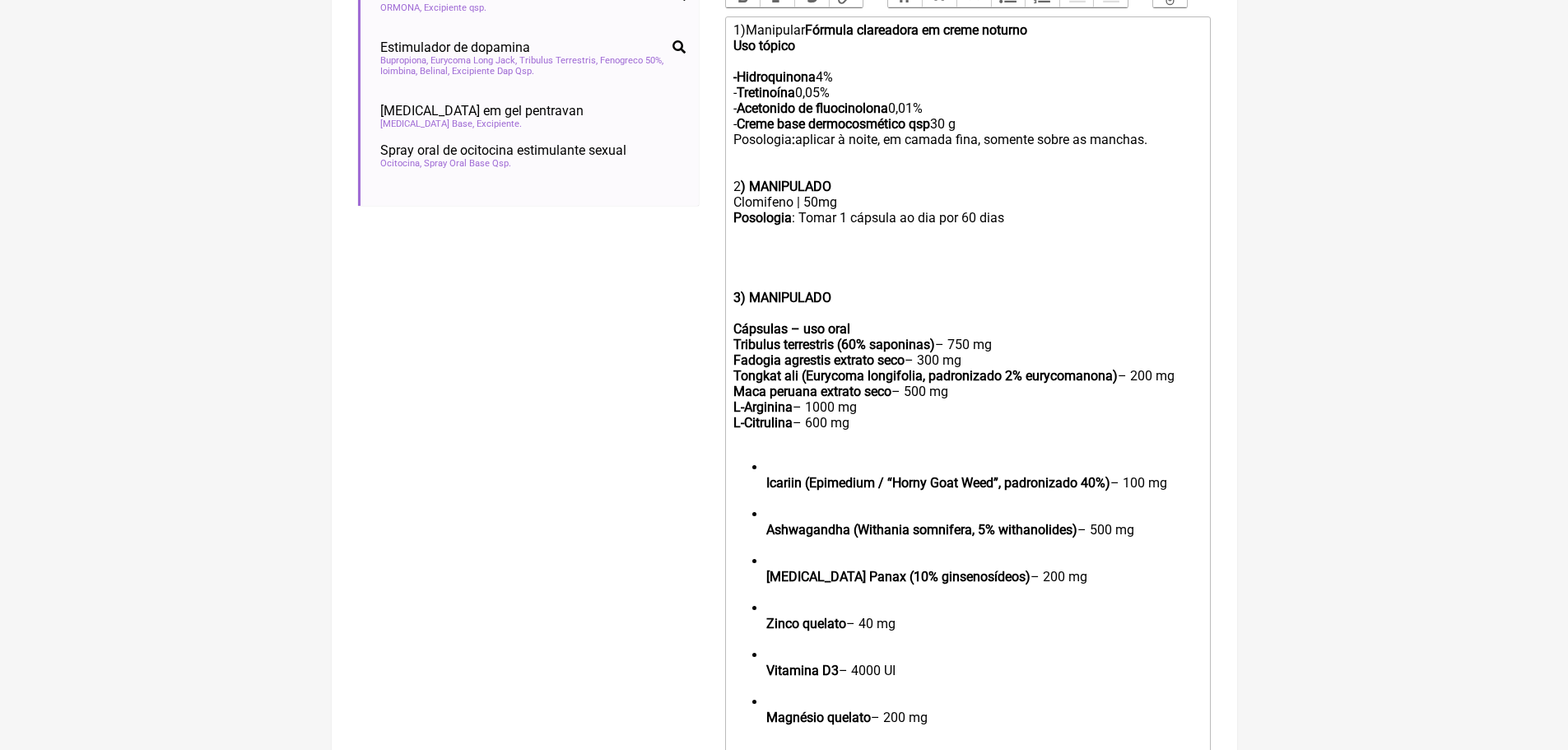
click at [764, 492] on ul "Icariin (Epimedium / “Horny Goat Weed”, padronizado 40%) – 100 mg Ashwagandha (…" at bounding box center [967, 600] width 468 height 282
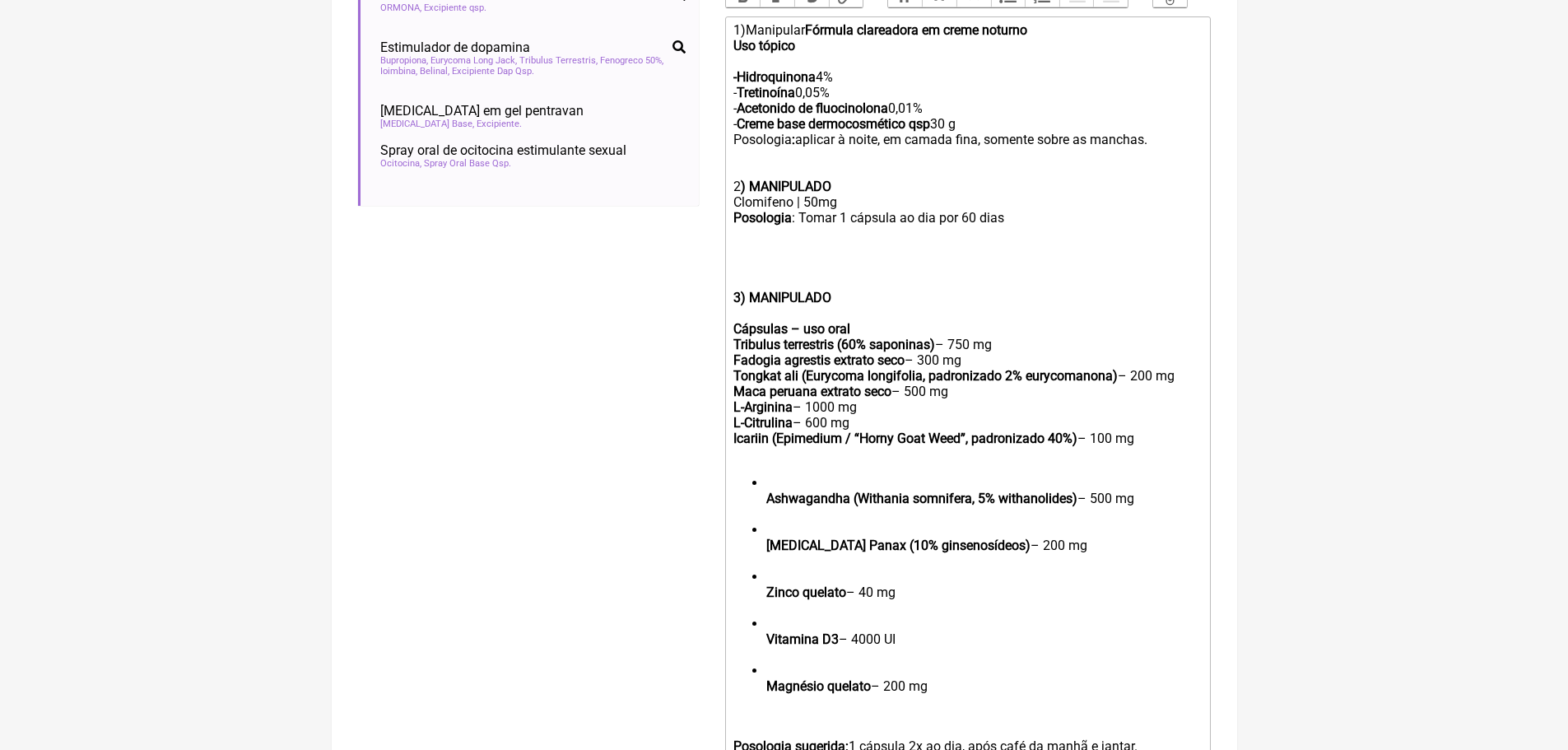
click at [762, 512] on ul "Ashwagandha (Withania somnifera, 5% withanolides) – 500 mg Ginseng Panax (10% g…" at bounding box center [967, 593] width 468 height 235
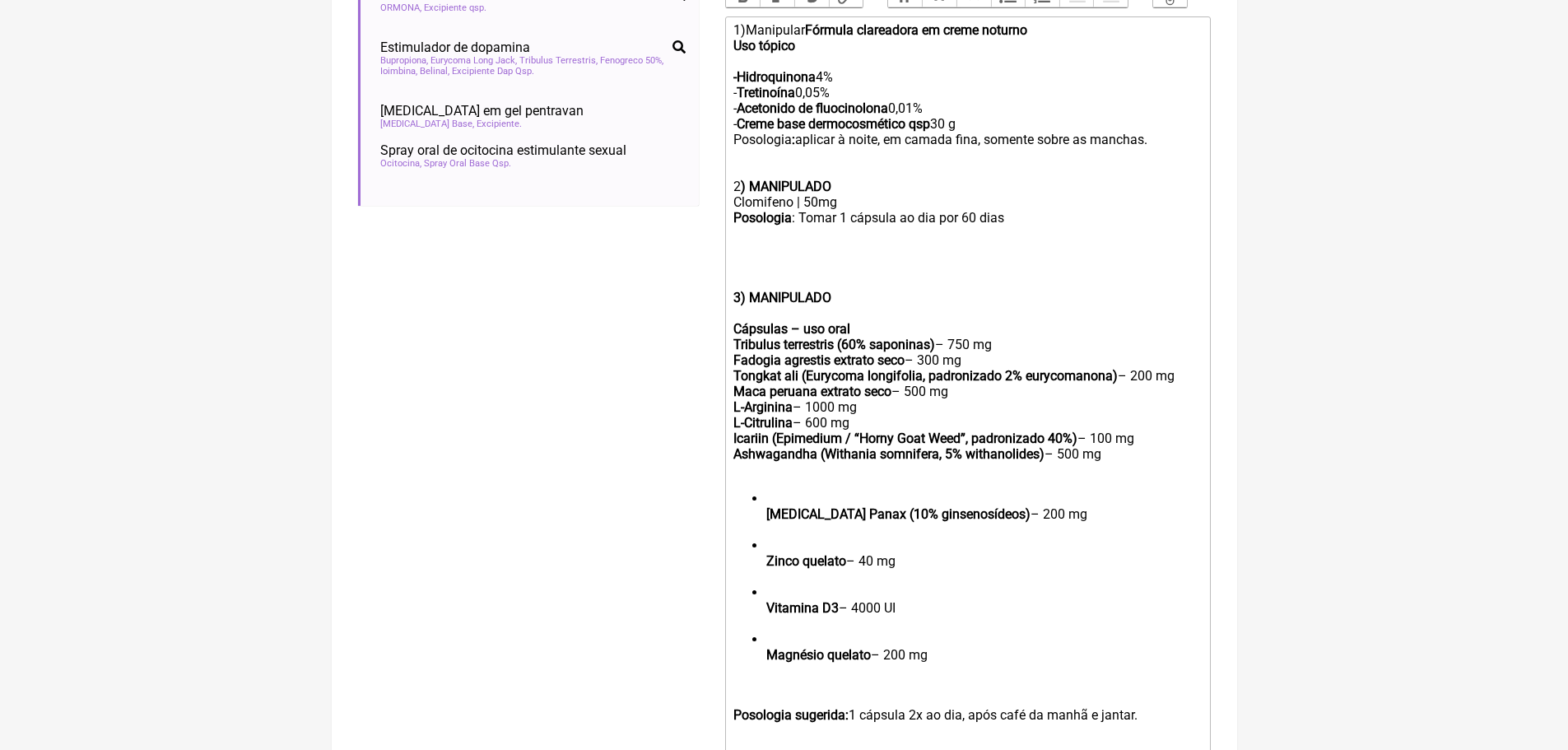
click at [764, 525] on ul "Ginseng Panax (10% ginsenosídeos) – 200 mg Zinco quelato – 40 mg Vitamina D3 – …" at bounding box center [967, 585] width 468 height 188
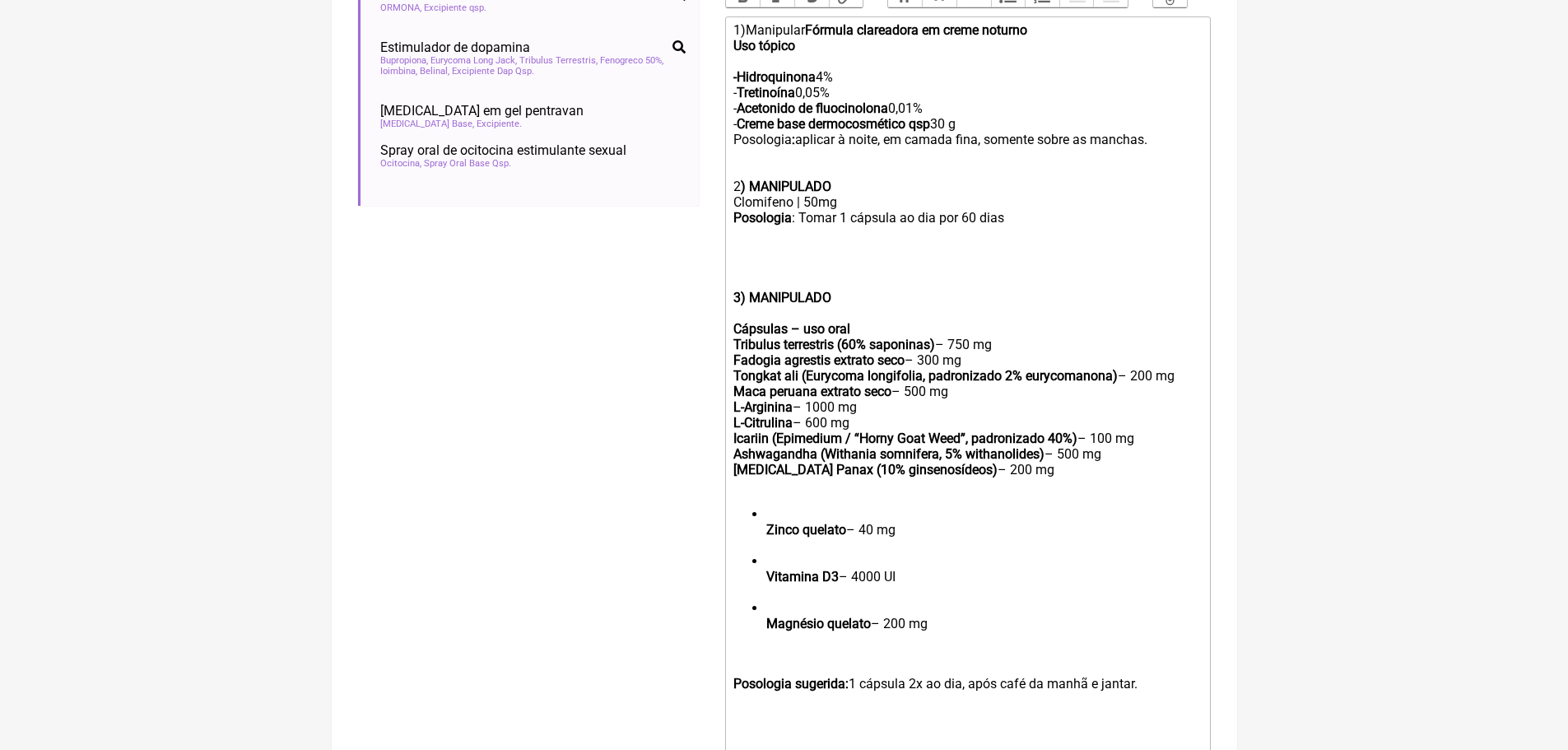
click at [764, 539] on ul "Zinco quelato – 40 mg Vitamina D3 – 4000 UI Magnésio quelato – 200 mg" at bounding box center [967, 576] width 468 height 140
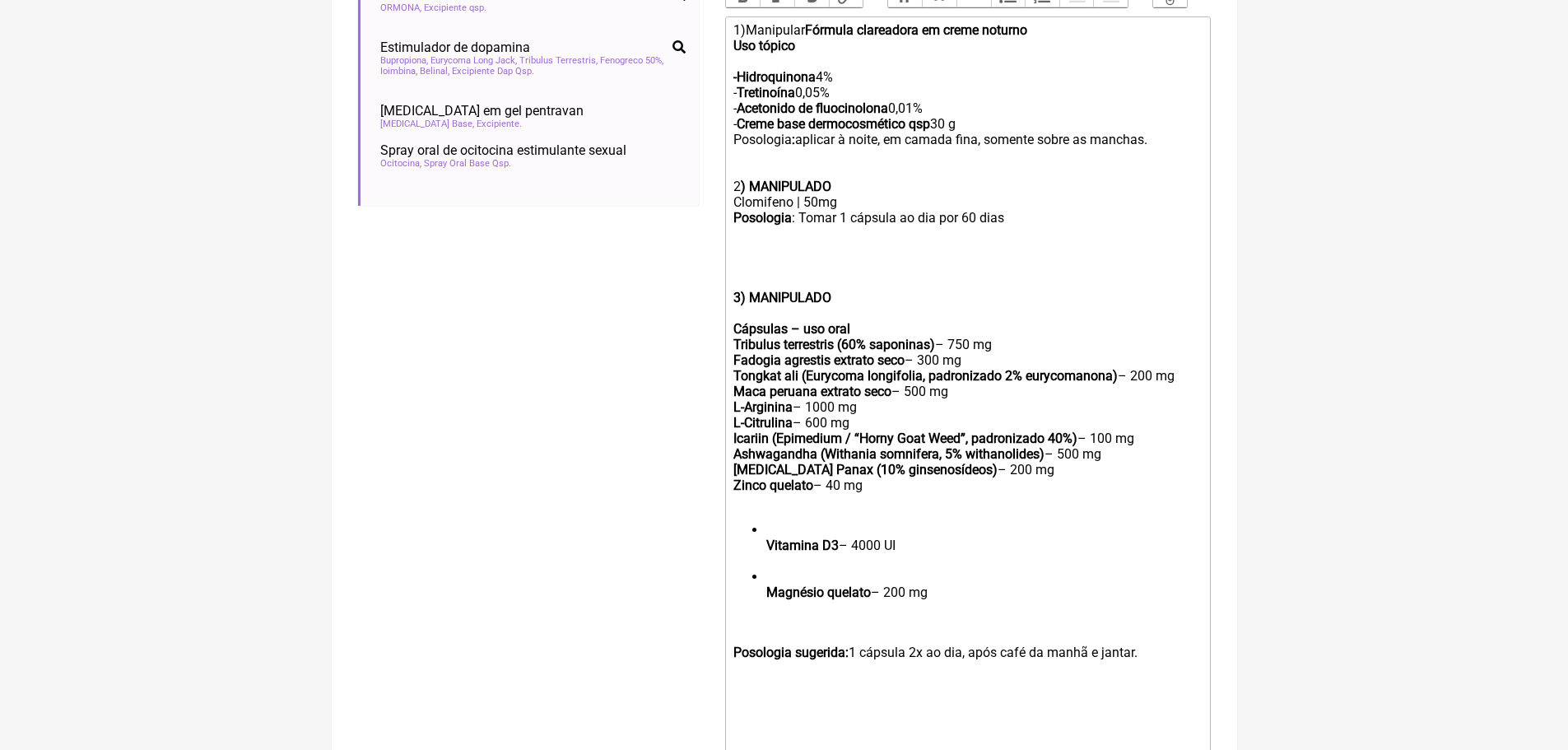
click at [763, 560] on ul "Vitamina D3 – 4000 UI Magnésio quelato – 200 mg" at bounding box center [967, 569] width 468 height 94
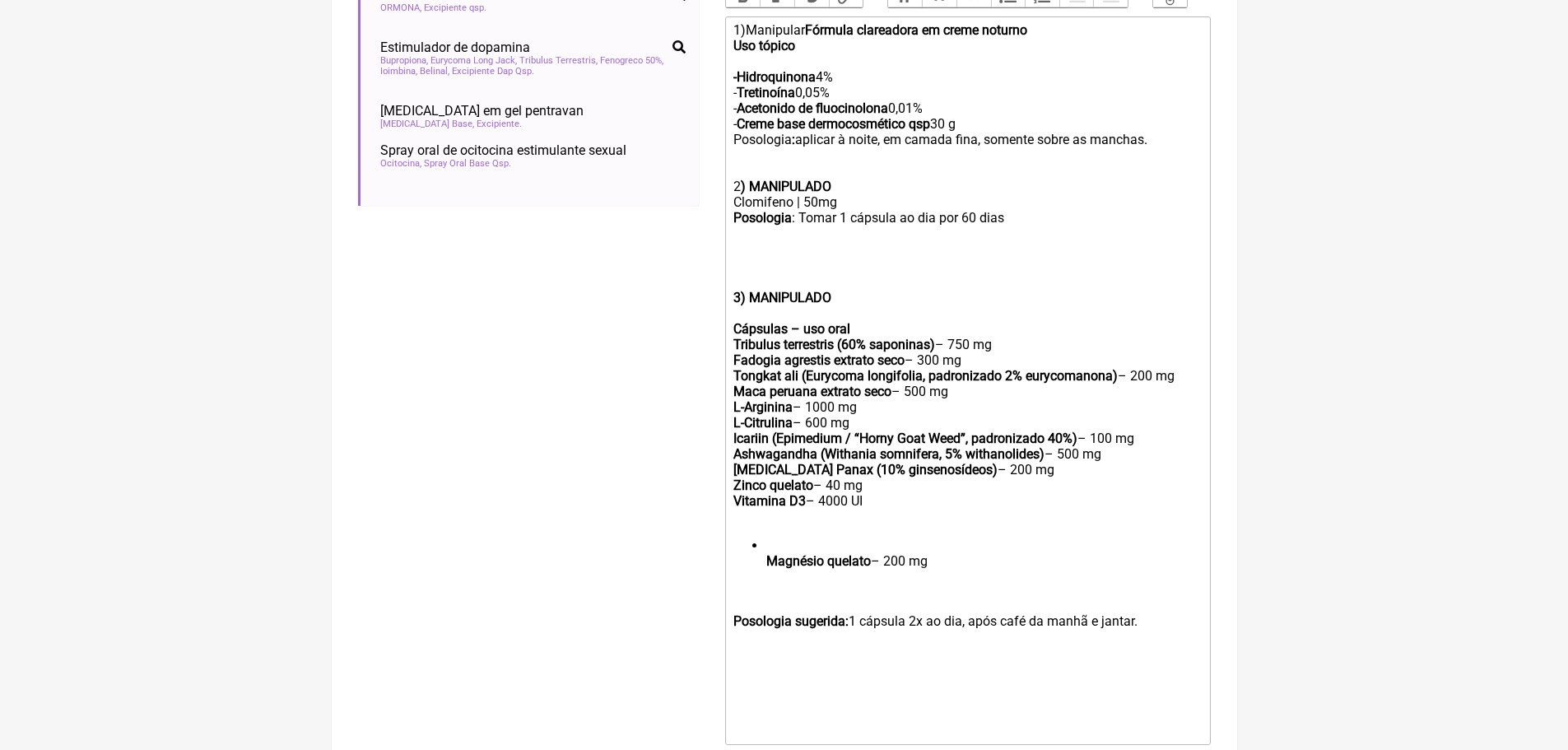
click at [763, 574] on ul "Magnésio quelato – 200 mg" at bounding box center [967, 561] width 468 height 47
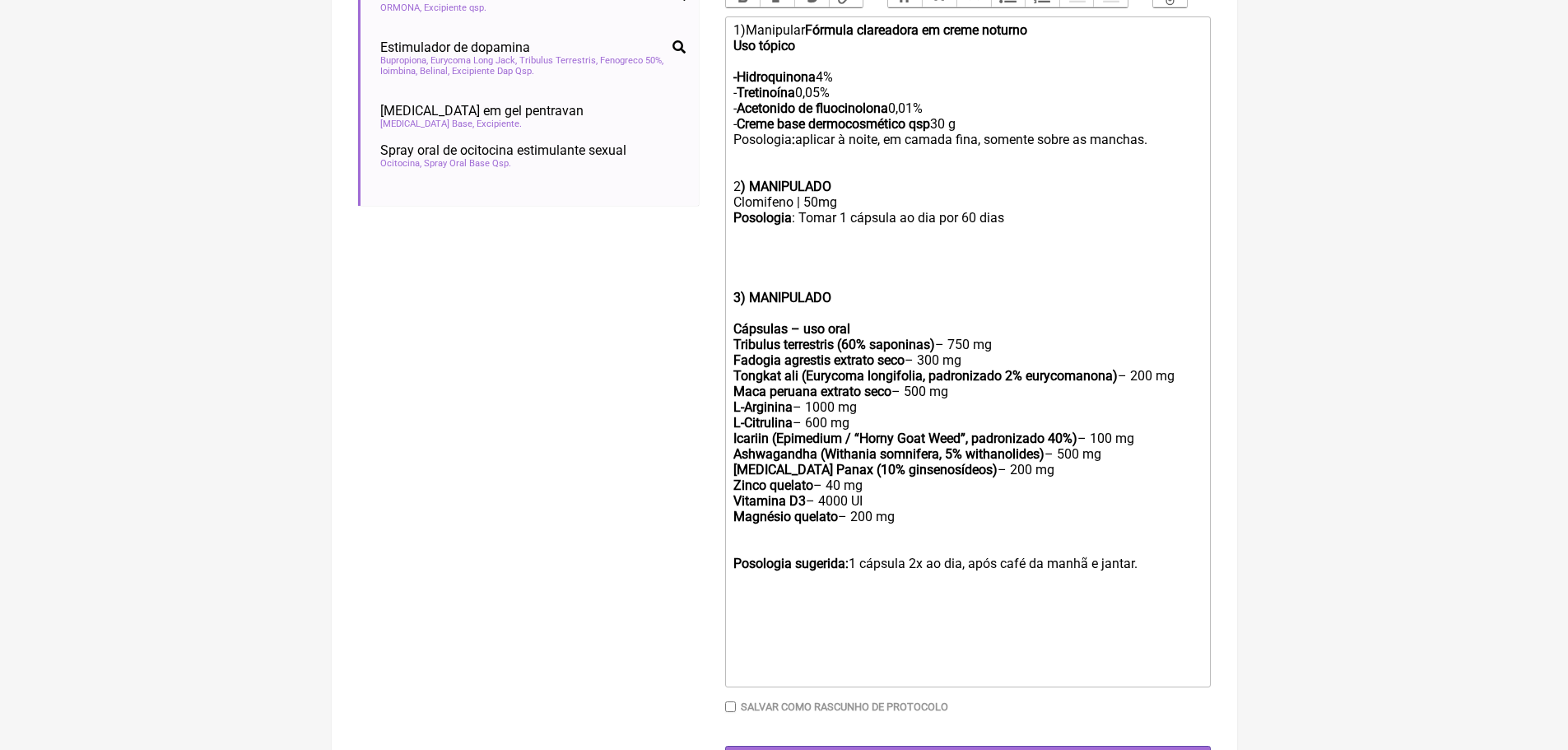
click at [730, 576] on trix-editor "1)Manipular Fórmula clareadora em creme noturno Uso tópico -Hidroquinona 4% - T…" at bounding box center [967, 352] width 485 height 671
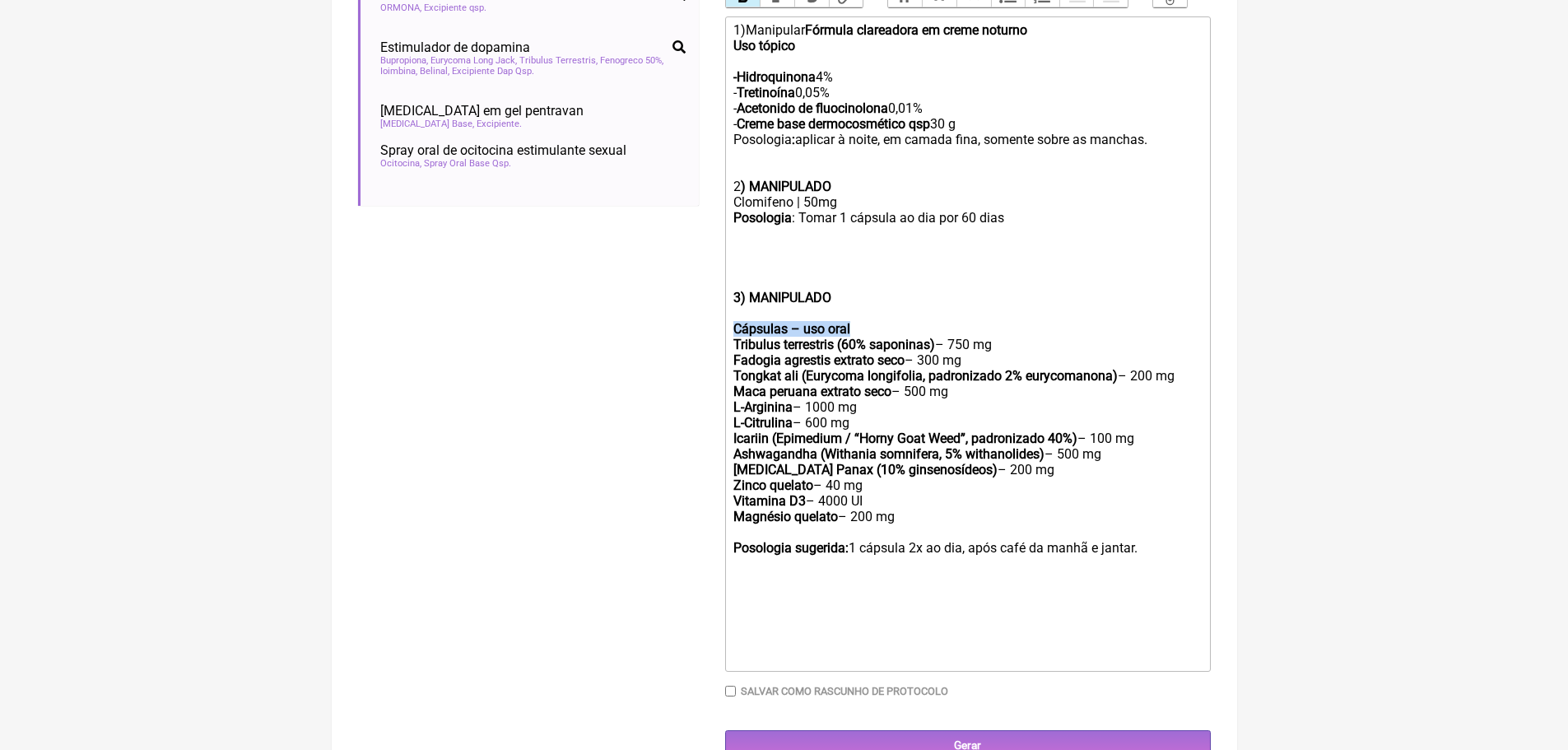
drag, startPoint x: 734, startPoint y: 340, endPoint x: 877, endPoint y: 340, distance: 143.0
click at [877, 340] on div "Cápsulas – uso oral Tribulus terrestris (60% saponinas) – 750 mg Fadogia agrest…" at bounding box center [967, 431] width 468 height 219
click at [731, 355] on trix-editor "1)Manipular Fórmula clareadora em creme noturno Uso tópico -Hidroquinona 4% - T…" at bounding box center [967, 344] width 485 height 655
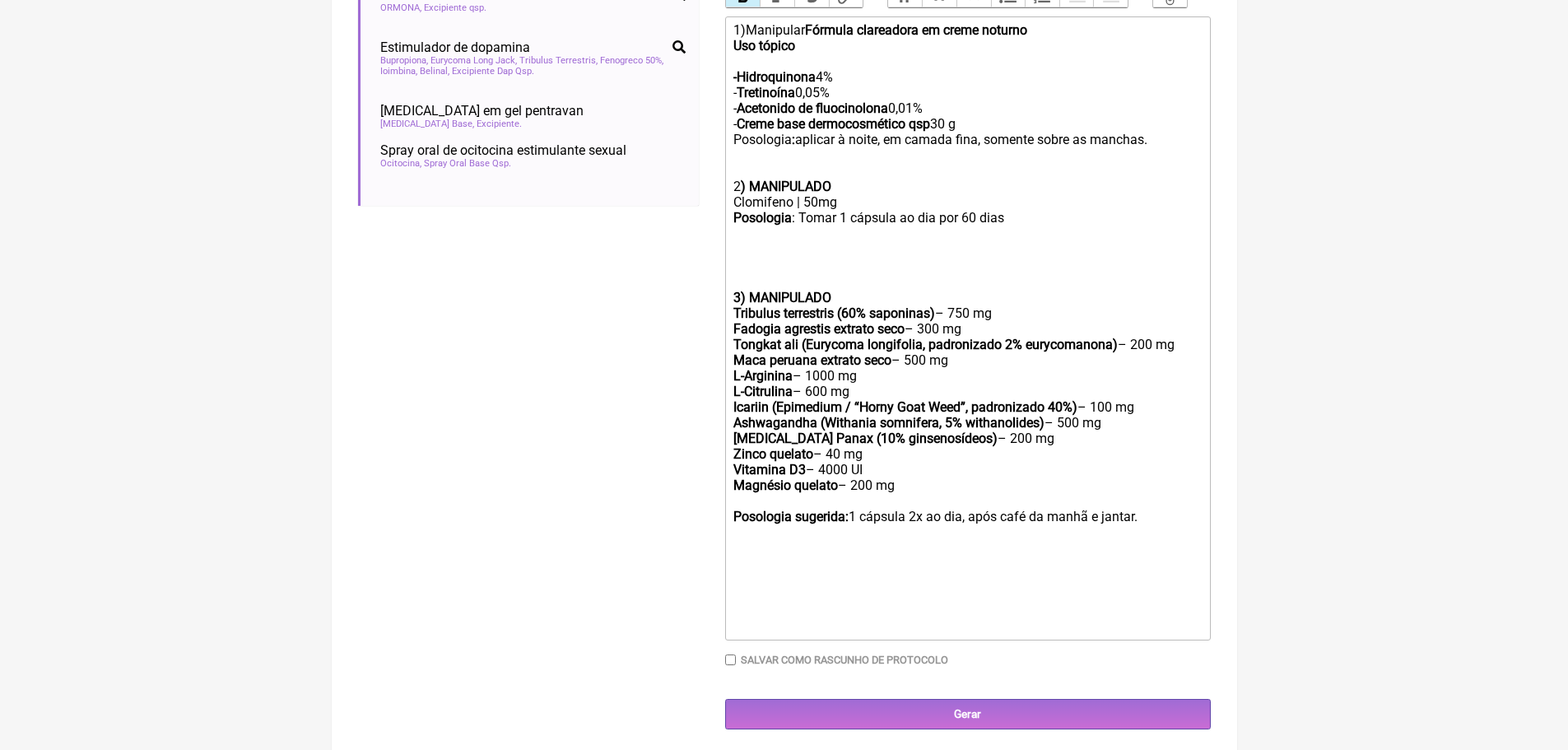
click at [1148, 532] on div "Posologia sugerida: 1 cápsula 2x ao dia, após café da manhã e jantar." at bounding box center [967, 524] width 468 height 31
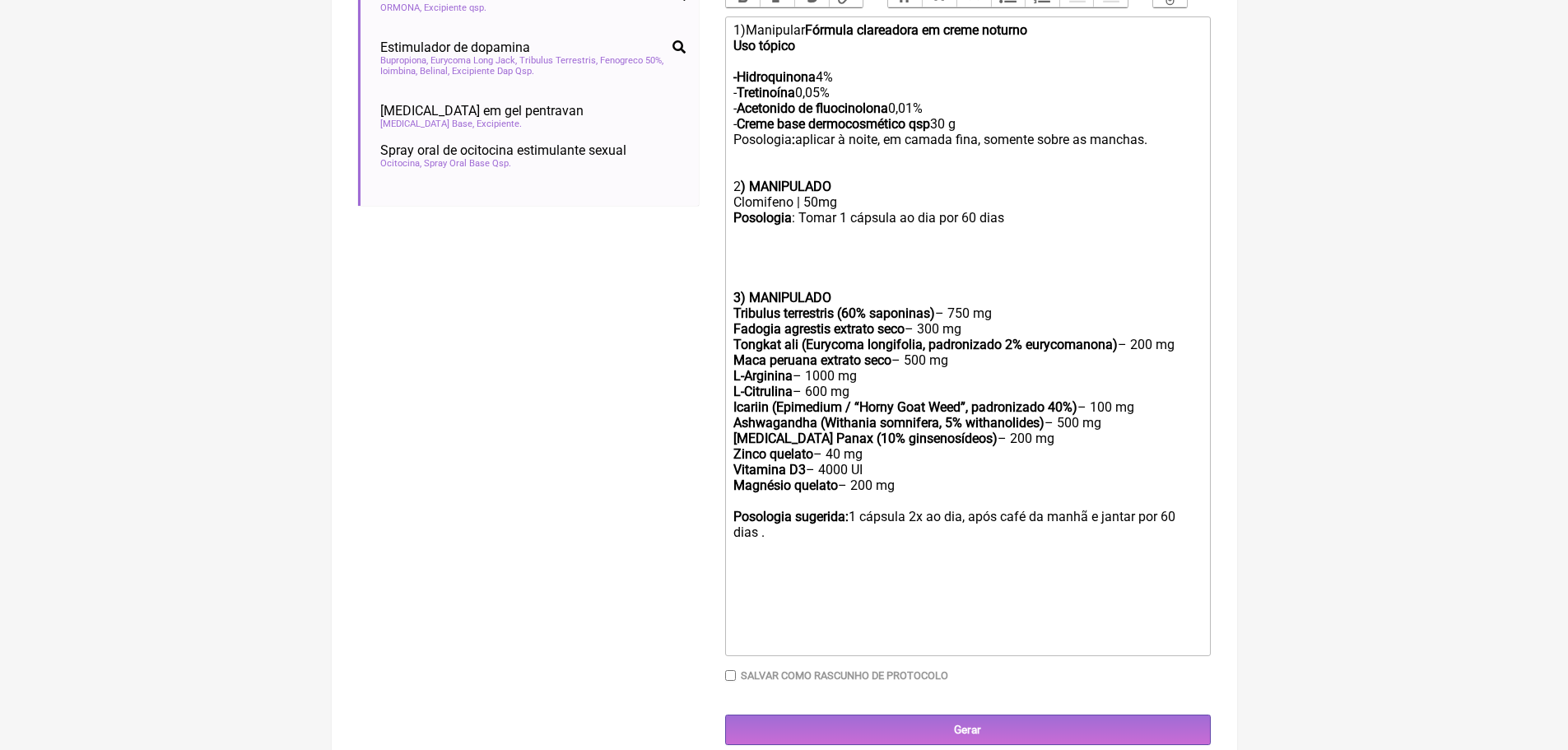
click at [733, 526] on trix-editor "1)Manipular Fórmula clareadora em creme noturno Uso tópico -Hidroquinona 4% - T…" at bounding box center [967, 336] width 485 height 640
type trix-editor "<div>1)Manipular <strong>Fórmula clareadora em creme noturno <br>&nbsp;Uso tópi…"
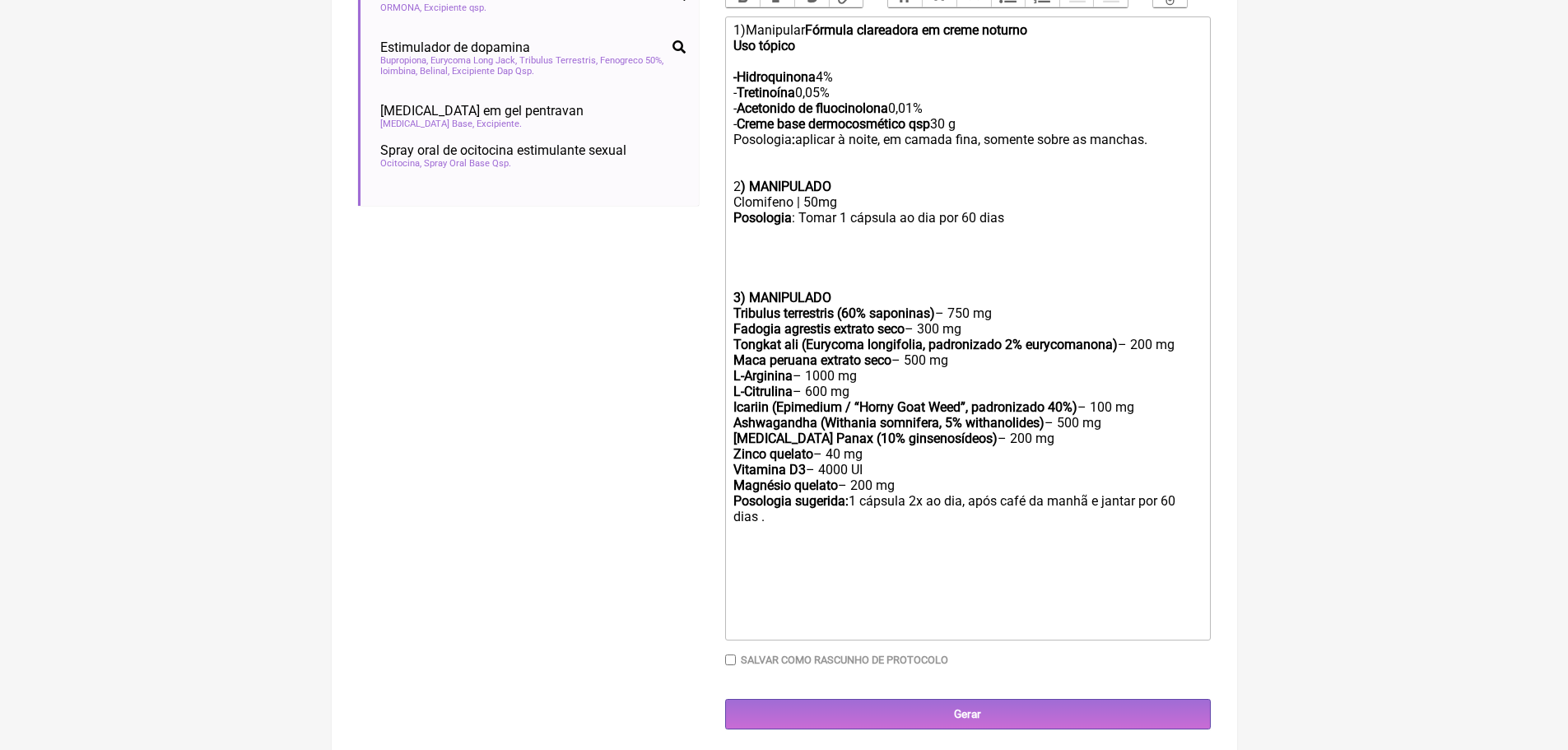
scroll to position [577, 0]
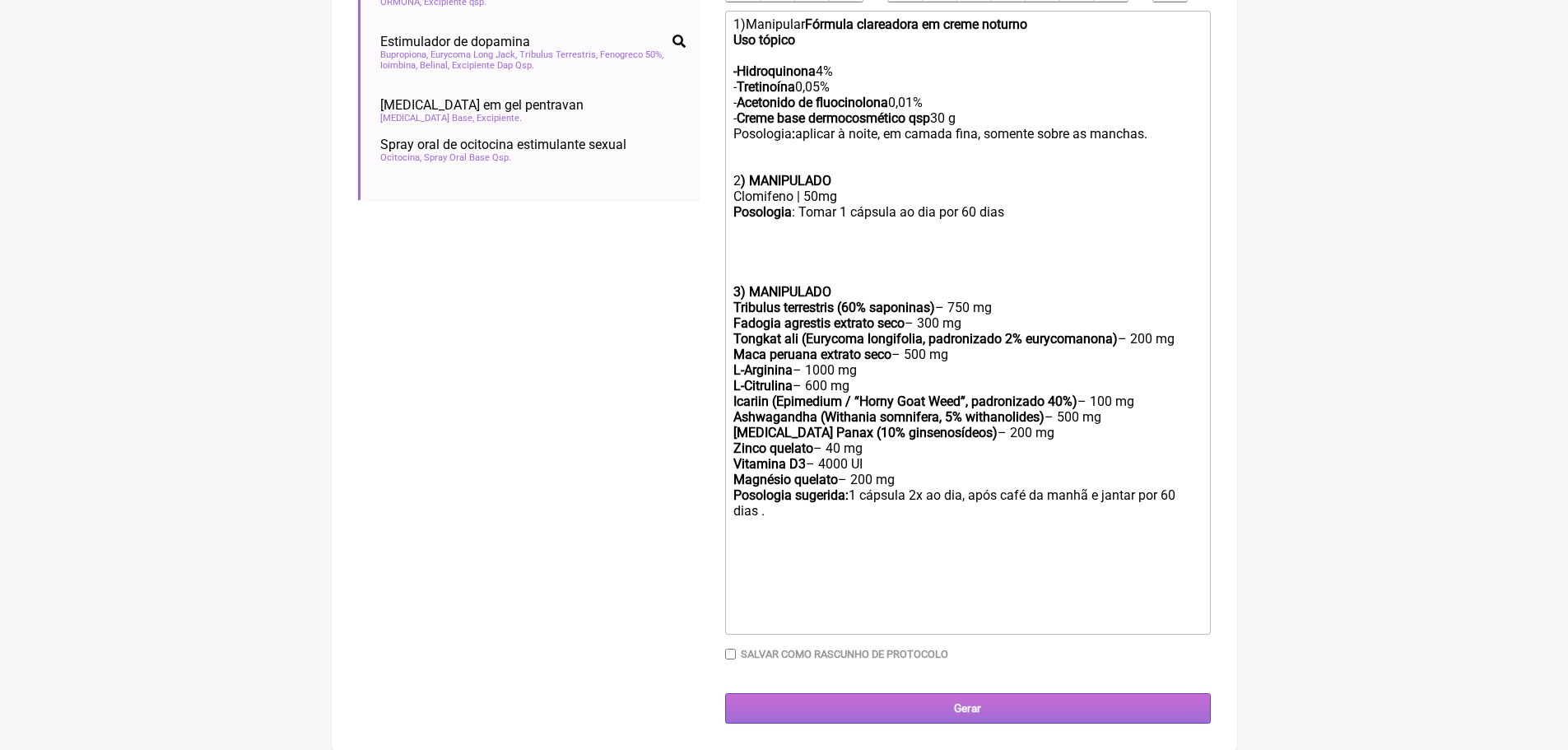
click at [973, 708] on input "Gerar" at bounding box center [967, 708] width 485 height 30
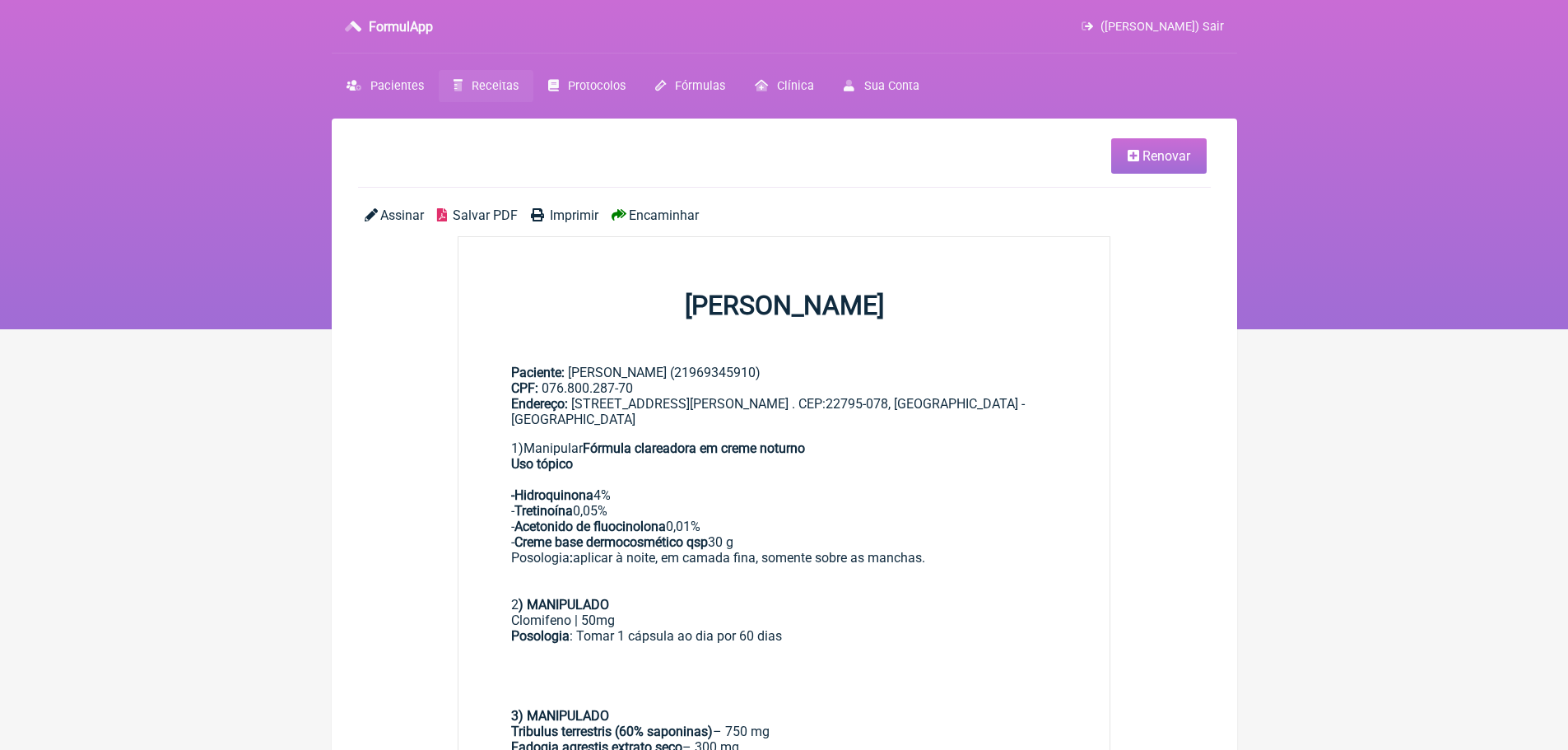
click at [573, 216] on span "Imprimir" at bounding box center [573, 215] width 49 height 16
click at [1137, 164] on link "Renovar" at bounding box center [1159, 156] width 95 height 36
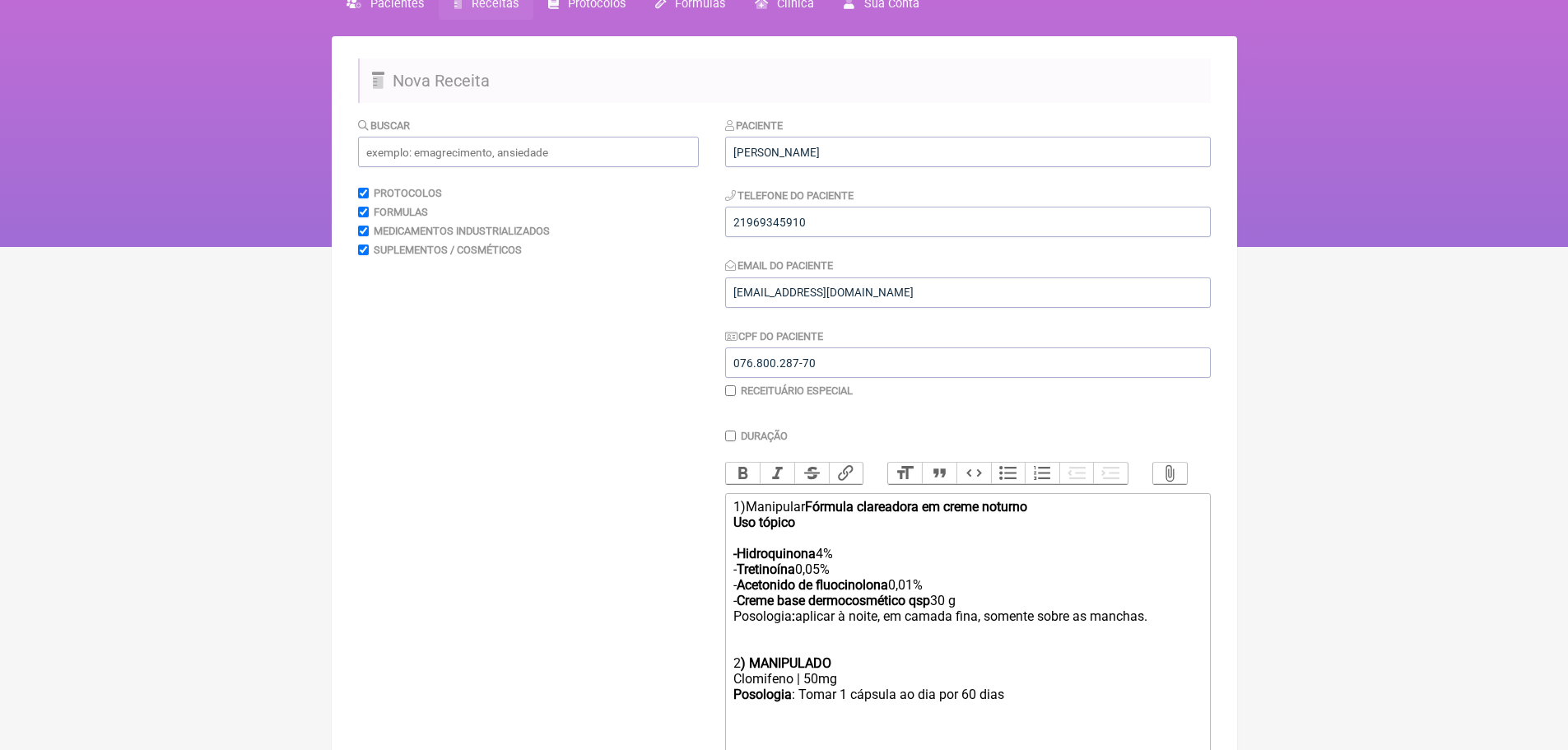
scroll to position [164, 0]
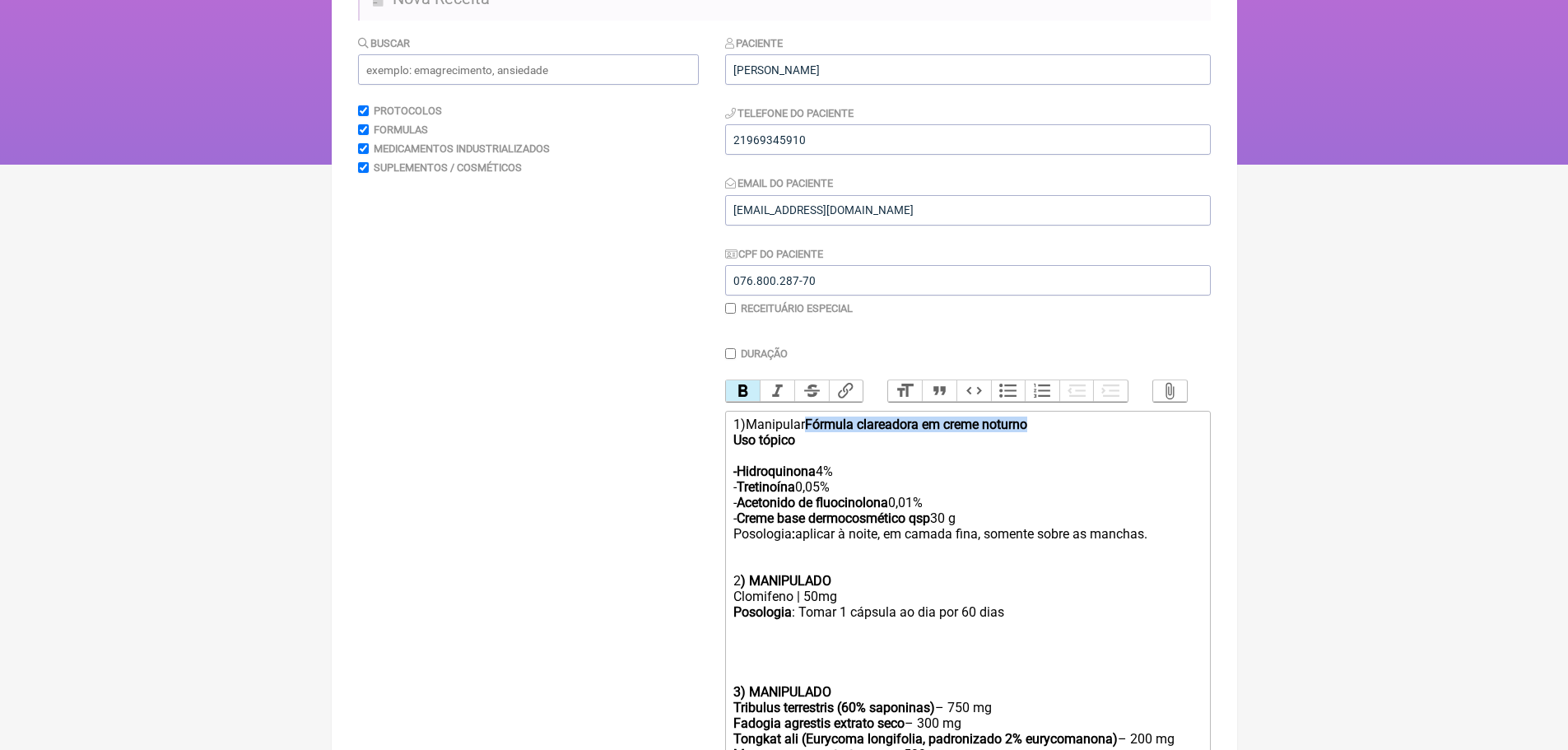
drag, startPoint x: 812, startPoint y: 433, endPoint x: 1034, endPoint y: 444, distance: 222.3
click at [1034, 444] on div "1)Manipular Fórmula clareadora em creme noturno Uso tópico -Hidroquinona 4% - T…" at bounding box center [967, 503] width 468 height 173
click at [733, 453] on trix-editor "1)Manipular Uso tópico -Hidroquinona 4% - Tretinoína 0,05% - Acetonido de fluoc…" at bounding box center [967, 723] width 485 height 624
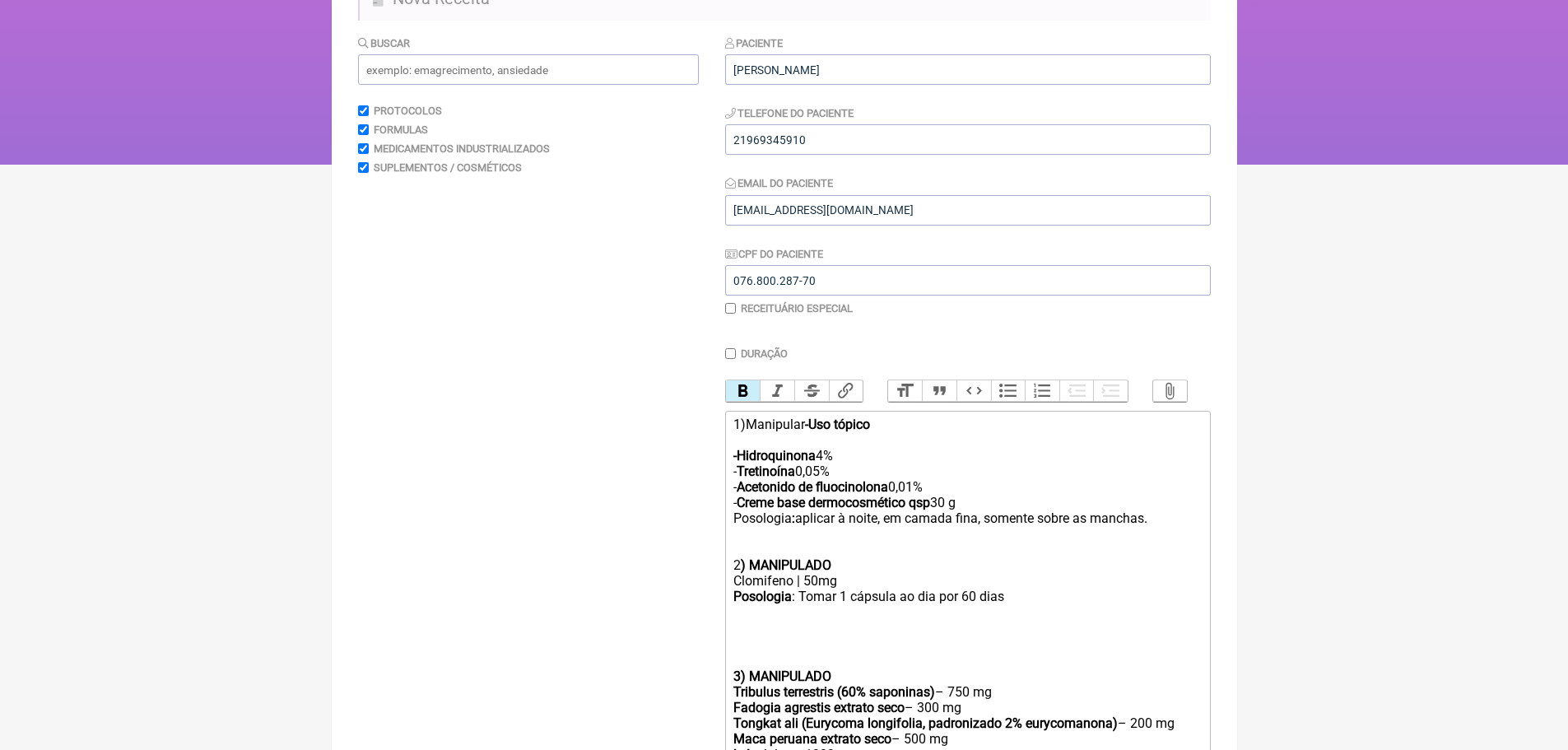
click at [728, 470] on trix-editor "1)Manipular - Uso tópico -Hidroquinona 4% - Tretinoína 0,05% - Acetonido de flu…" at bounding box center [967, 715] width 485 height 609
click at [733, 576] on trix-editor "1)Manipular - Uso tópico -Hidroquinona 4% - Tretinoína 0,05% - Acetonido de flu…" at bounding box center [967, 715] width 485 height 609
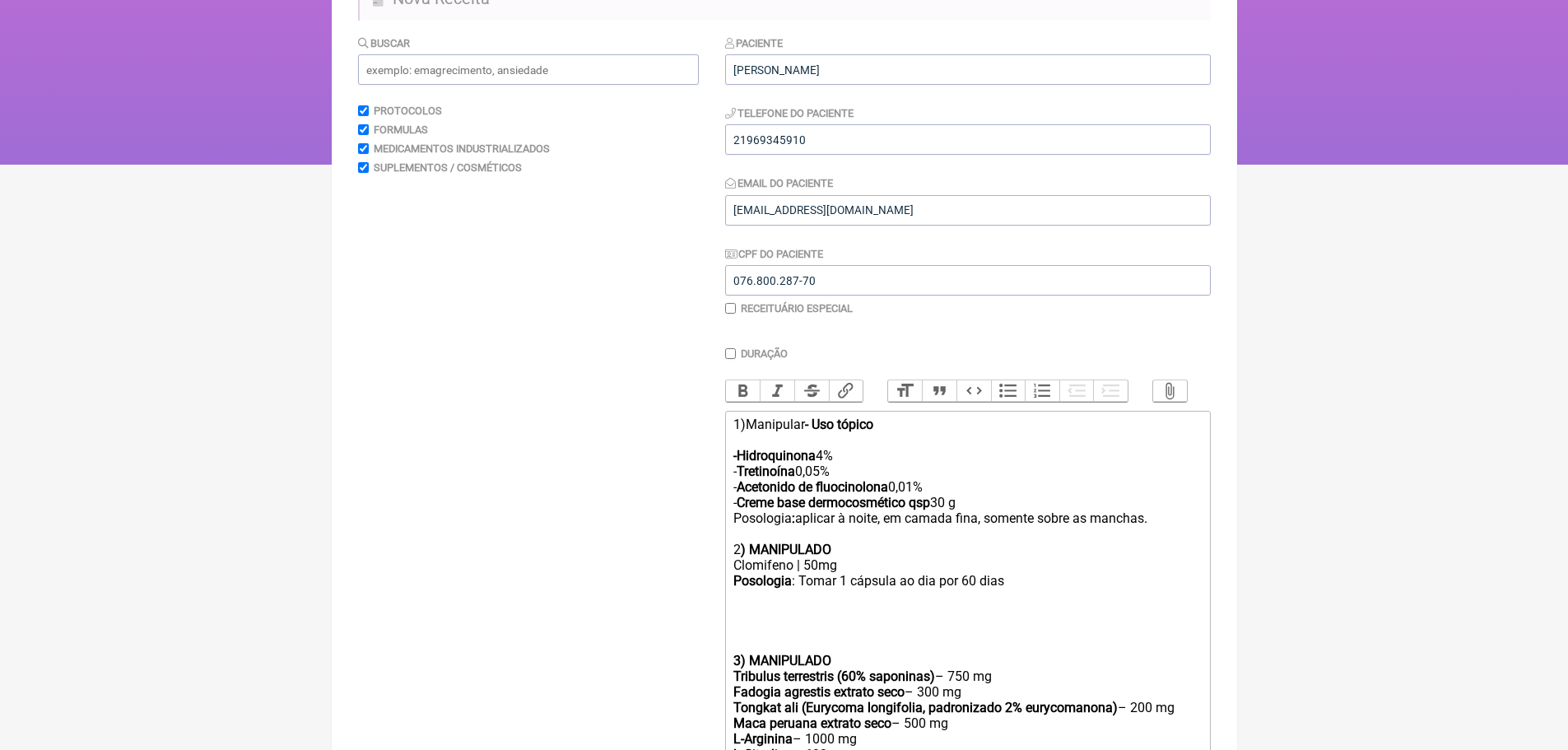
click at [733, 669] on trix-editor "1)Manipular - Uso tópico -Hidroquinona 4% - Tretinoína 0,05% - Acetonido de flu…" at bounding box center [967, 708] width 485 height 593
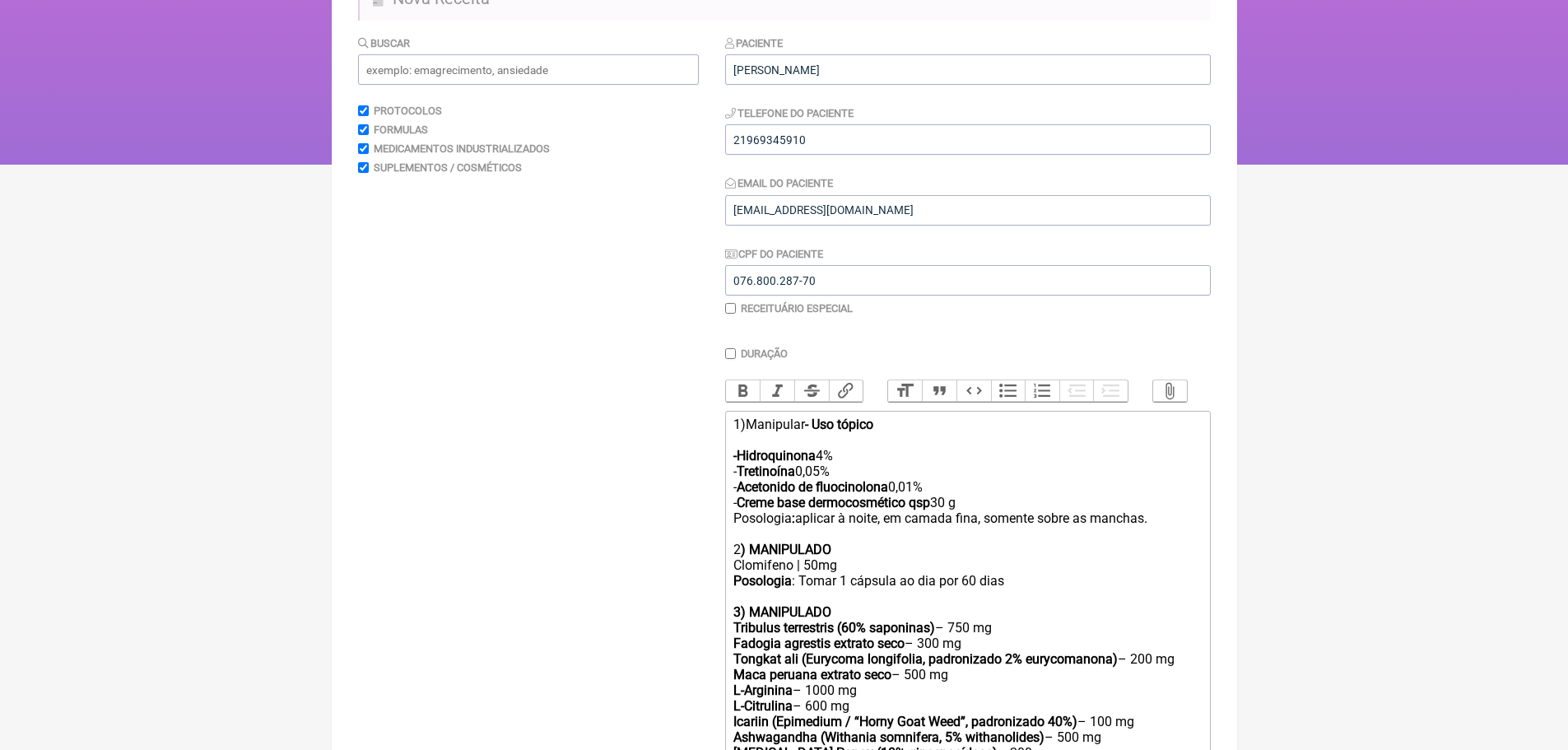
type trix-editor "<div>1)Manipular <strong>&nbsp;- Uso tópico<br><br>-Hidroquinona</strong> 4%<br…"
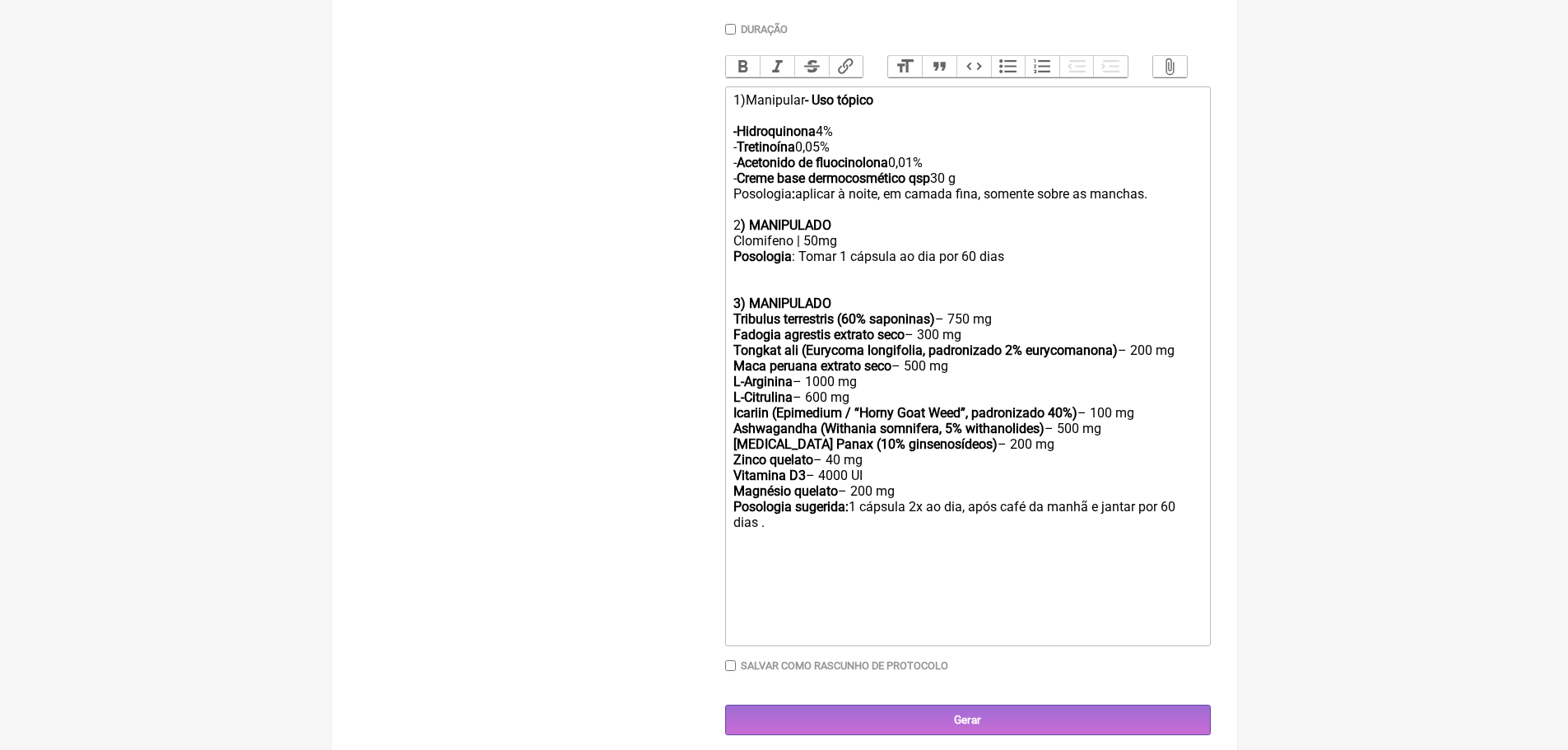
scroll to position [494, 0]
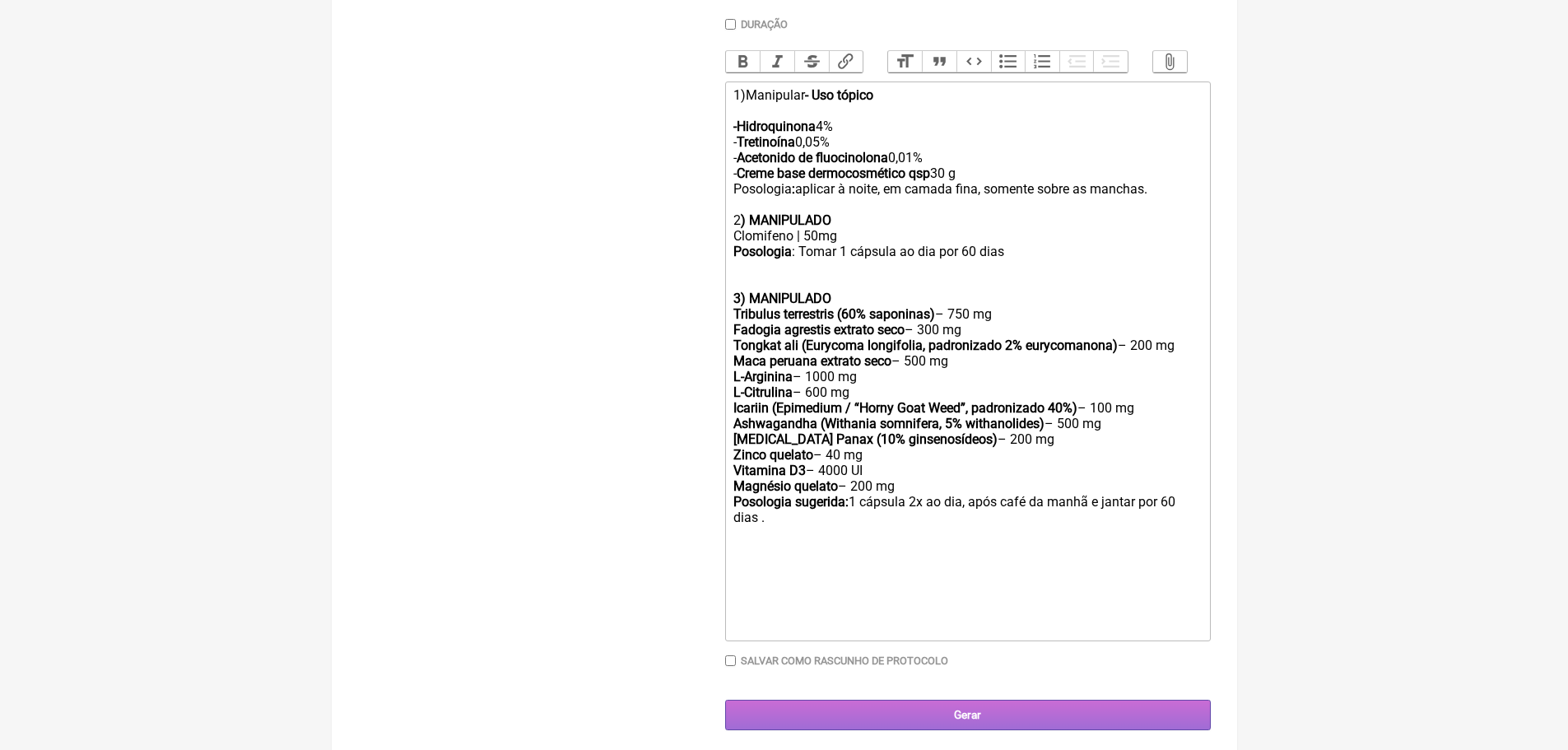
click at [962, 726] on input "Gerar" at bounding box center [967, 715] width 485 height 30
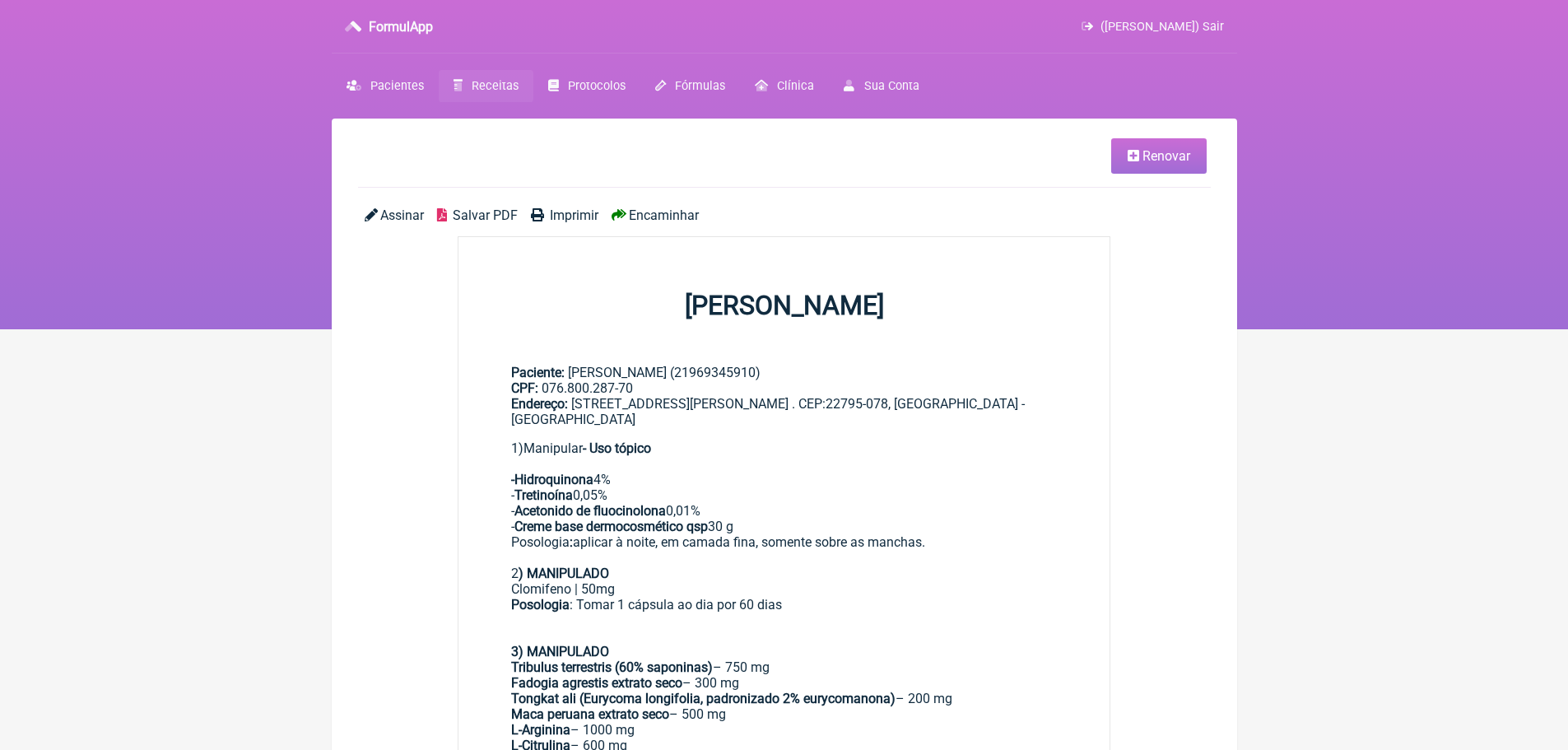
click at [572, 212] on span "Imprimir" at bounding box center [573, 215] width 49 height 16
drag, startPoint x: 1213, startPoint y: 21, endPoint x: 867, endPoint y: 54, distance: 347.6
click at [1213, 21] on span "([PERSON_NAME]) Sair" at bounding box center [1162, 27] width 124 height 14
